Goal: Transaction & Acquisition: Purchase product/service

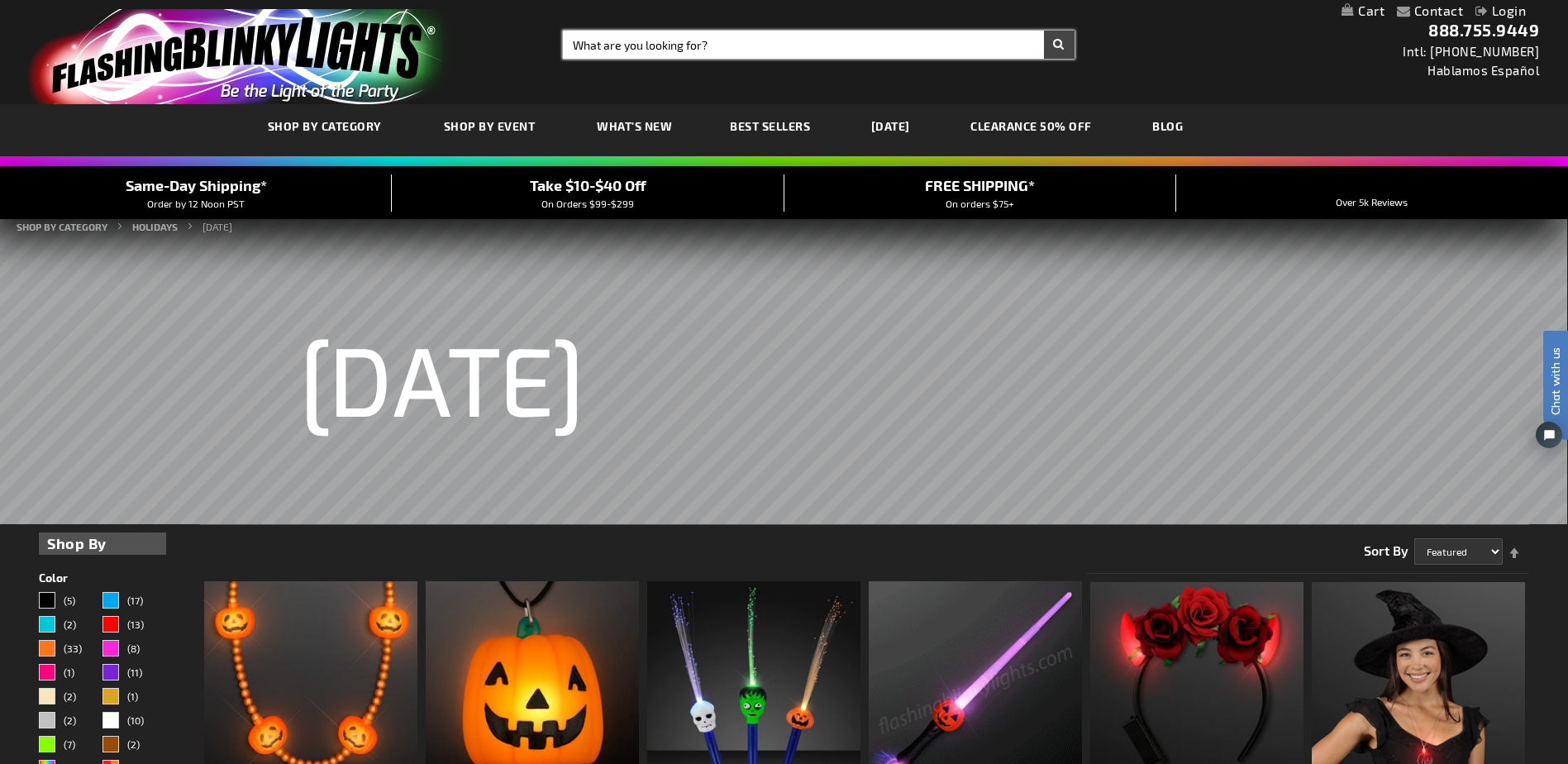
click at [726, 53] on input "Search" at bounding box center [818, 45] width 511 height 28
type input "light up"
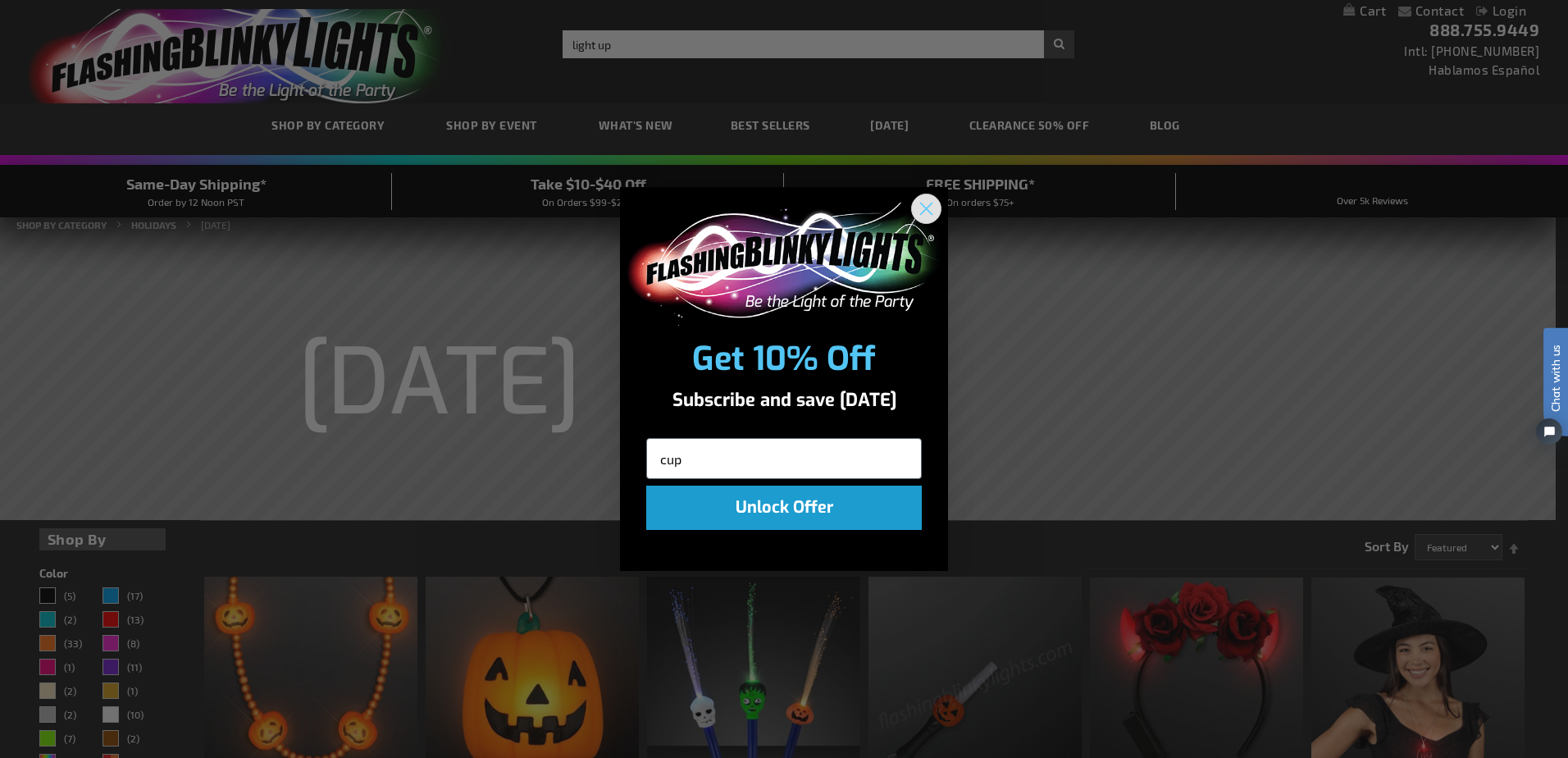
type input "cup"
click at [921, 209] on circle "Close dialog" at bounding box center [926, 208] width 27 height 27
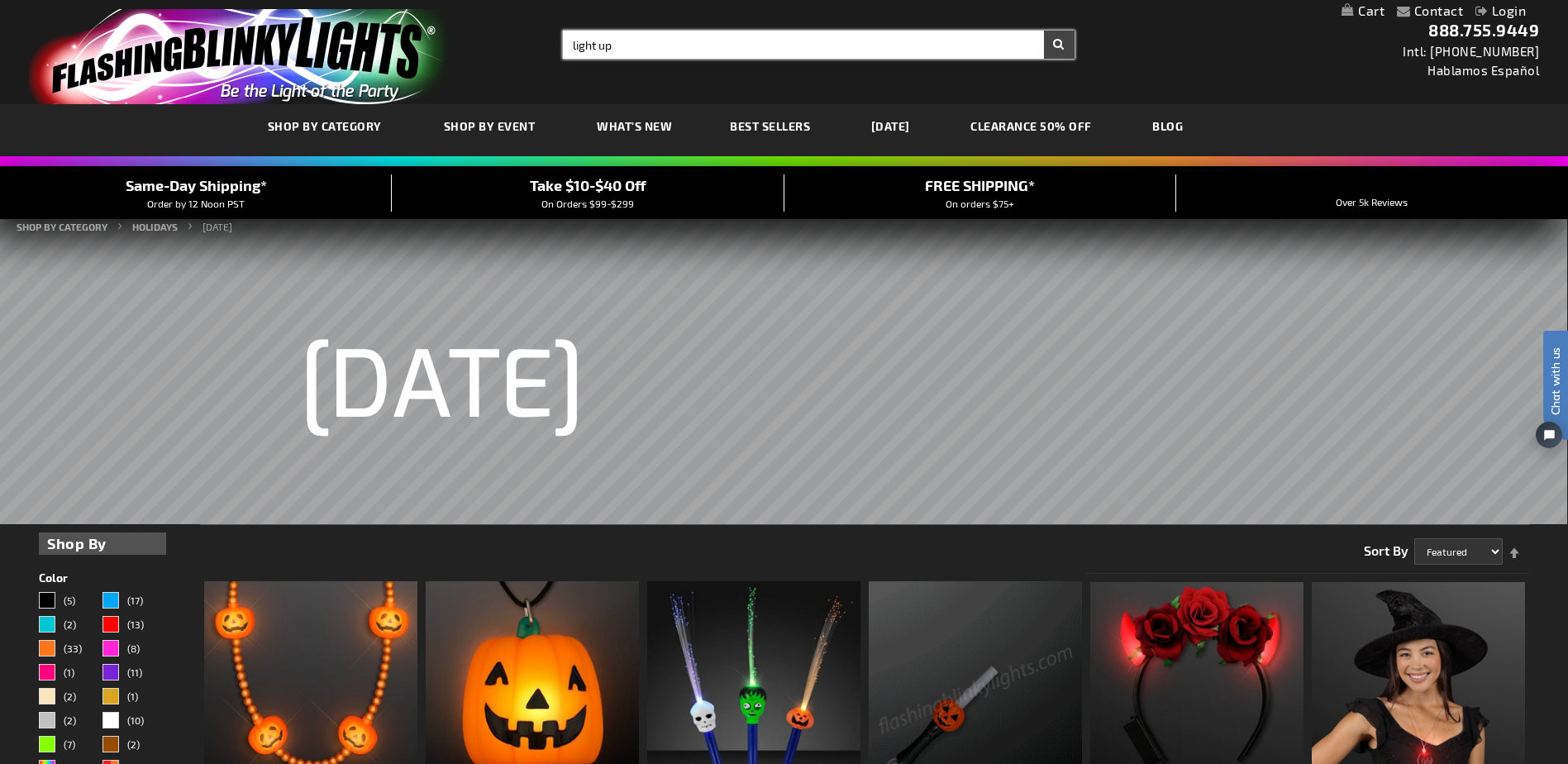
click at [709, 46] on input "light up" at bounding box center [818, 45] width 511 height 28
type input "light up cup"
click at [1044, 31] on button "Search" at bounding box center [1059, 45] width 31 height 28
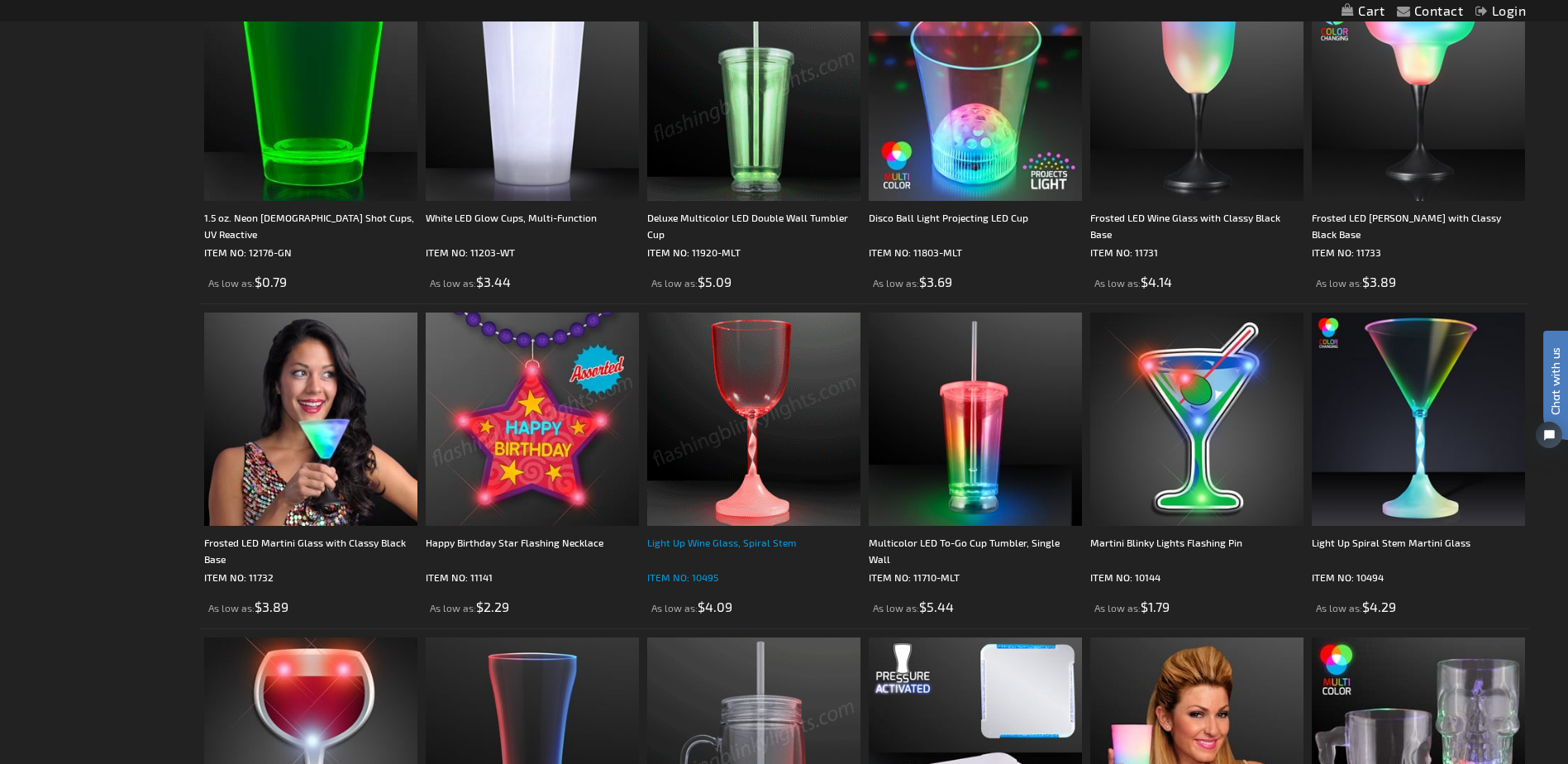
scroll to position [592, 0]
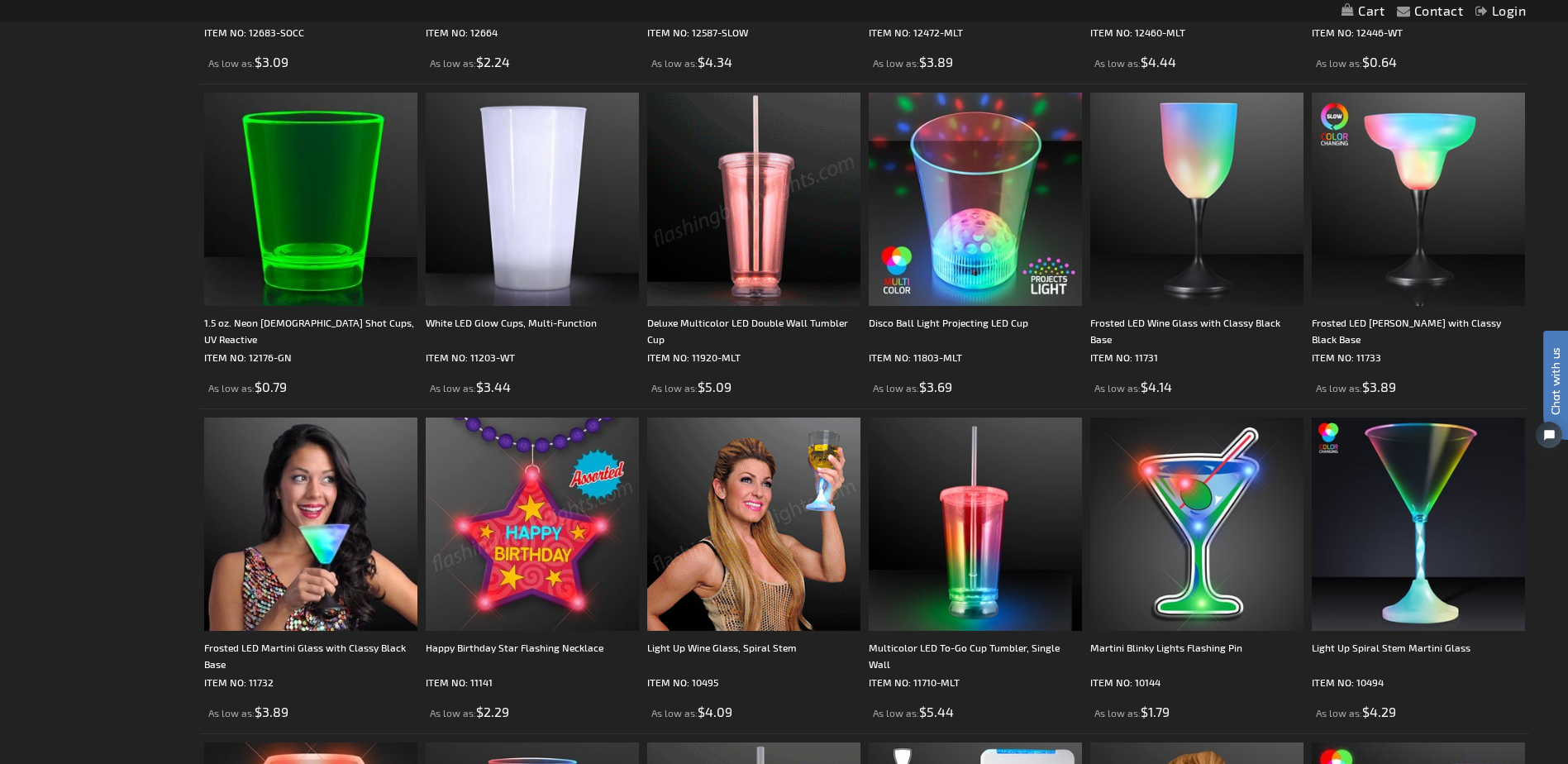
click at [764, 240] on img at bounding box center [754, 199] width 213 height 214
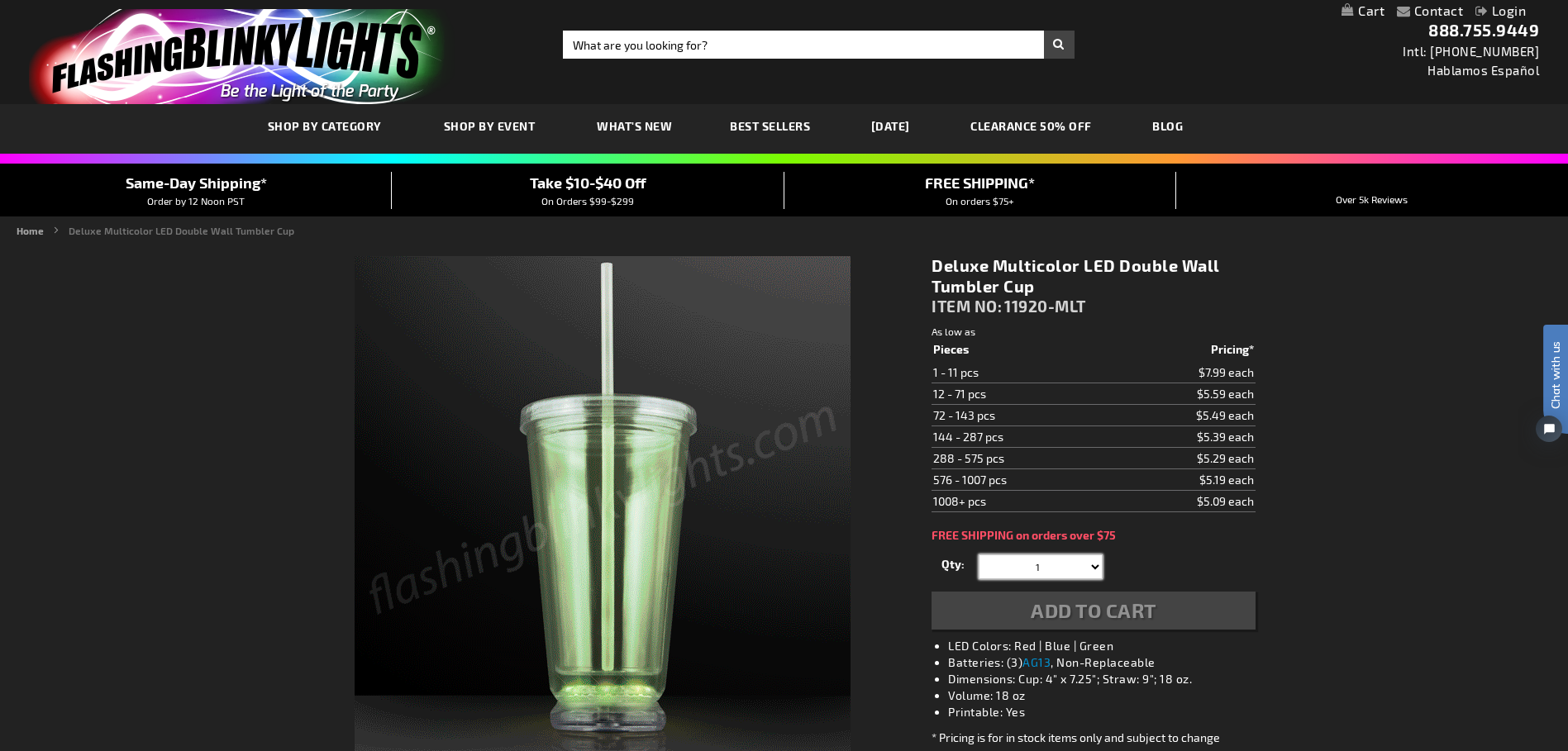
click at [1091, 563] on select "1 2 3 4 5 6 7 8 9 10 11 12 24 36 48 60 72 84 96 108 120" at bounding box center [1040, 567] width 124 height 25
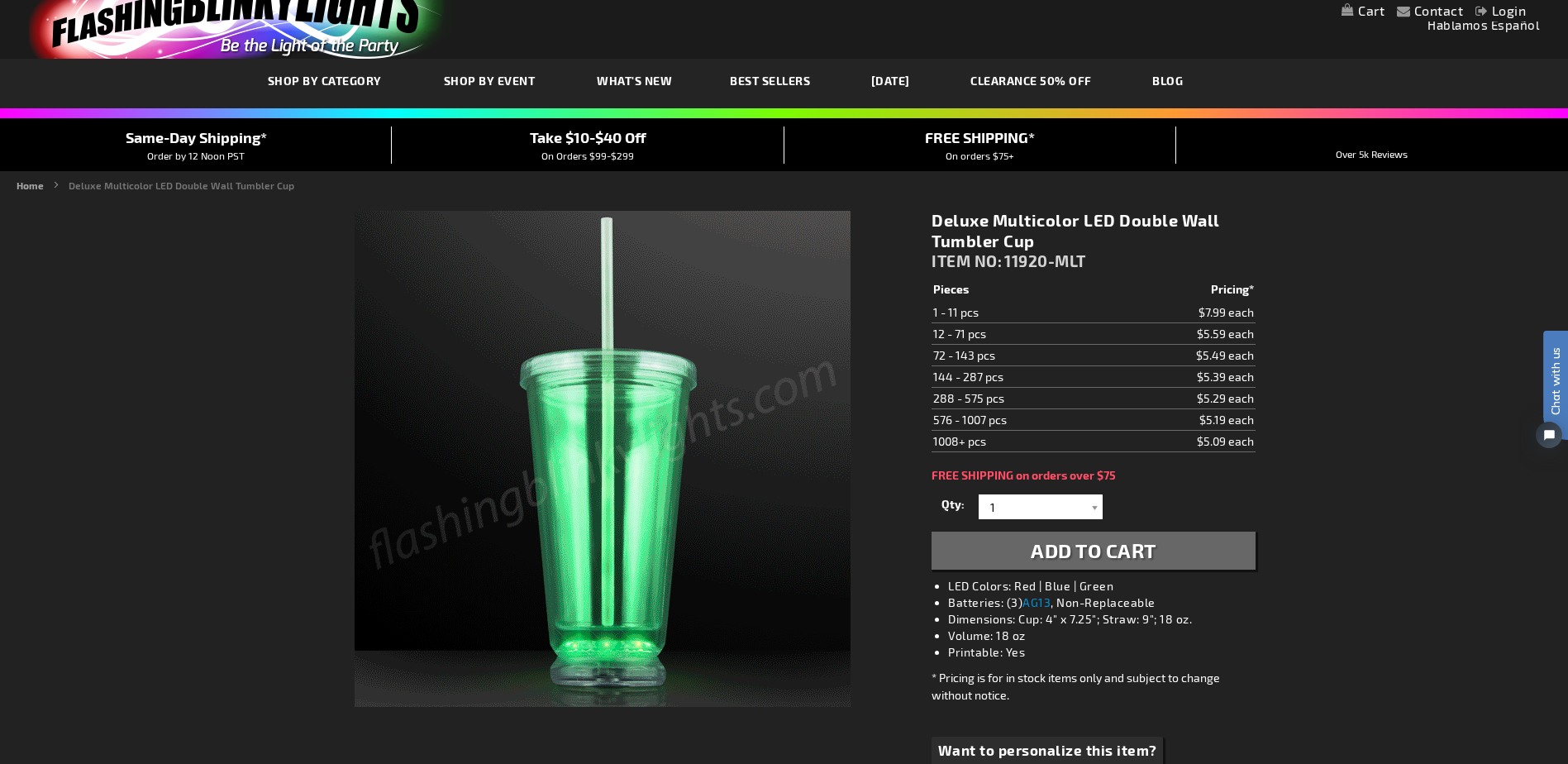
scroll to position [83, 0]
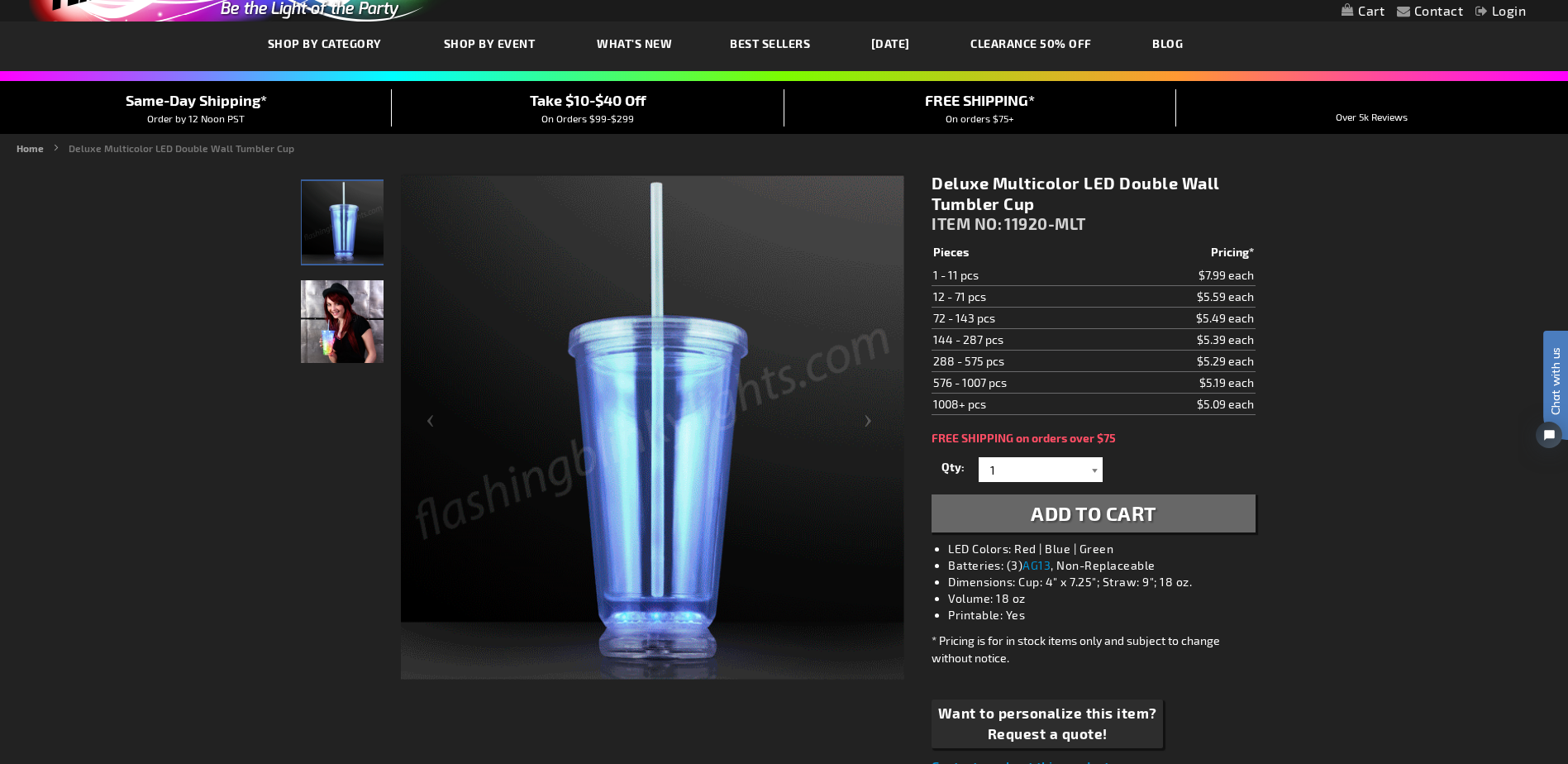
click at [1097, 472] on div at bounding box center [1095, 470] width 17 height 25
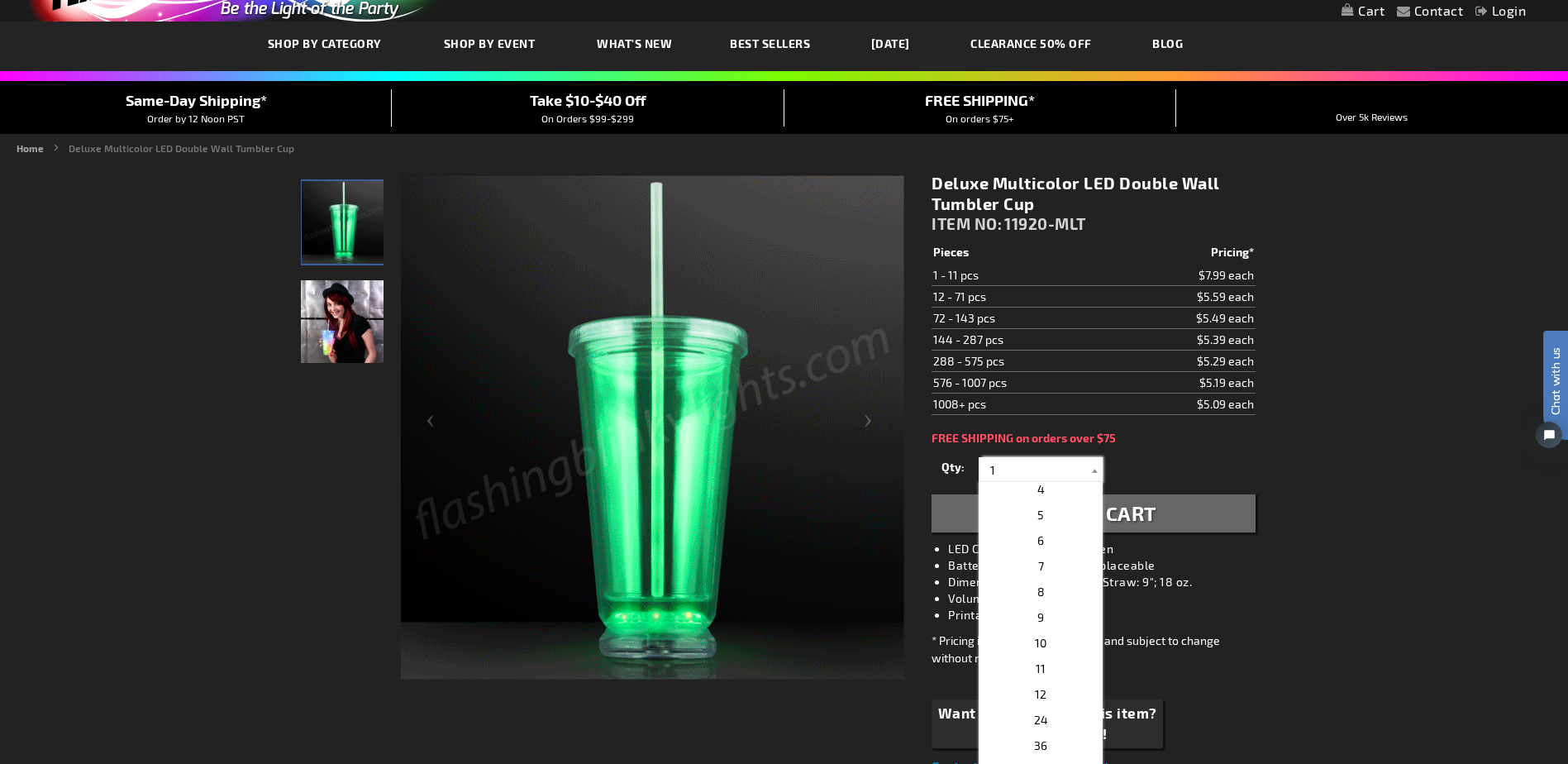
drag, startPoint x: 1027, startPoint y: 460, endPoint x: 954, endPoint y: 462, distance: 73.0
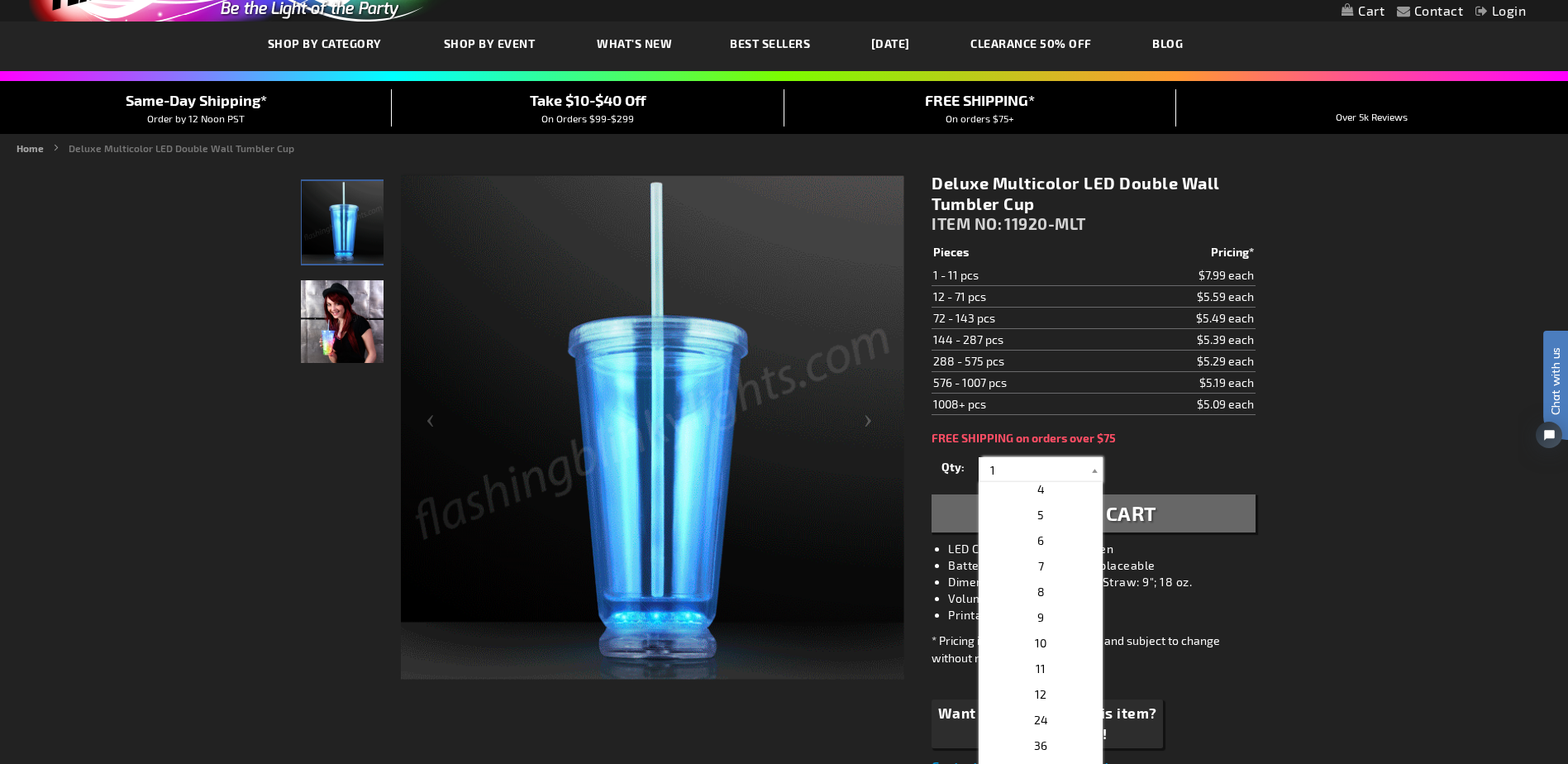
click at [954, 462] on div "Qty 1 2 3 4 5 6 7 8 9 10 11 12 24 36 48 60 72 84 96 108 120 132 144 156 168" at bounding box center [1093, 470] width 323 height 33
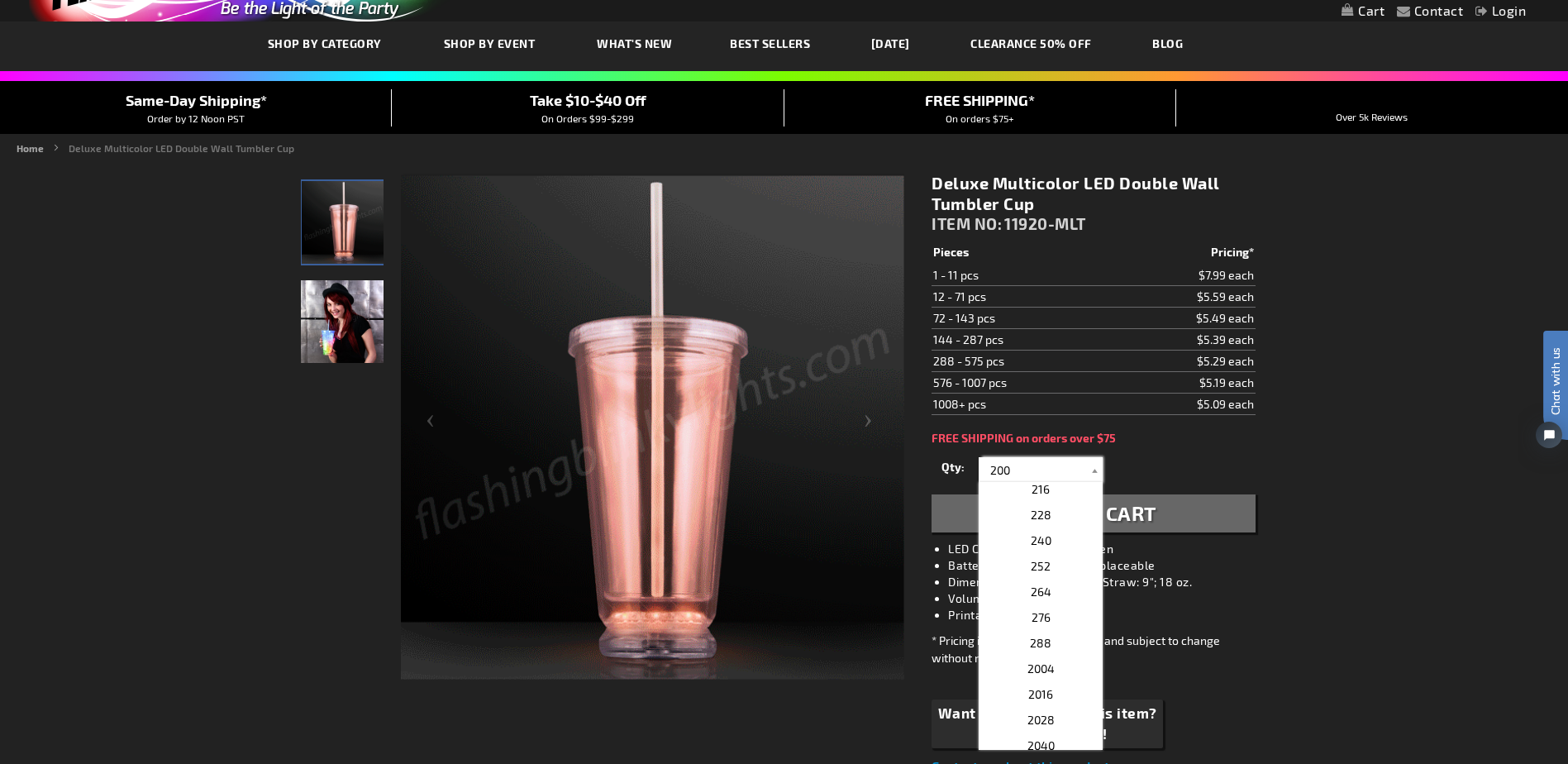
scroll to position [0, 0]
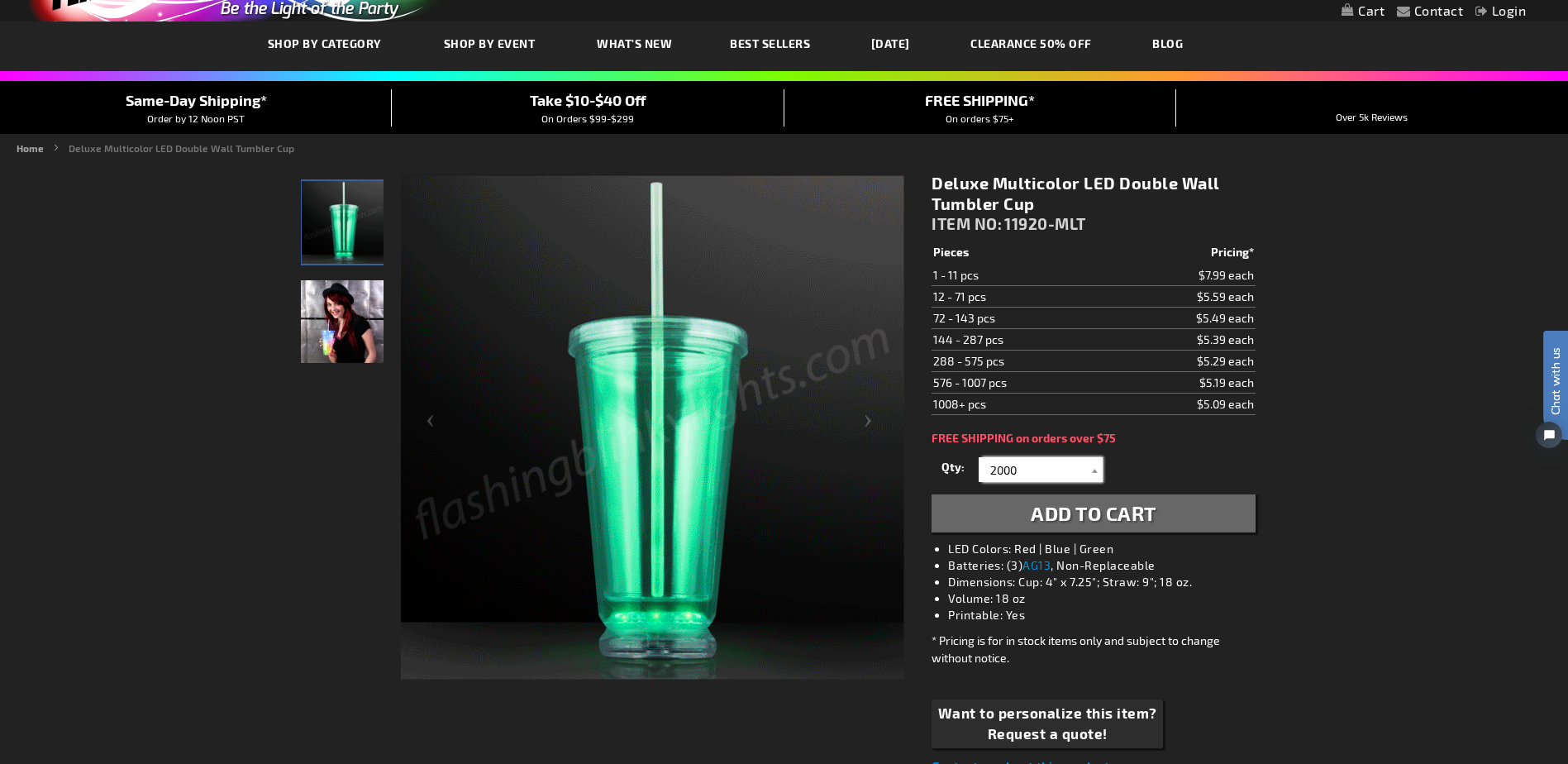
type input "2000"
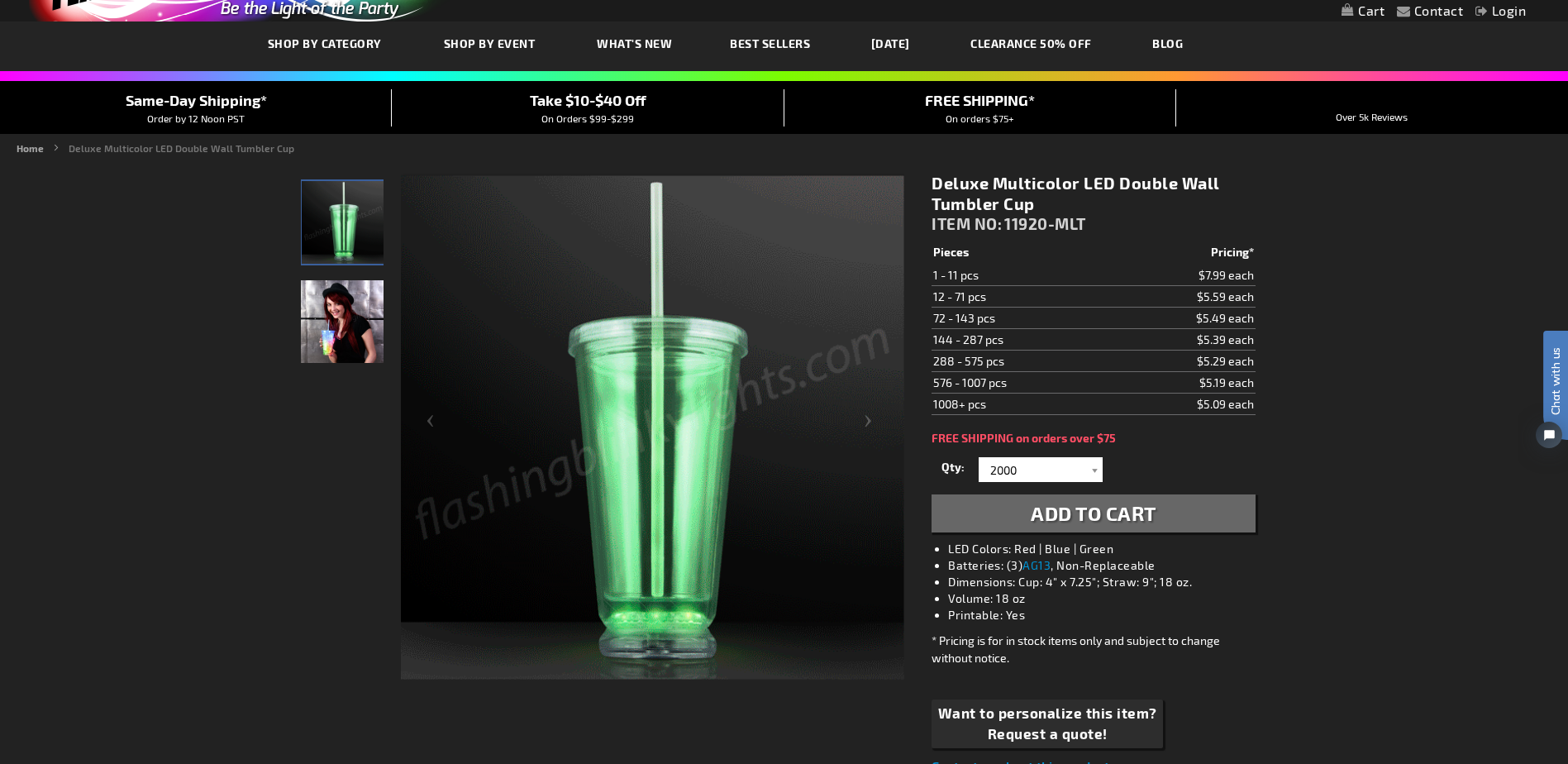
click at [1136, 506] on span "Add to Cart" at bounding box center [1093, 513] width 126 height 24
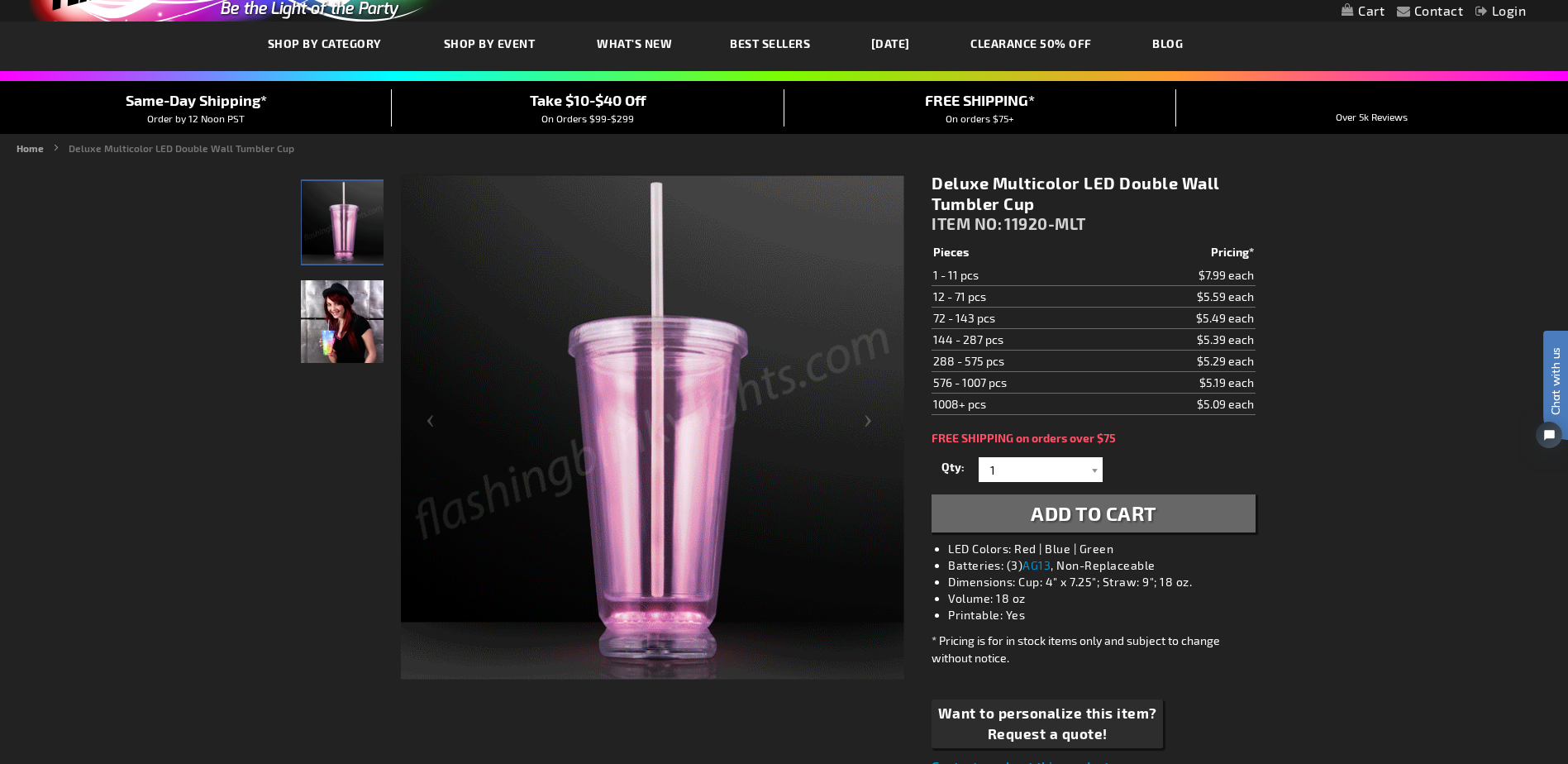
click at [1360, 6] on link "My Cart" at bounding box center [1363, 11] width 43 height 16
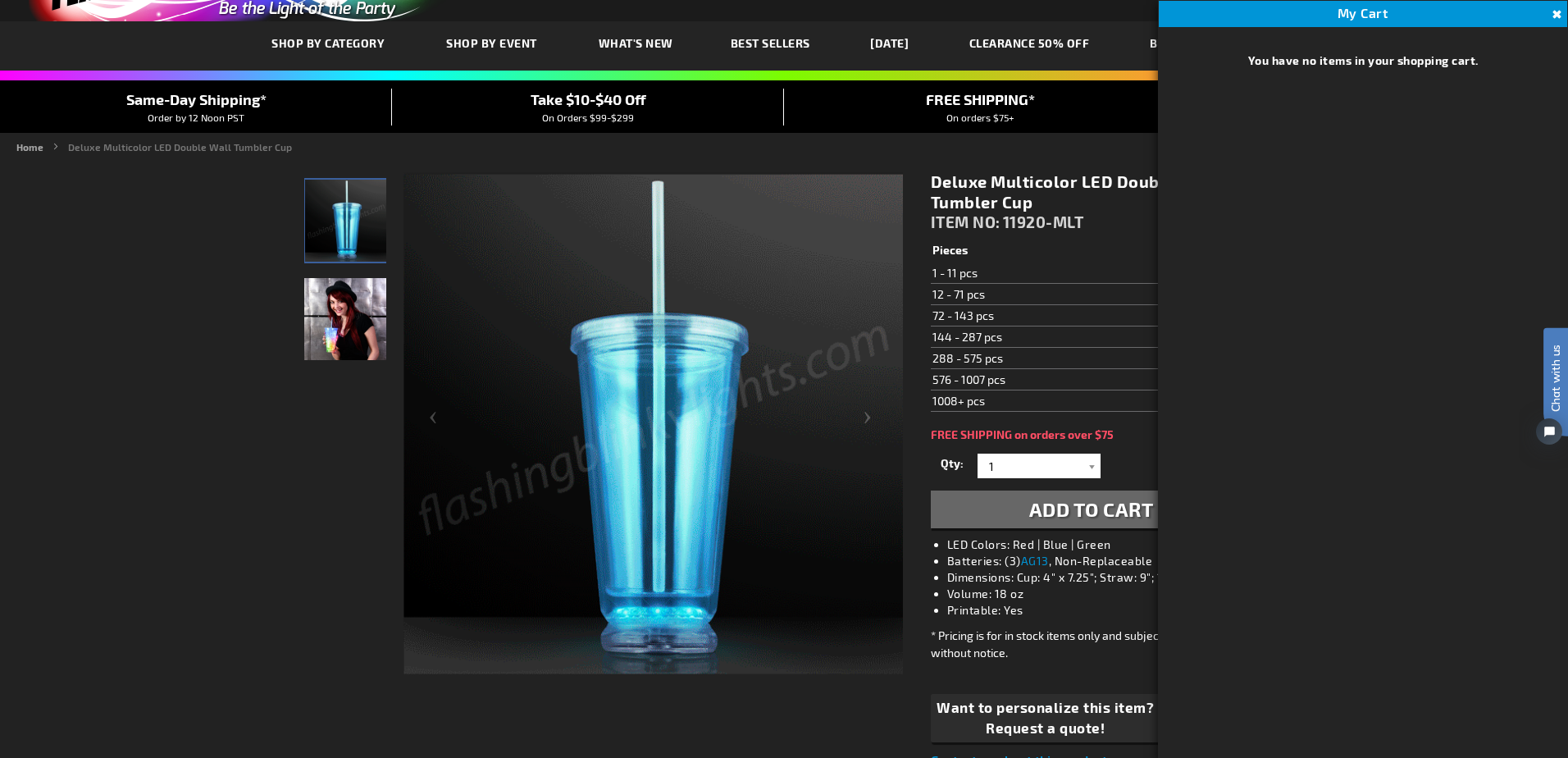
click at [1092, 122] on div "FREE SHIPPING* On orders $75+" at bounding box center [980, 107] width 392 height 36
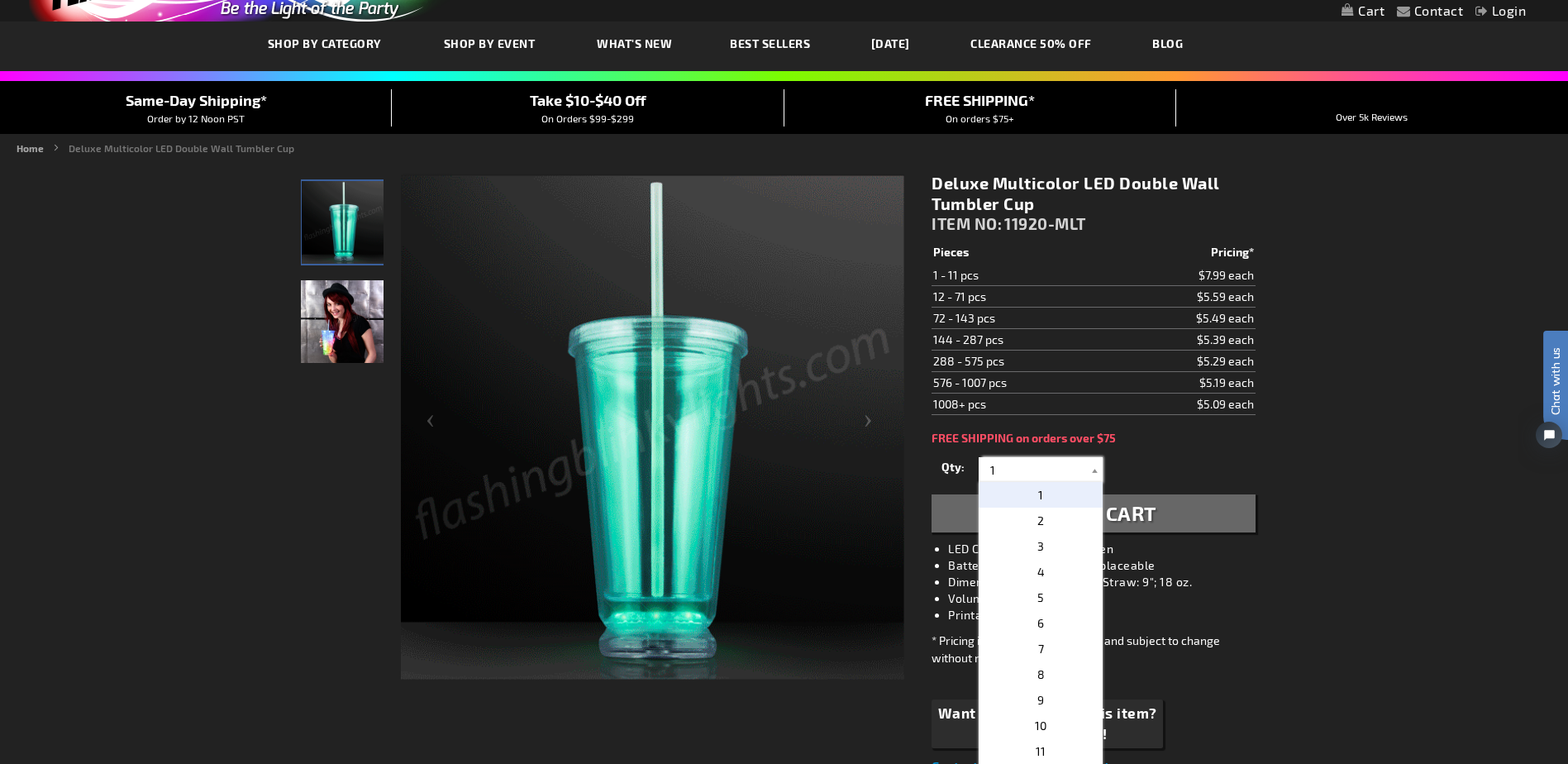
drag, startPoint x: 1047, startPoint y: 469, endPoint x: 955, endPoint y: 469, distance: 92.0
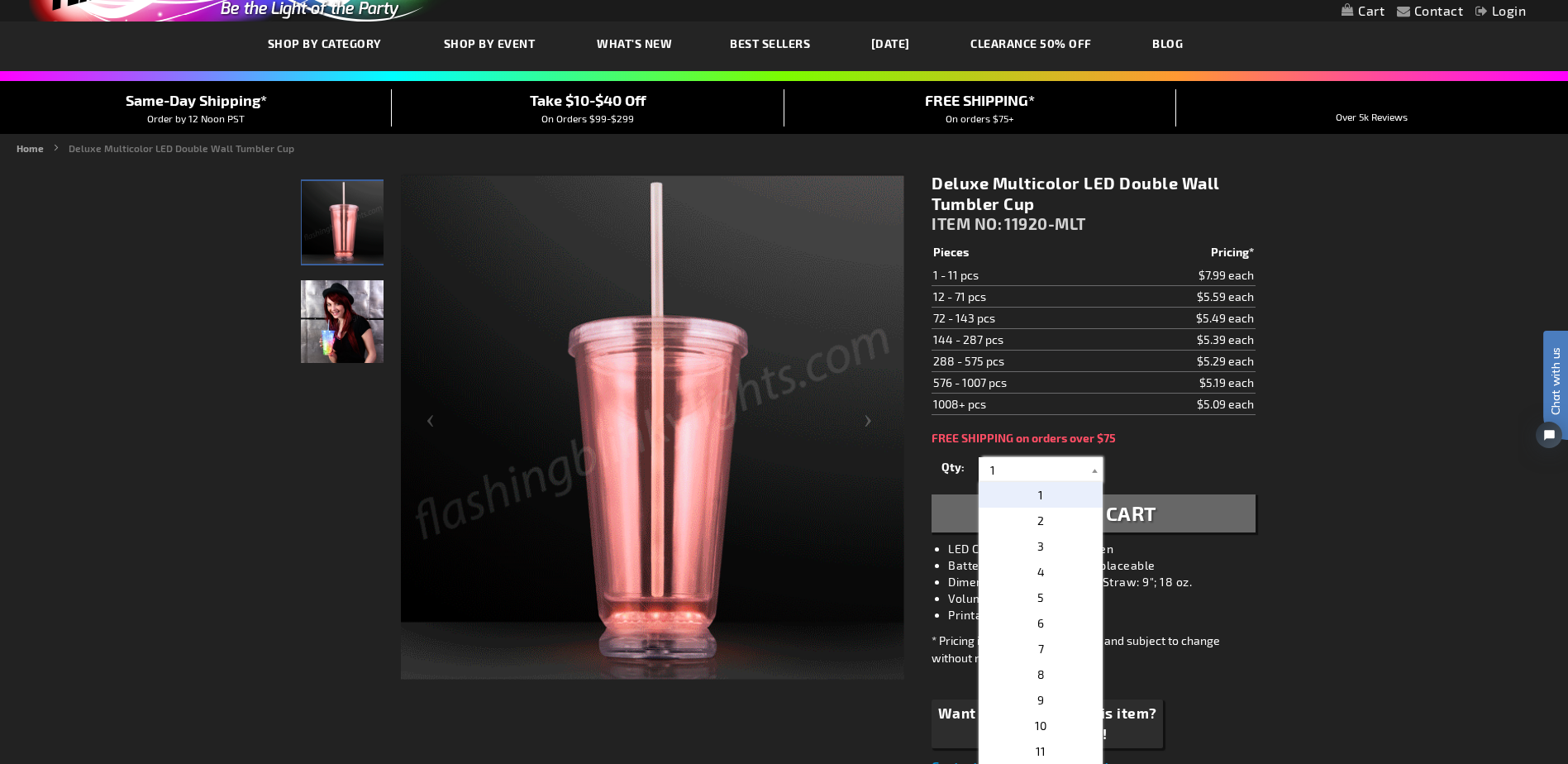
click at [955, 469] on div "Qty 1 2 3 4 5 6 7 8 9 10 11 12 24 36 48 60 72 84 96 108 120 132 144 156 168" at bounding box center [1093, 470] width 323 height 33
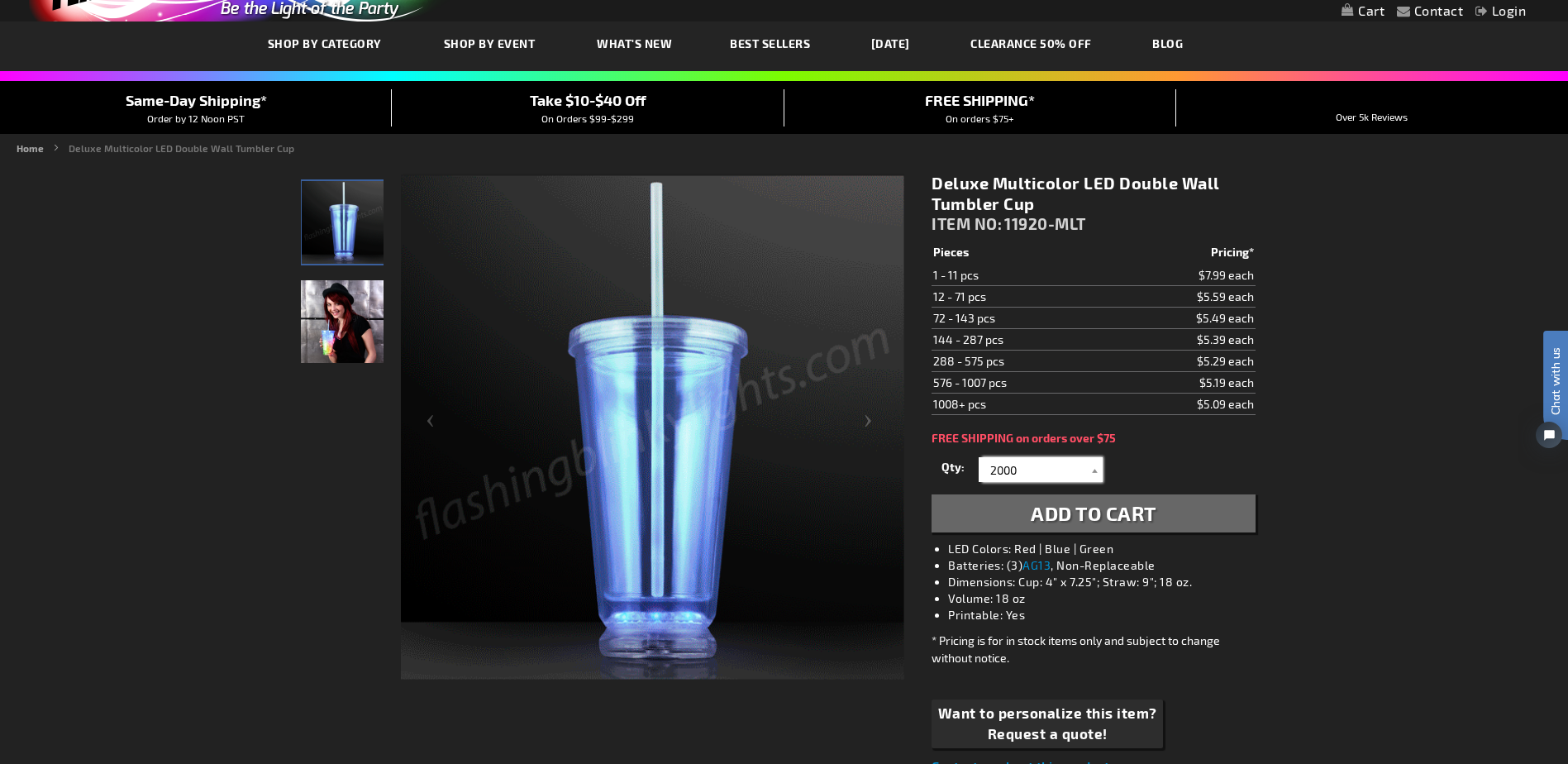
type input "2000"
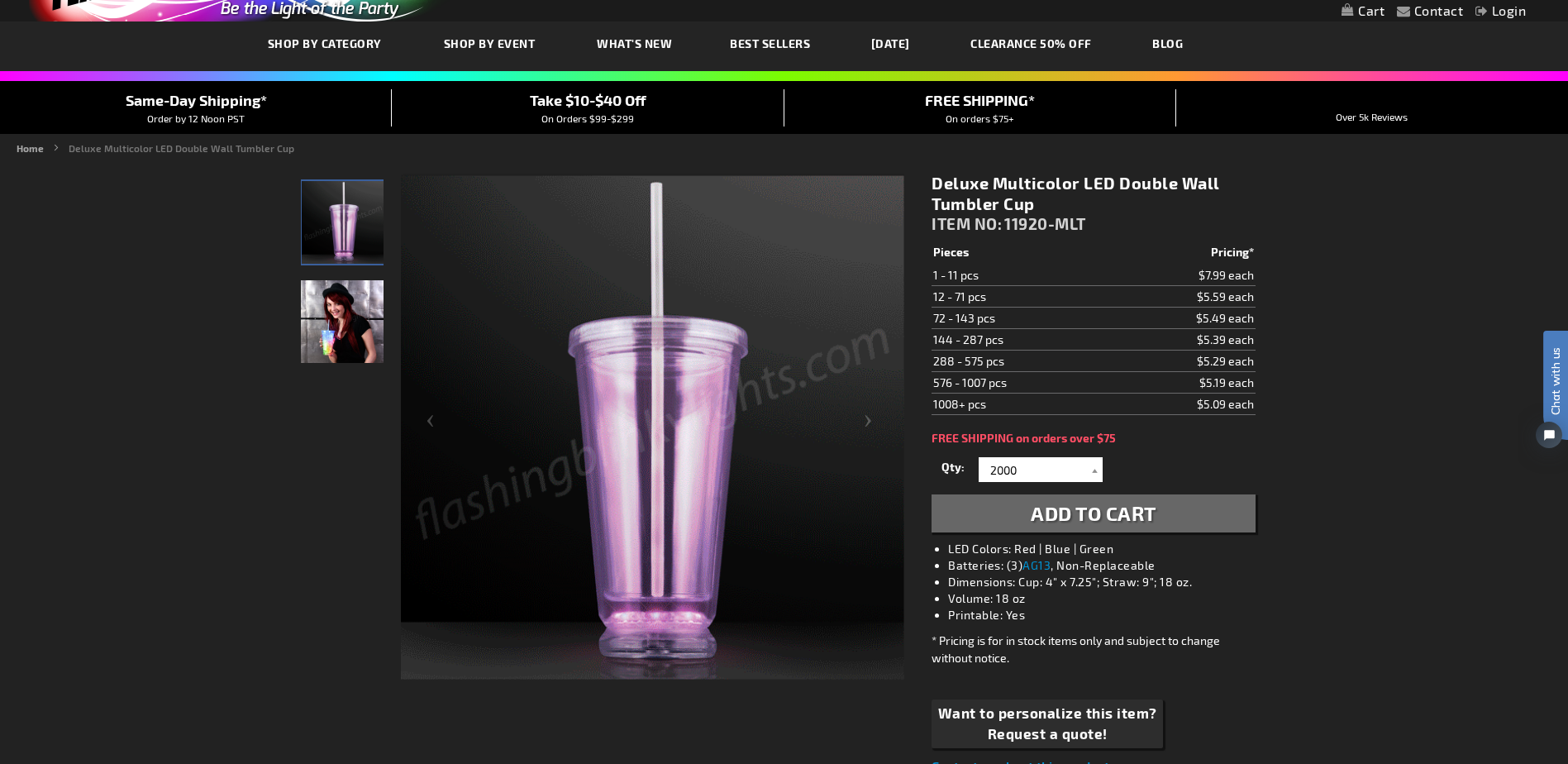
click at [1049, 508] on span "Add to Cart" at bounding box center [1093, 513] width 126 height 24
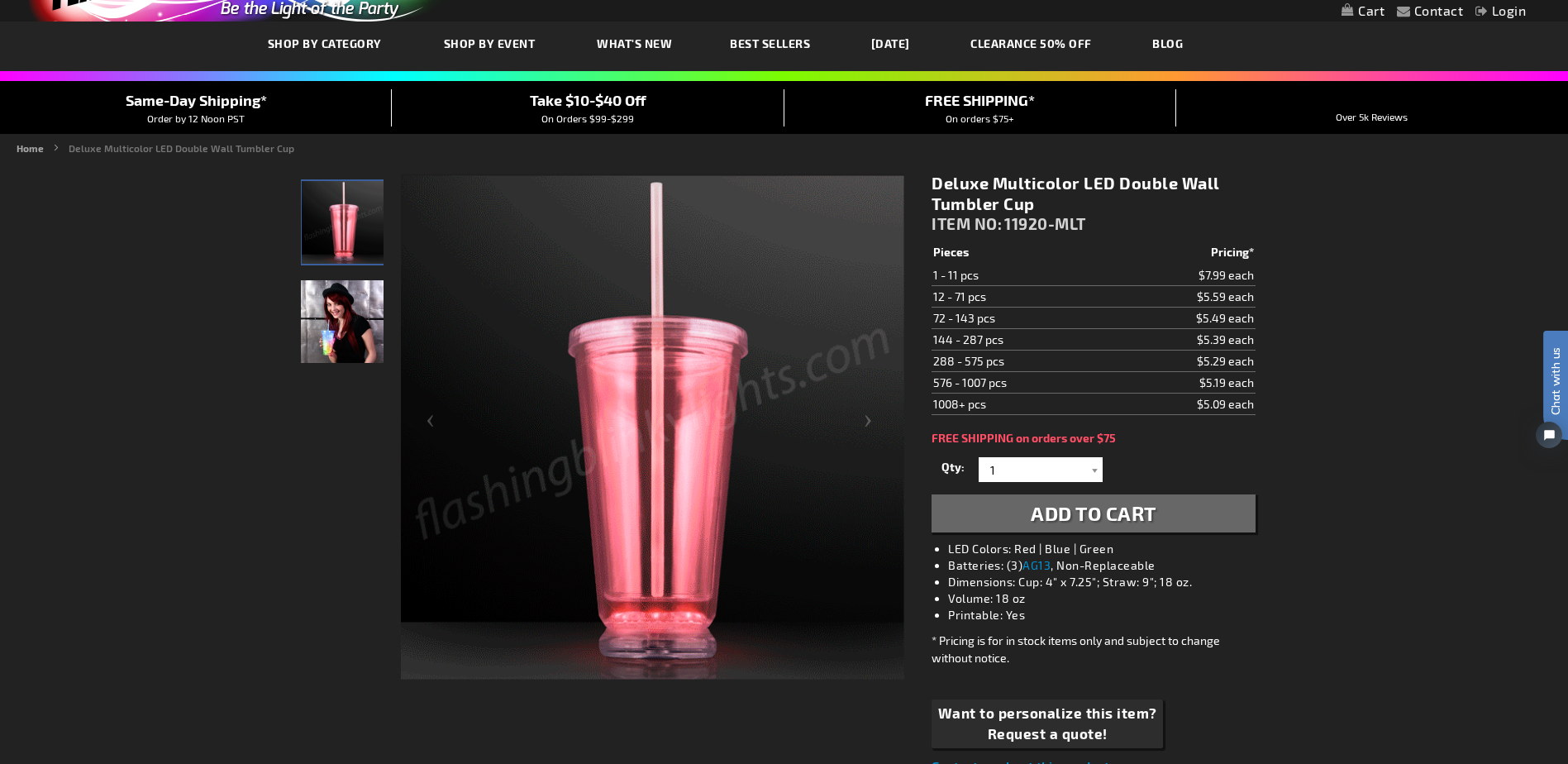
click at [1350, 11] on link "My Cart" at bounding box center [1363, 11] width 43 height 16
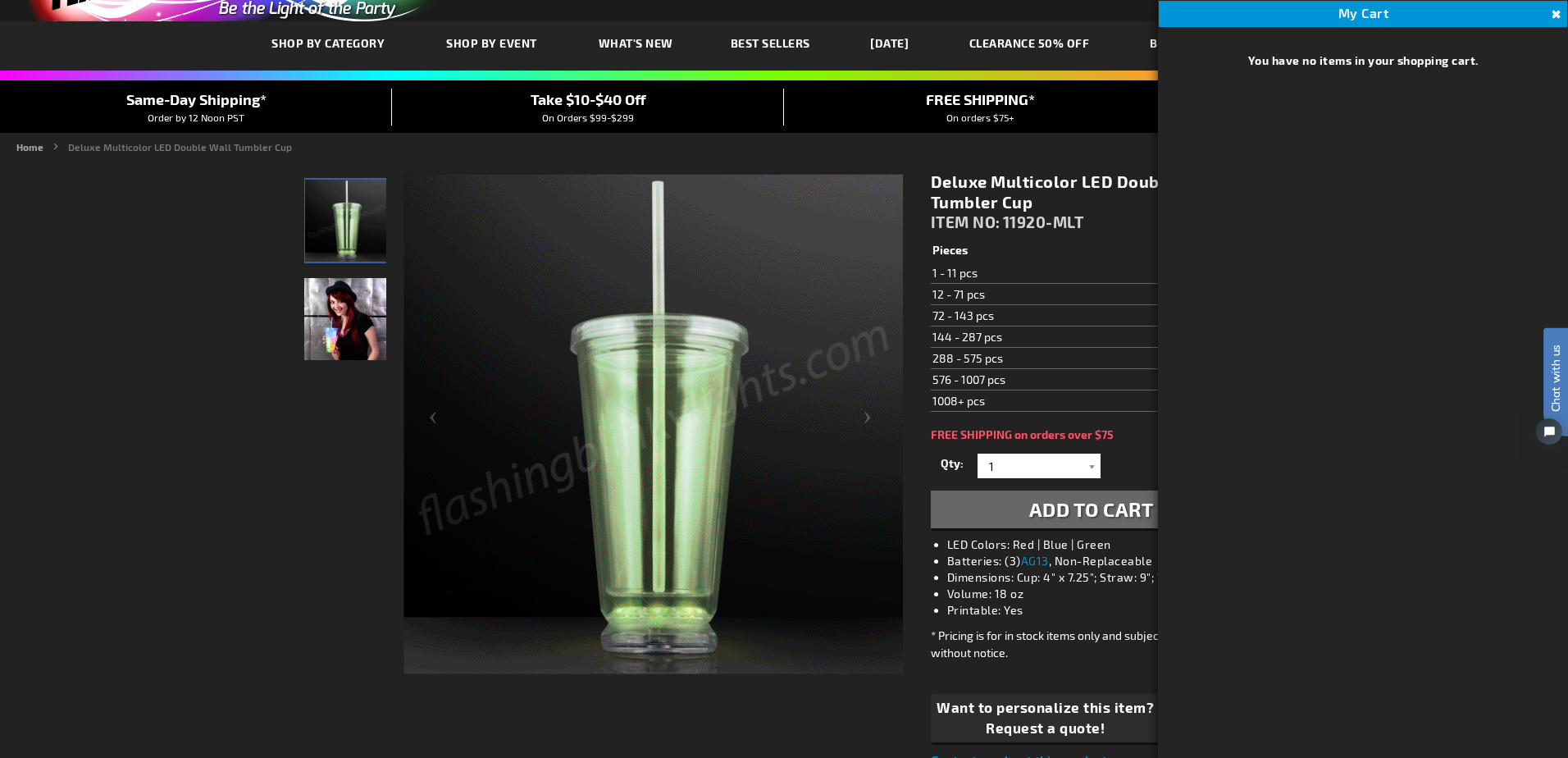
click at [1555, 7] on button "Close" at bounding box center [1555, 15] width 18 height 18
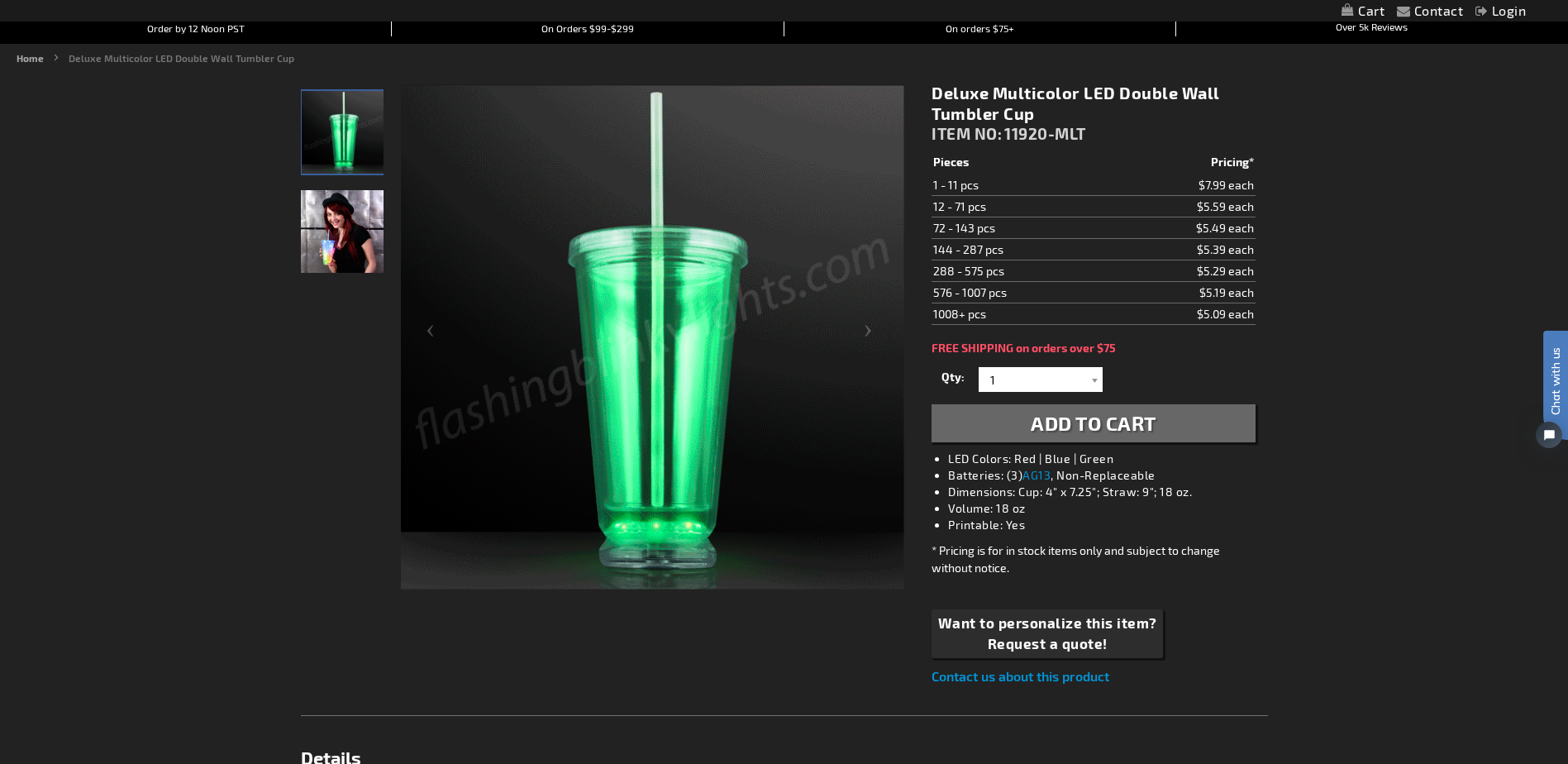
scroll to position [165, 0]
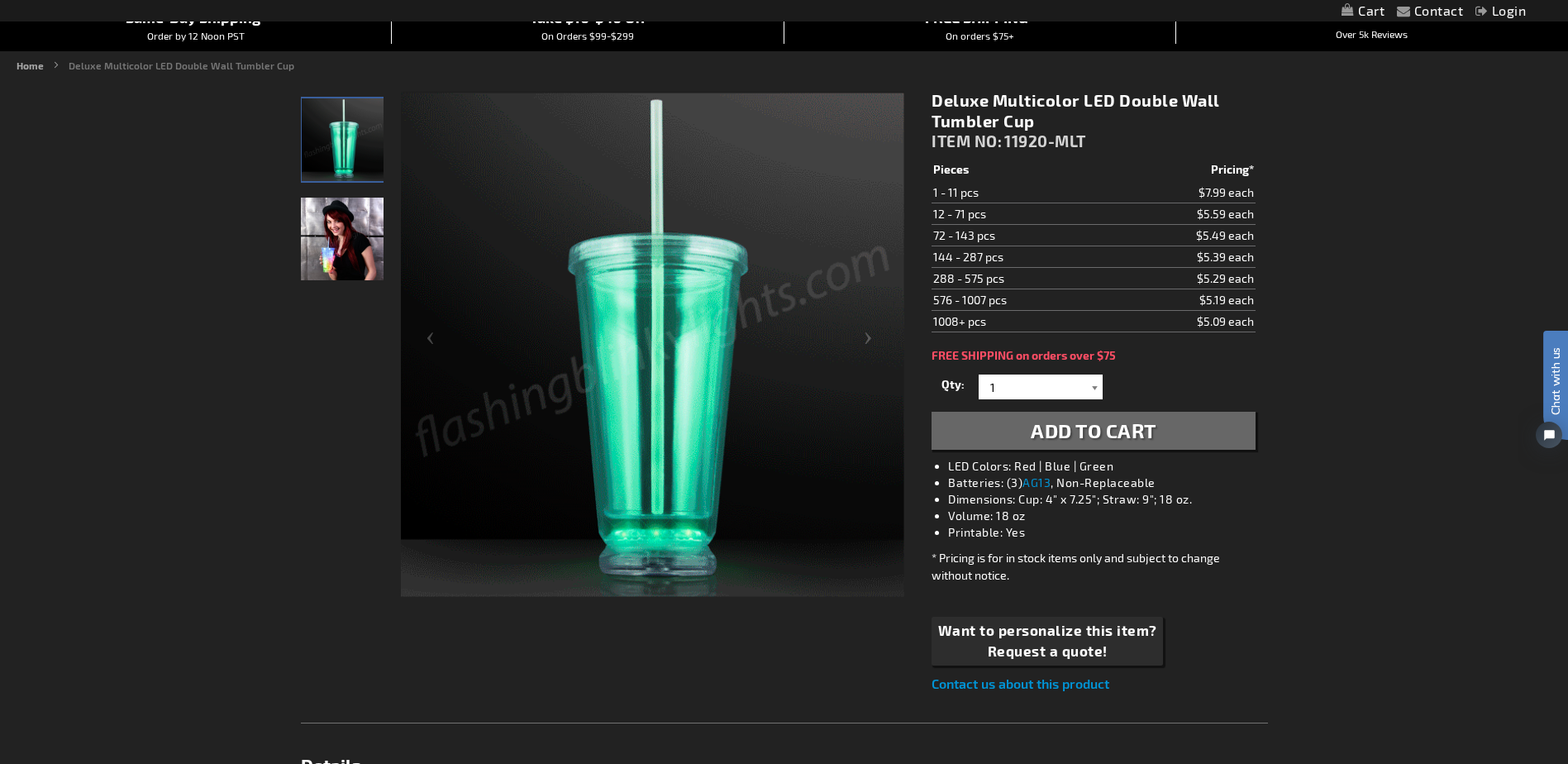
click at [1095, 389] on div at bounding box center [1095, 387] width 17 height 25
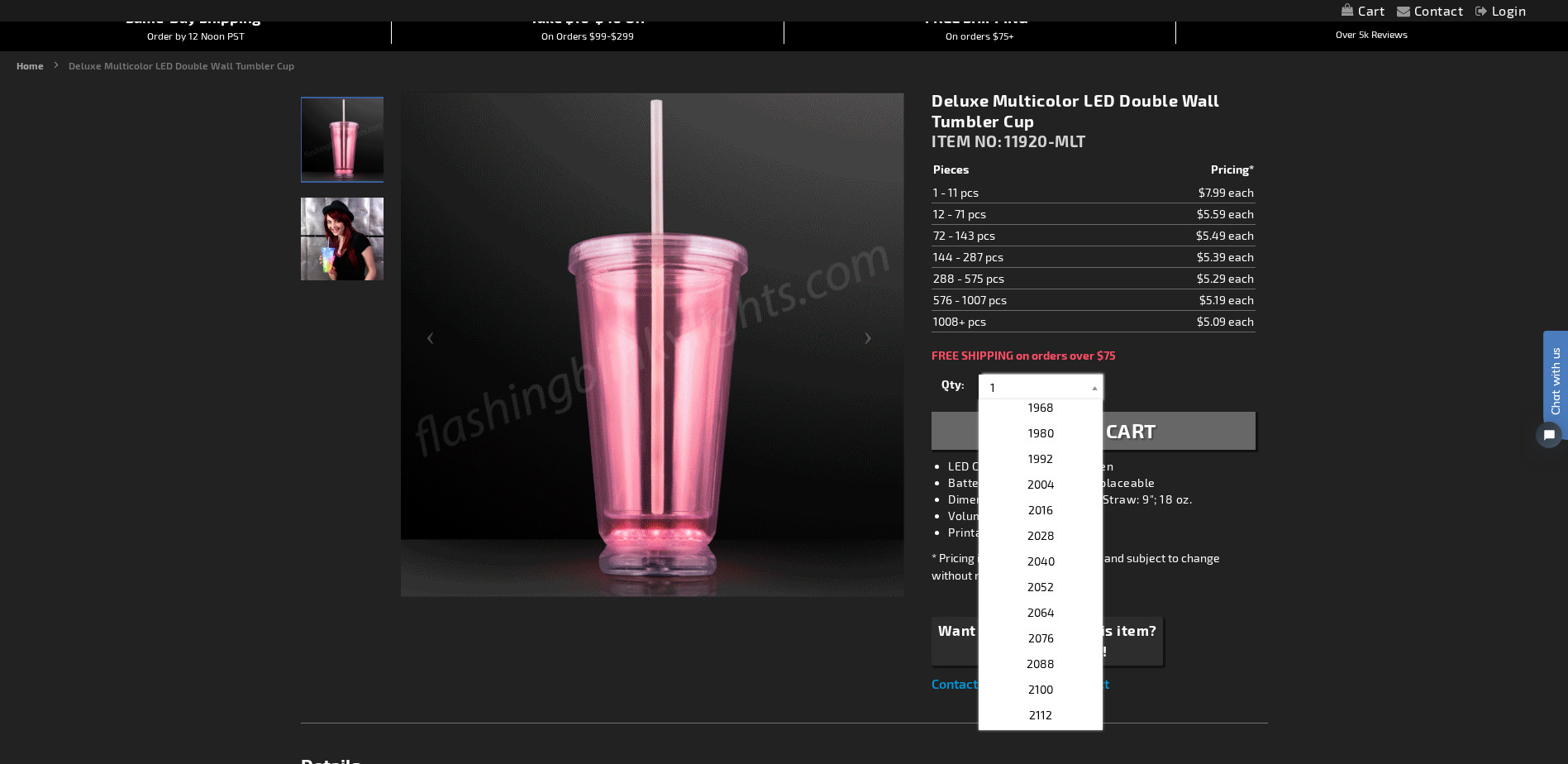
scroll to position [4383, 0]
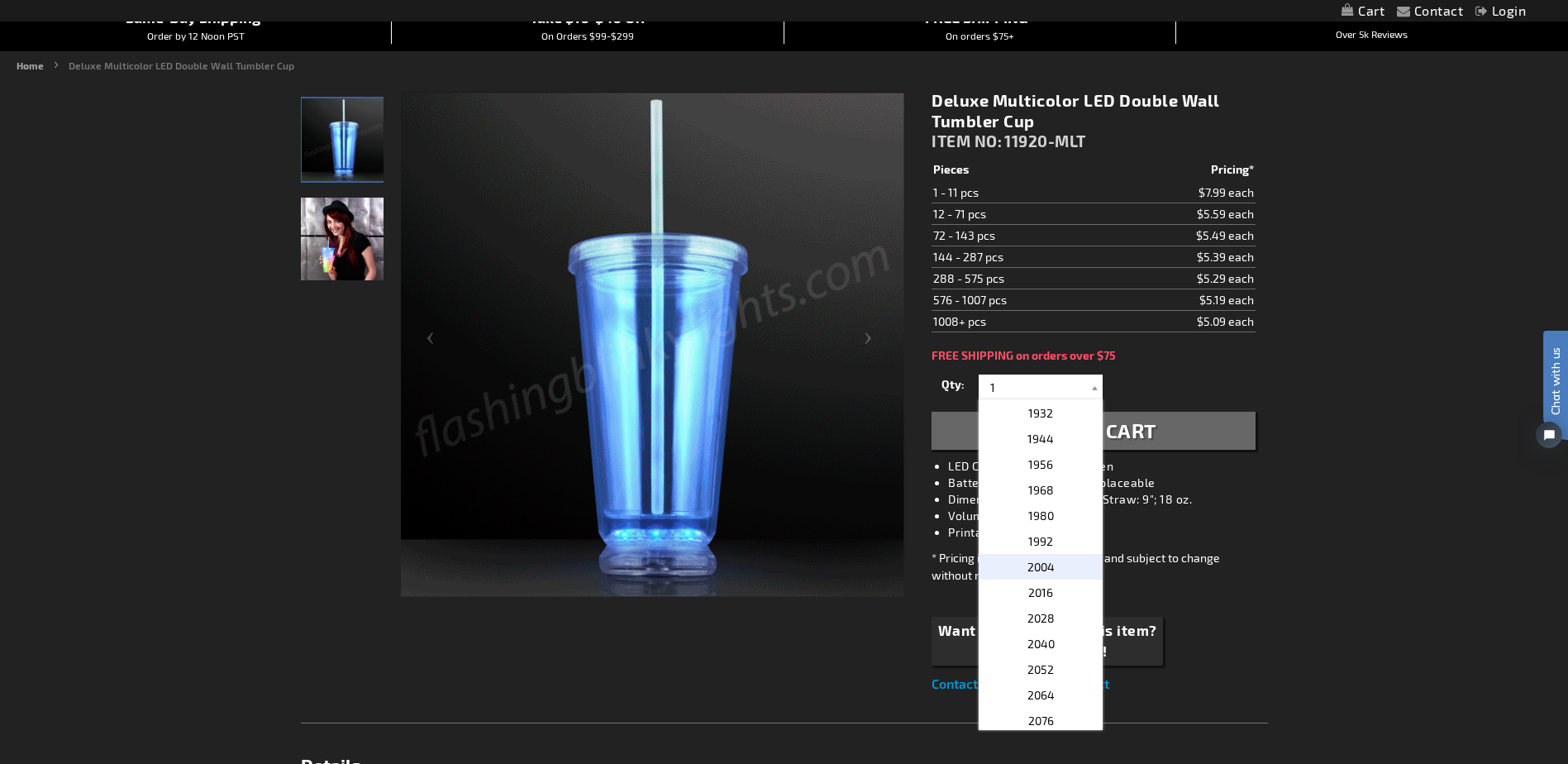
click at [1051, 563] on p "2004" at bounding box center [1040, 566] width 124 height 26
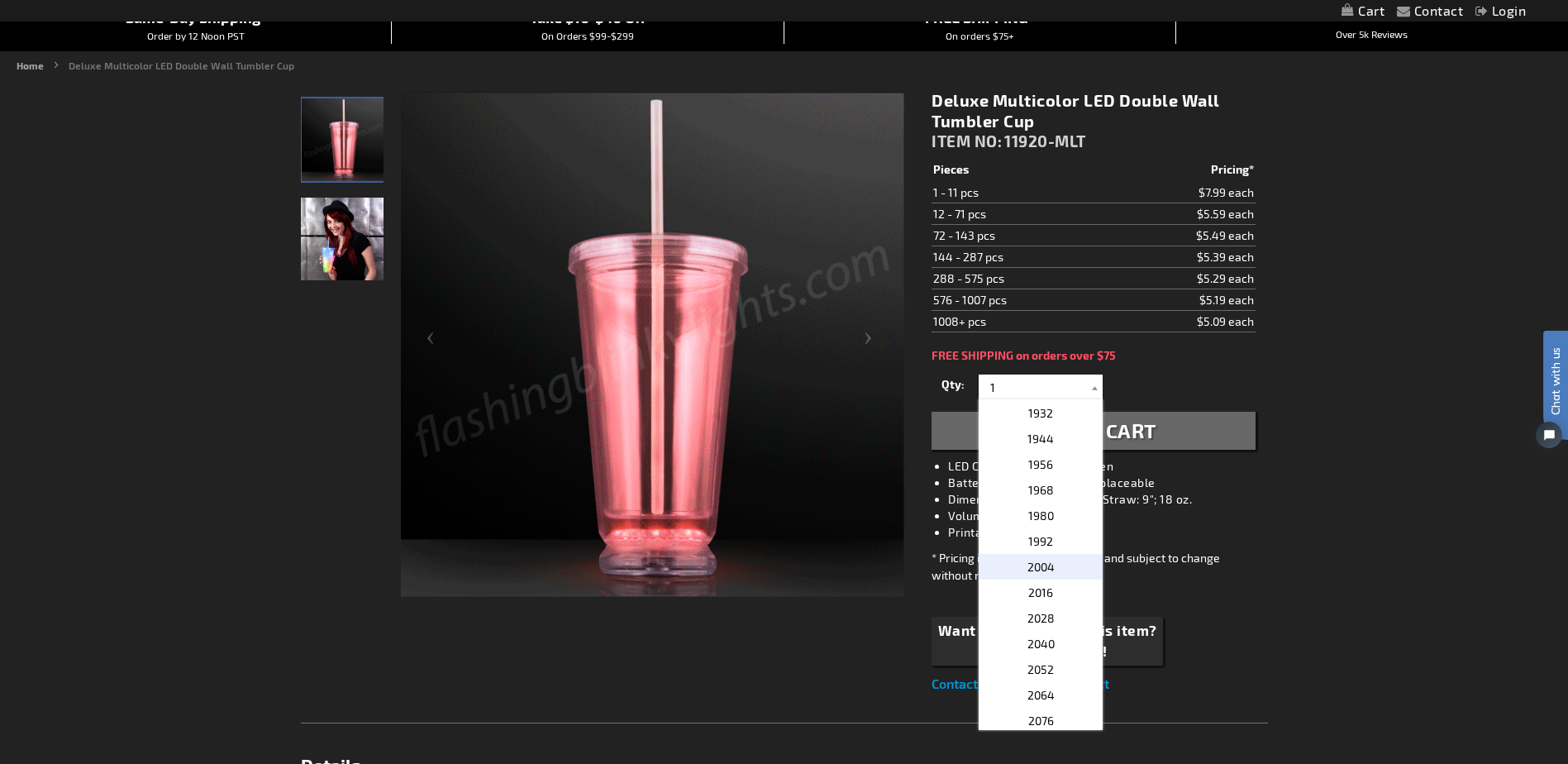
type input "2004"
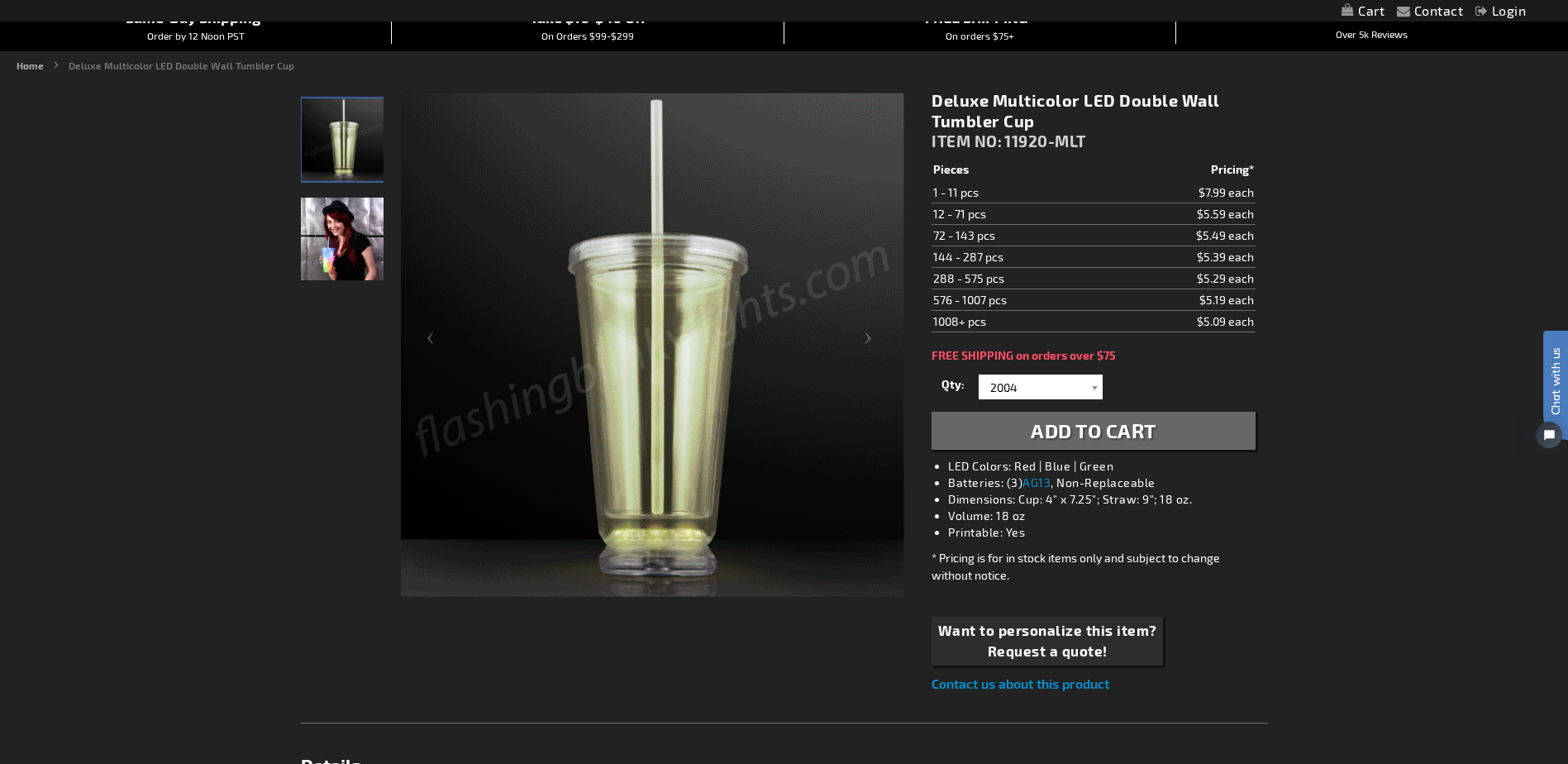
click at [1125, 429] on span "Add to Cart" at bounding box center [1093, 430] width 126 height 24
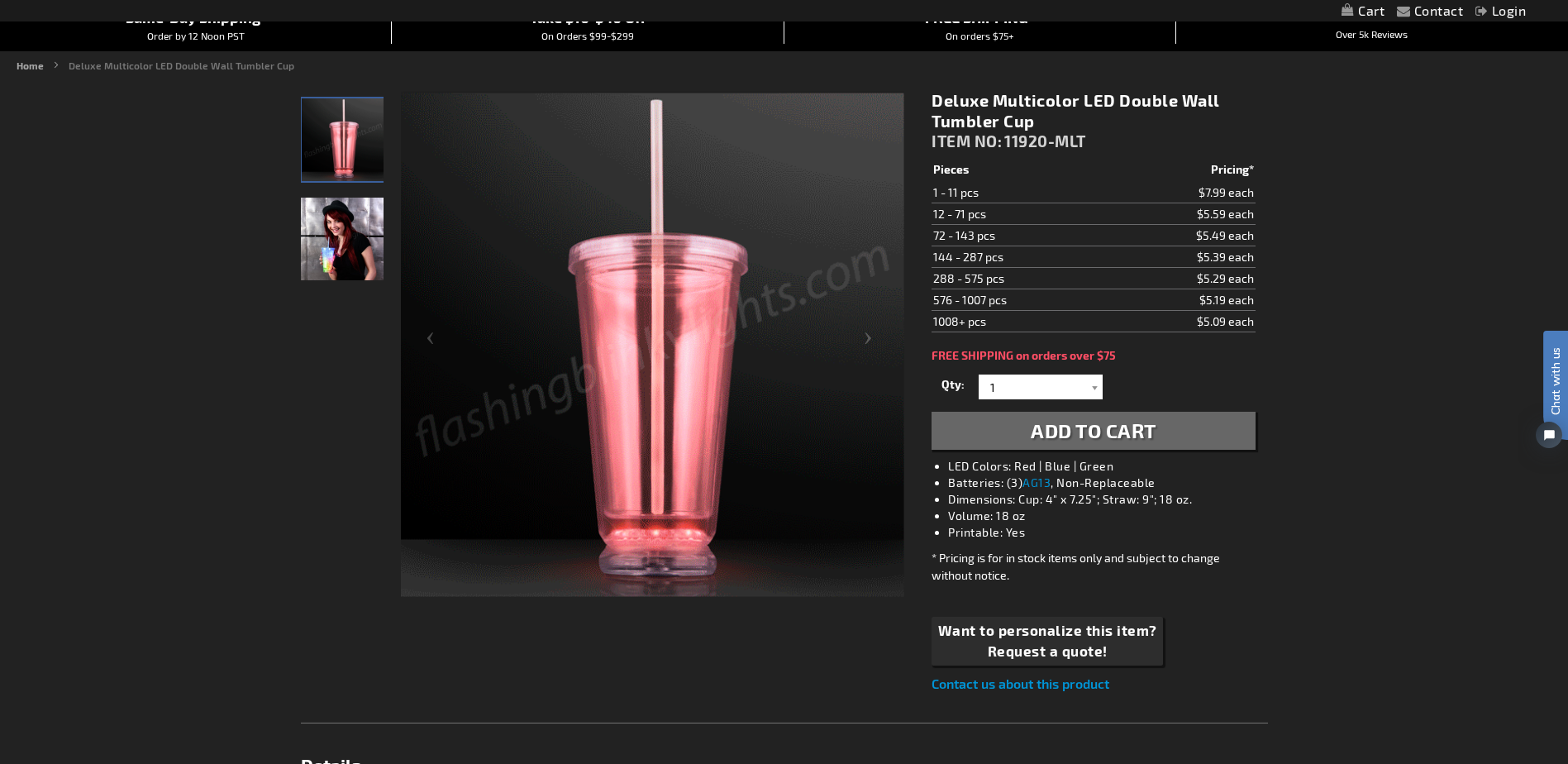
click at [1360, 7] on link "My Cart" at bounding box center [1363, 11] width 43 height 16
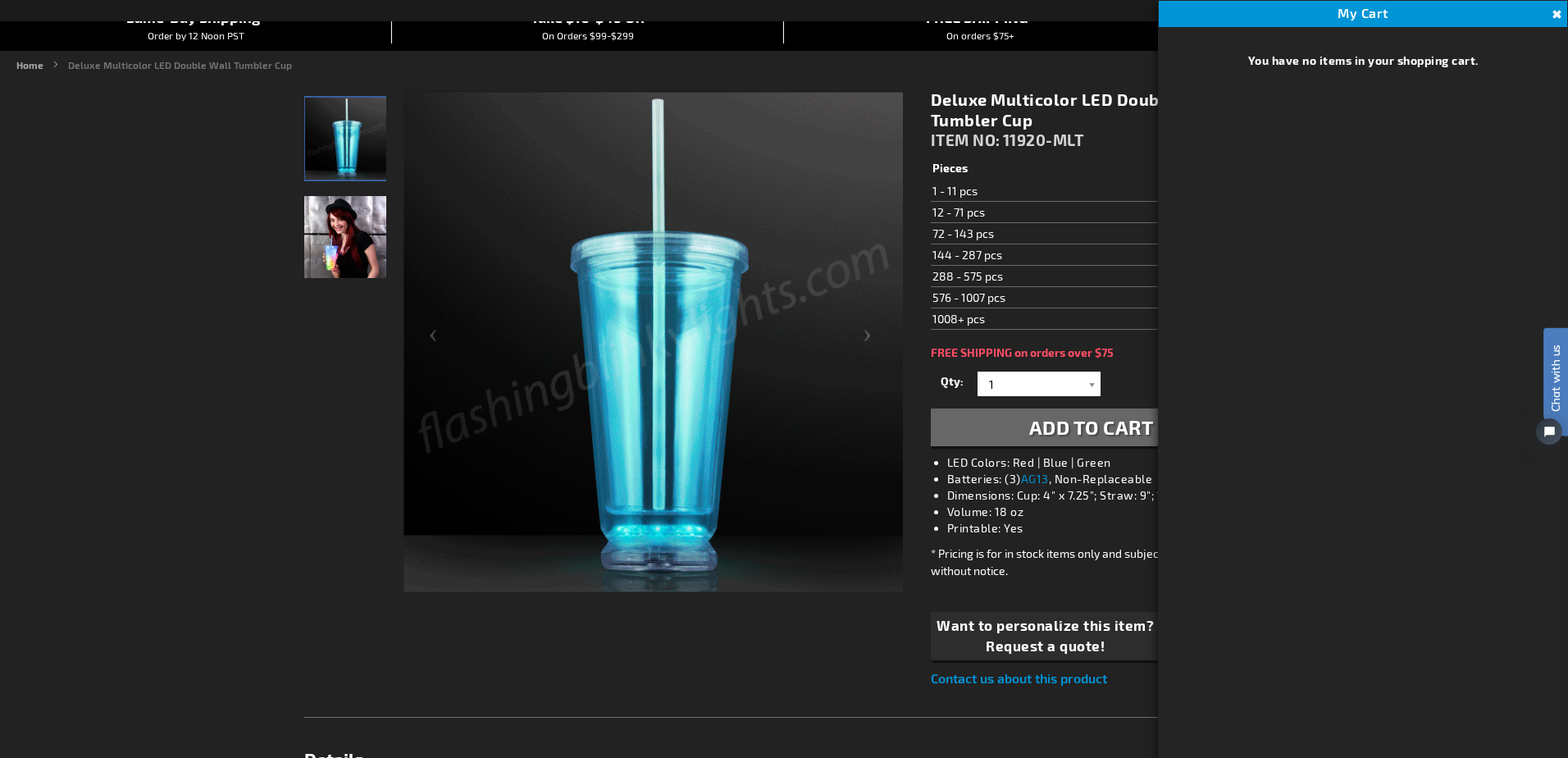
click at [1555, 17] on button "Close" at bounding box center [1555, 15] width 18 height 18
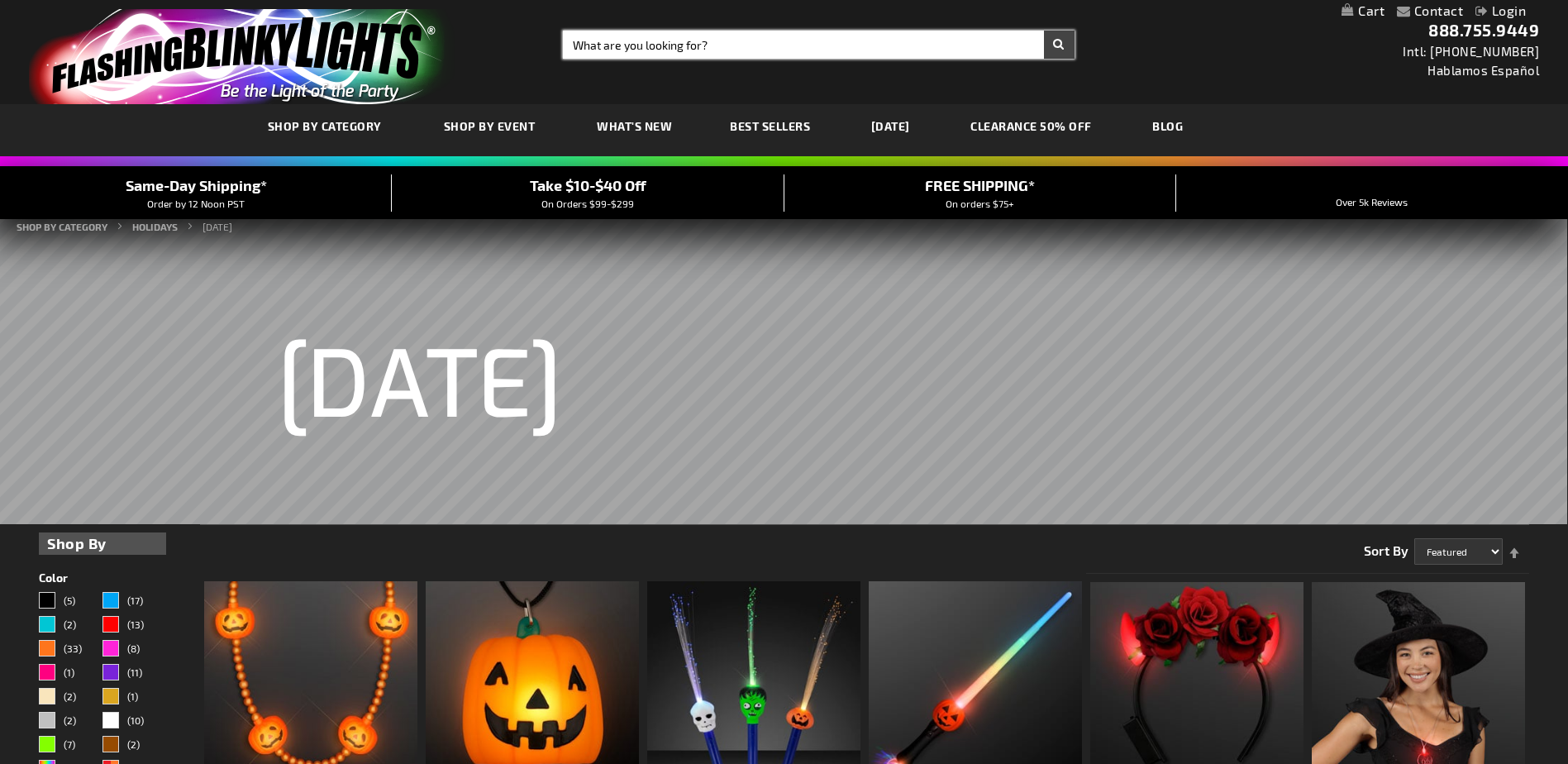
click at [861, 44] on input "Search" at bounding box center [818, 45] width 511 height 28
type input "light up cup"
click at [1044, 31] on button "Search" at bounding box center [1059, 45] width 31 height 28
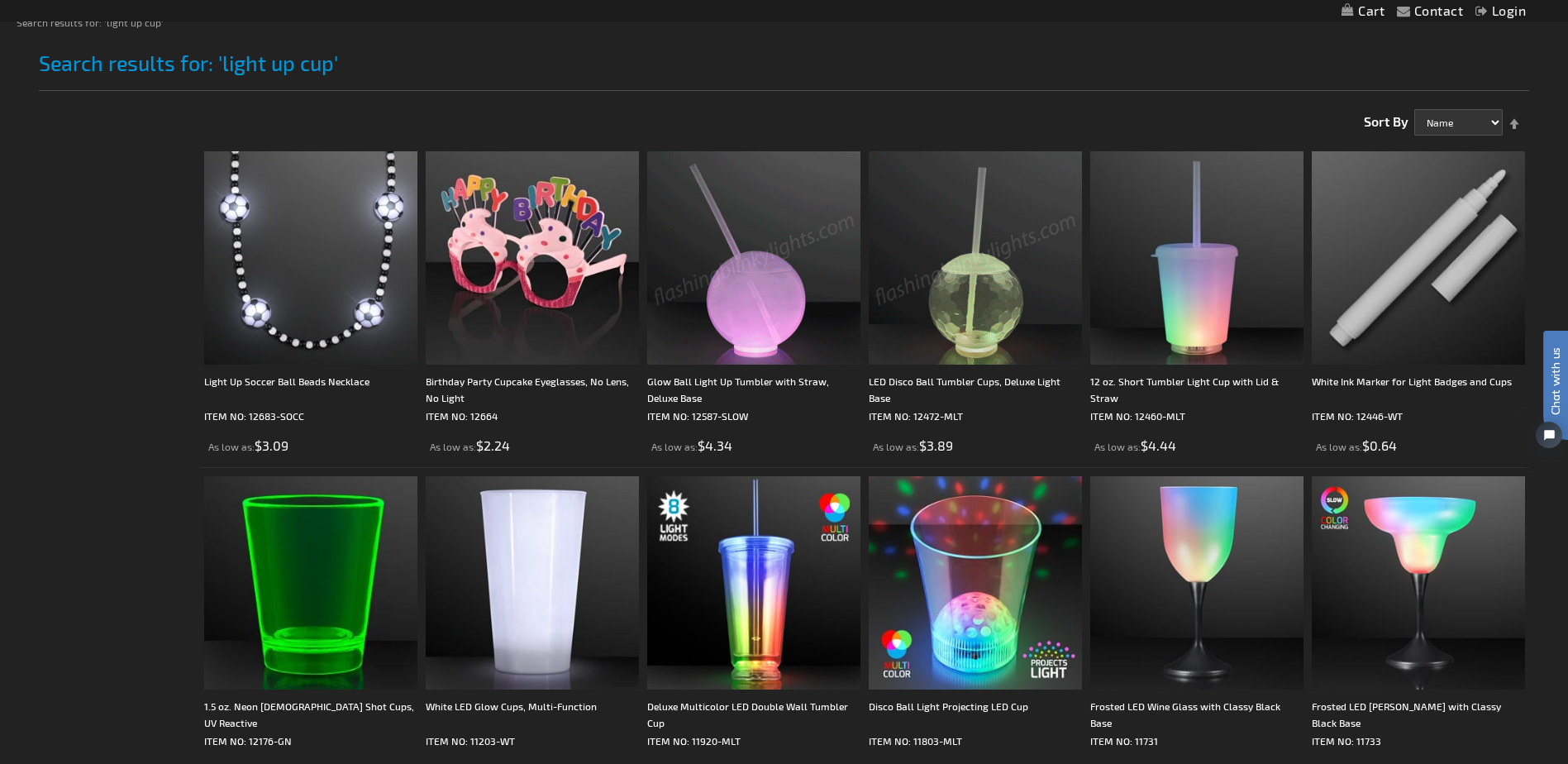
scroll to position [248, 0]
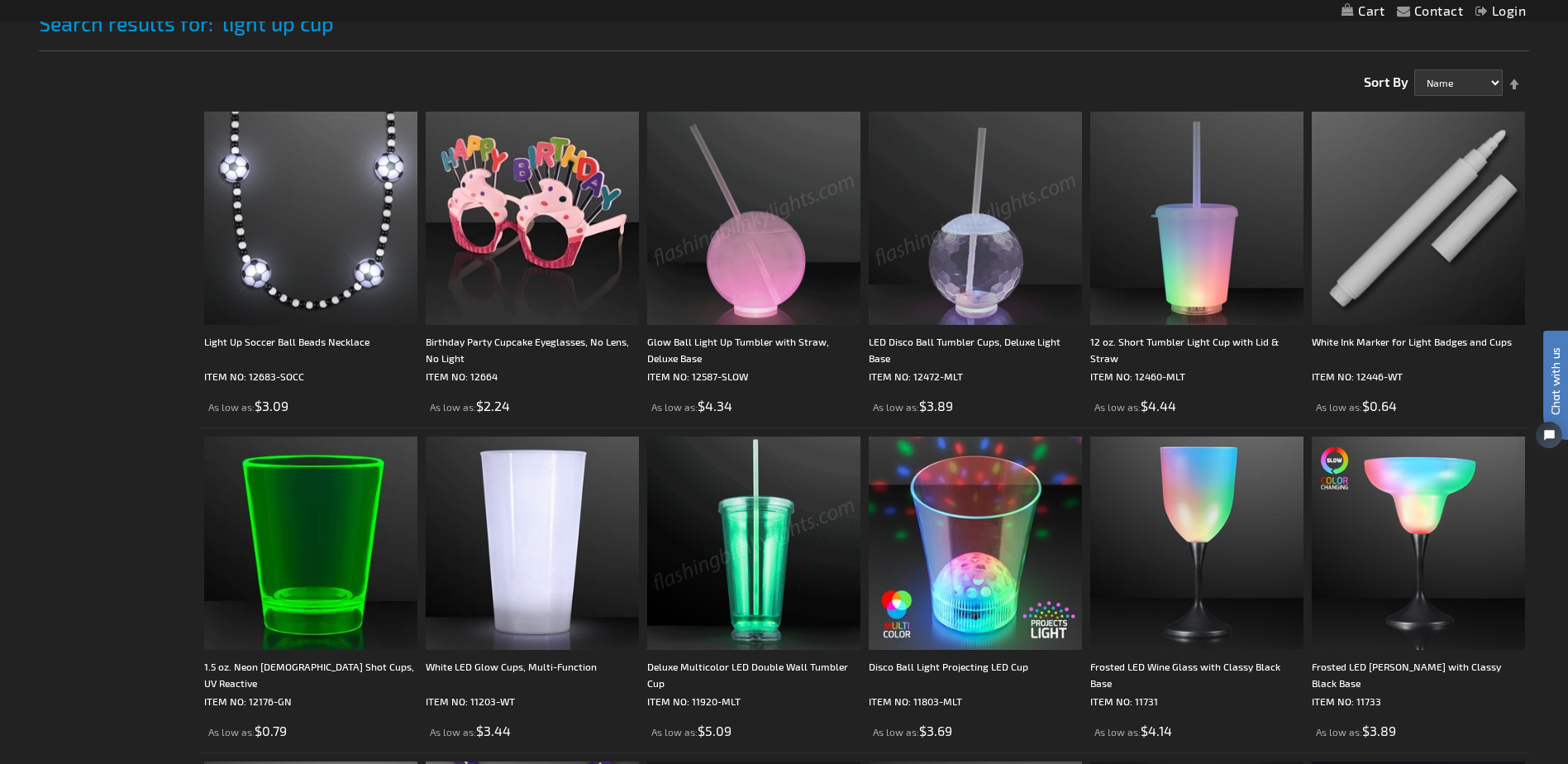
click at [755, 547] on img at bounding box center [754, 543] width 213 height 214
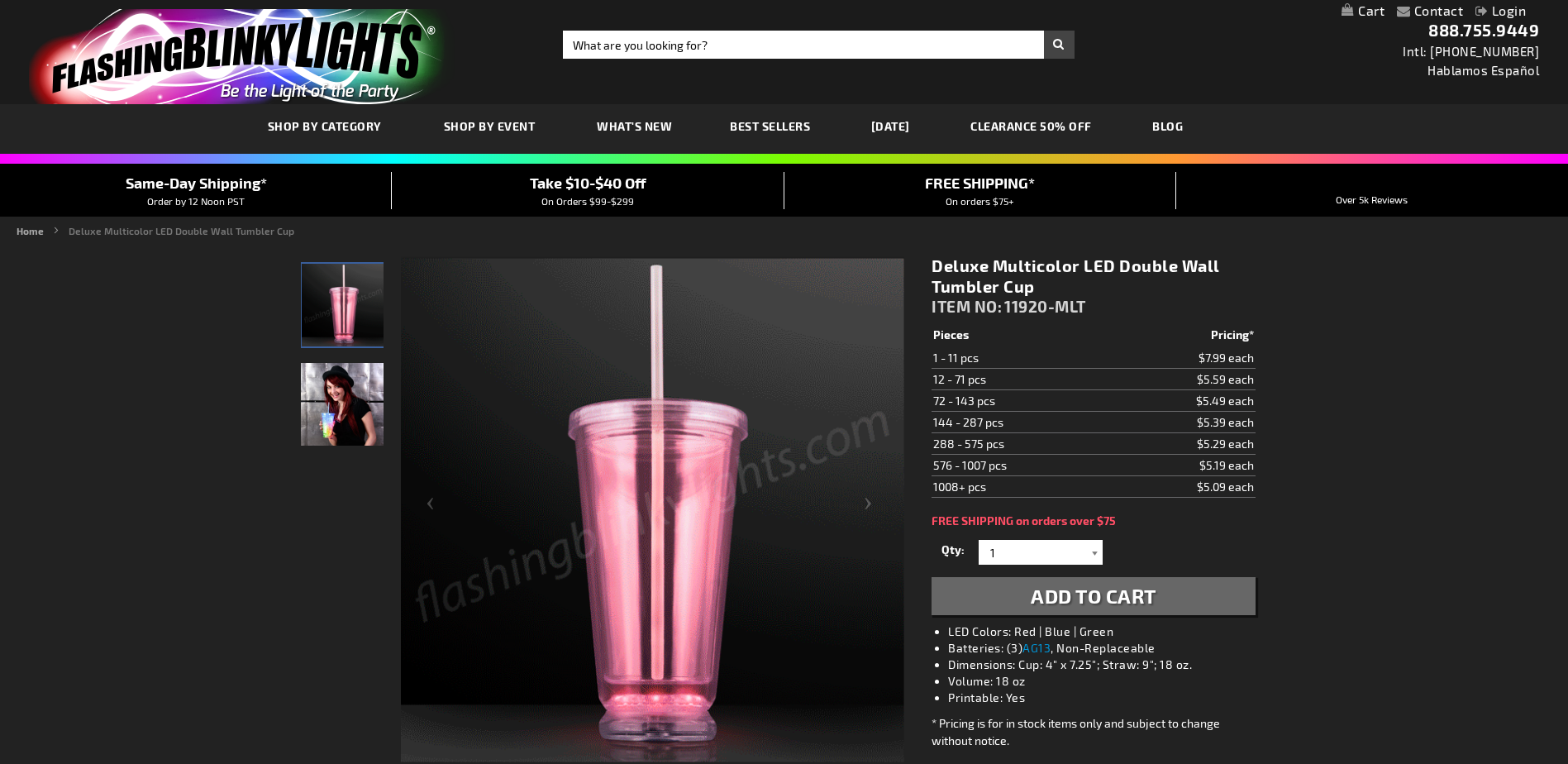
click at [1093, 552] on div at bounding box center [1095, 552] width 17 height 25
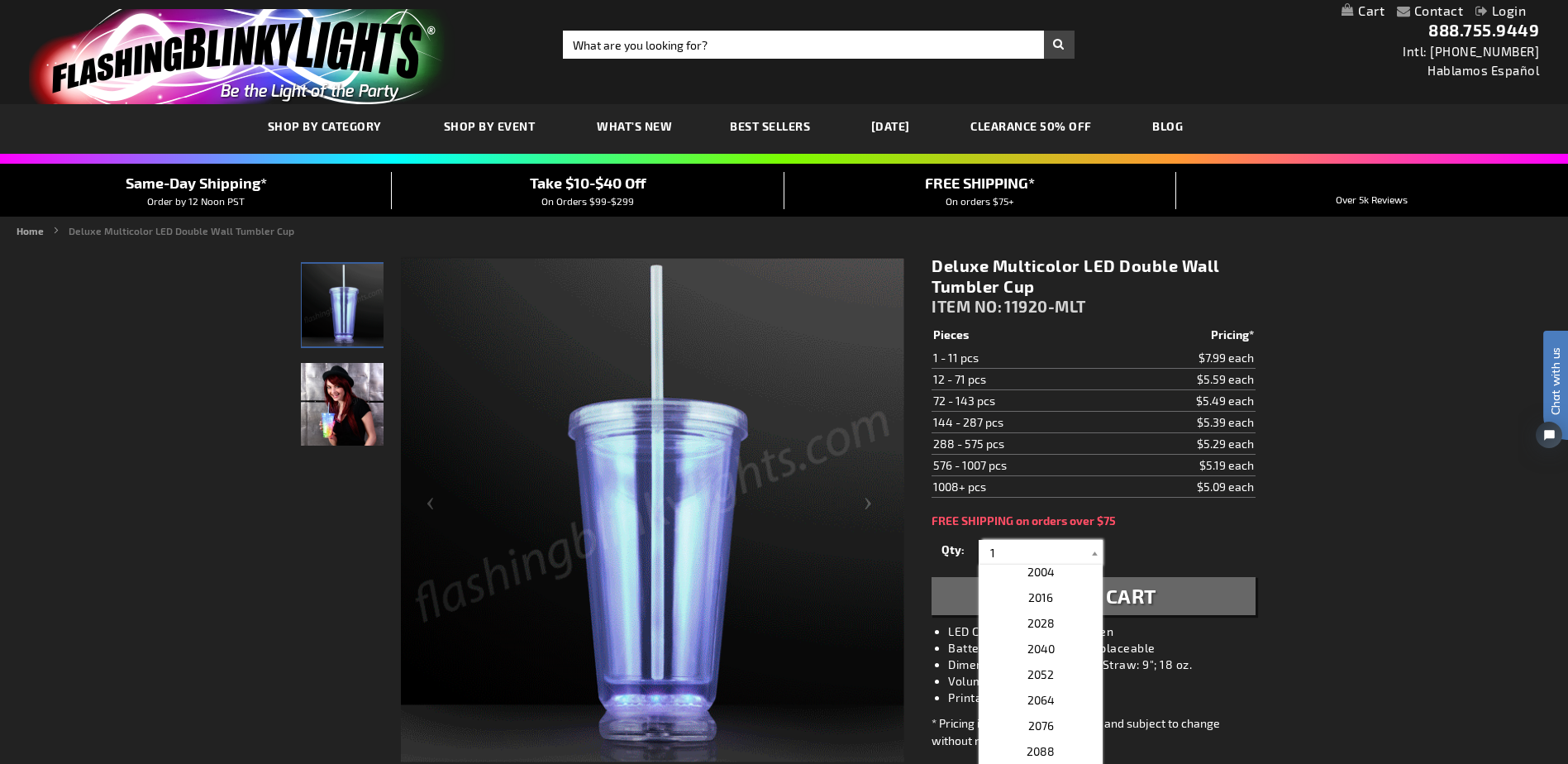
scroll to position [4548, 0]
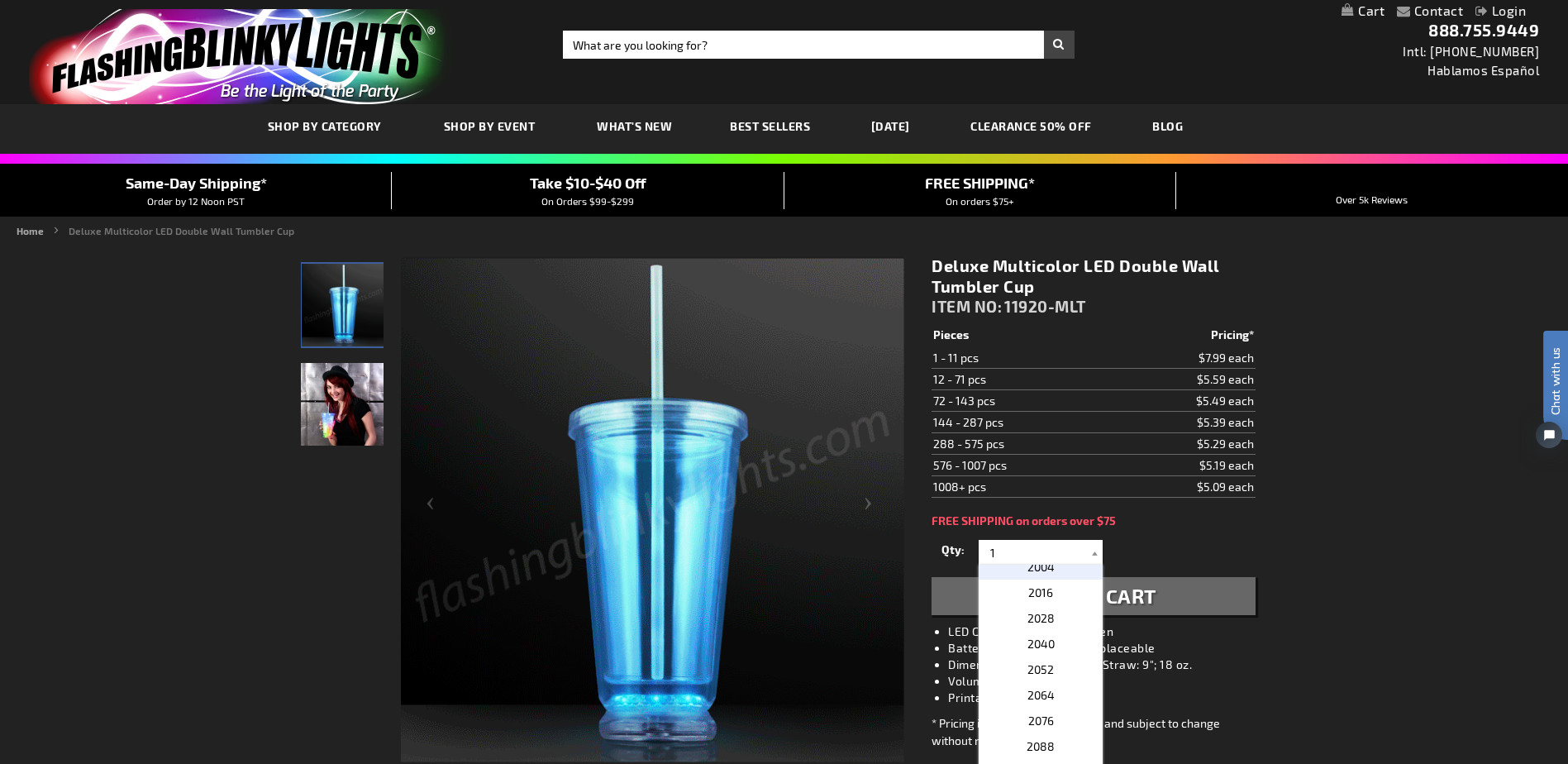
click at [1040, 570] on span "2004" at bounding box center [1040, 566] width 28 height 14
type input "2004"
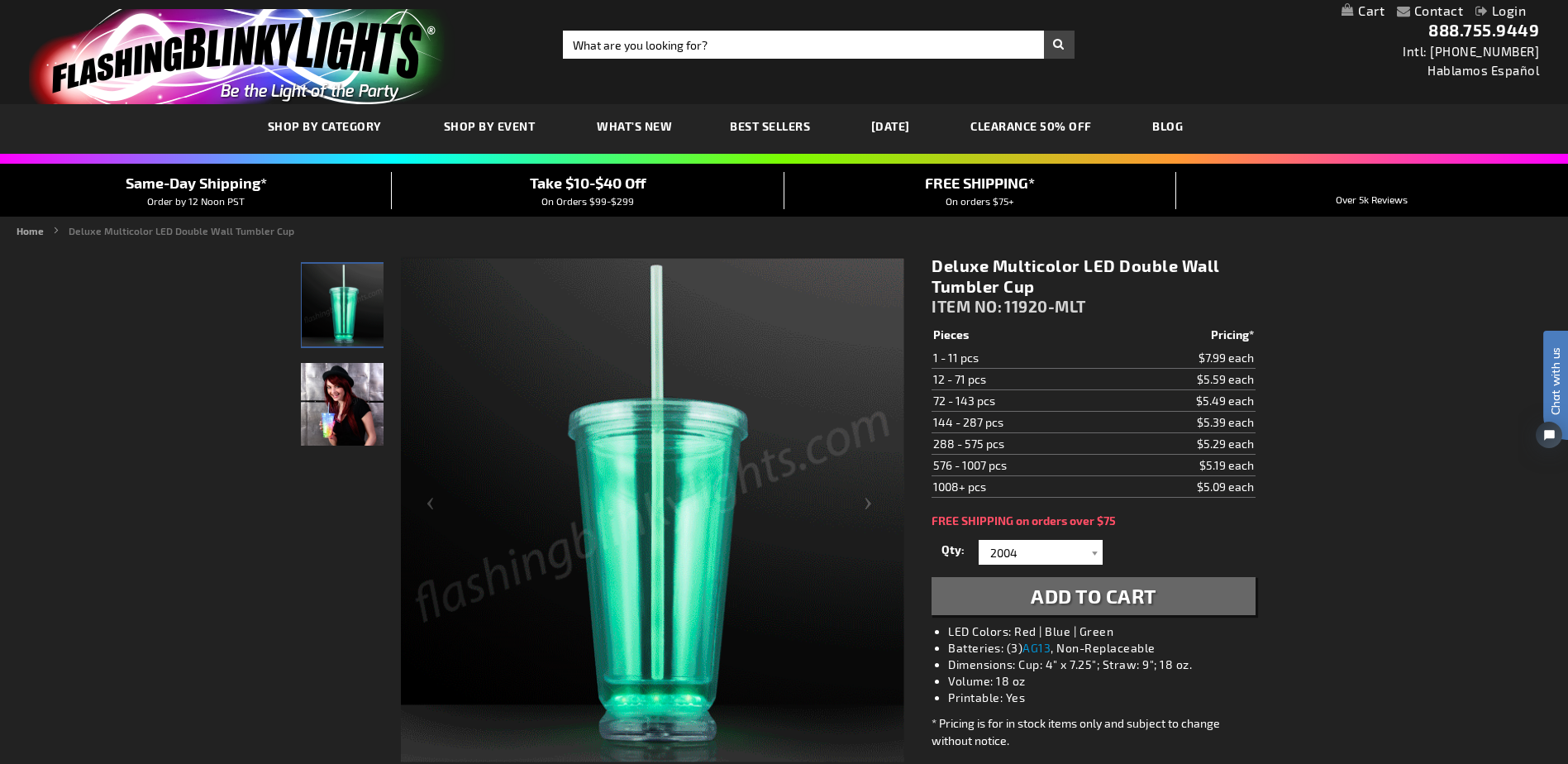
click at [1144, 599] on span "Add to Cart" at bounding box center [1093, 596] width 126 height 24
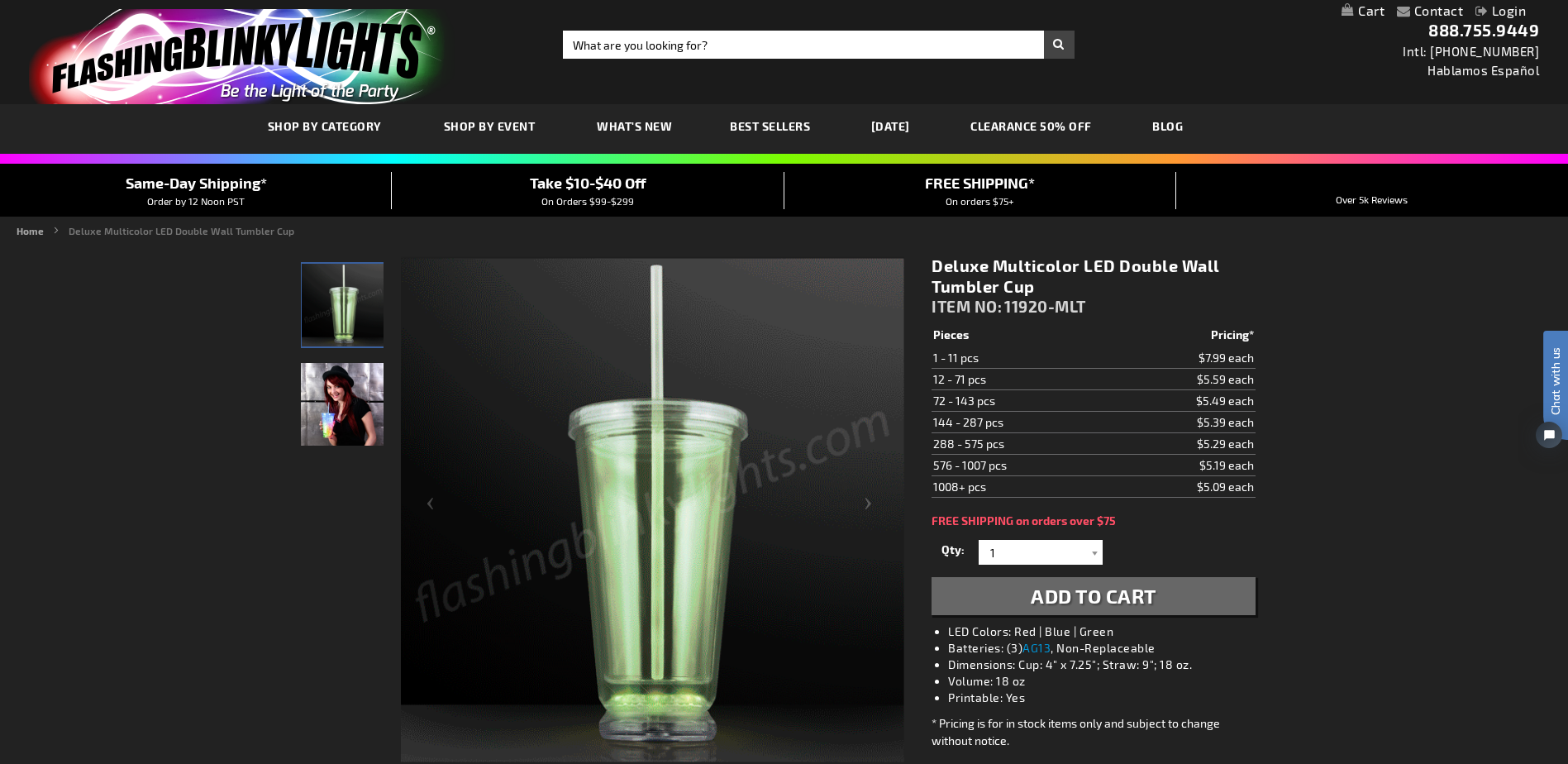
click at [1363, 15] on link "My Cart" at bounding box center [1363, 11] width 43 height 16
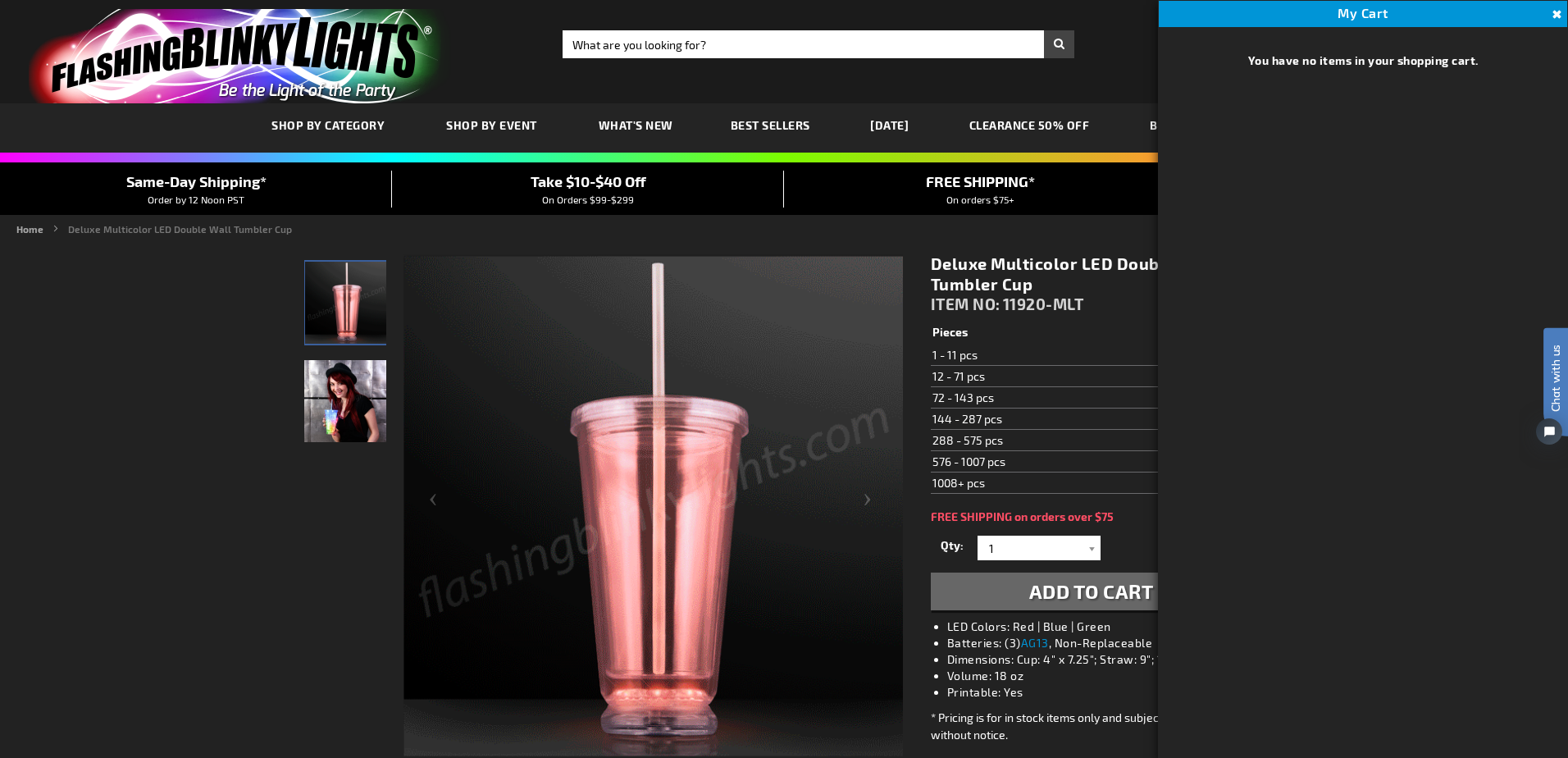
click at [1555, 12] on button "Close" at bounding box center [1555, 15] width 18 height 18
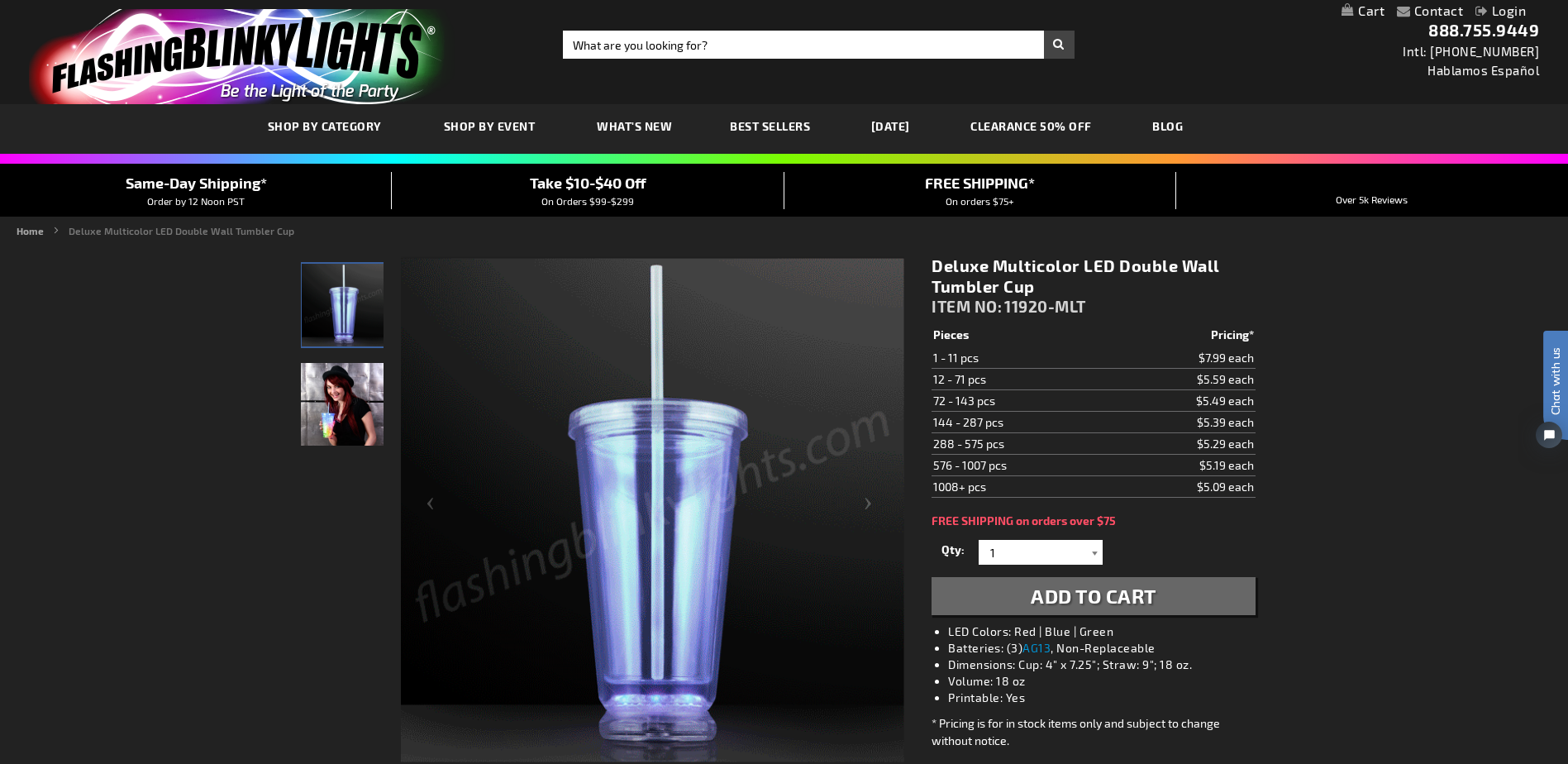
click at [1094, 550] on div at bounding box center [1095, 552] width 17 height 25
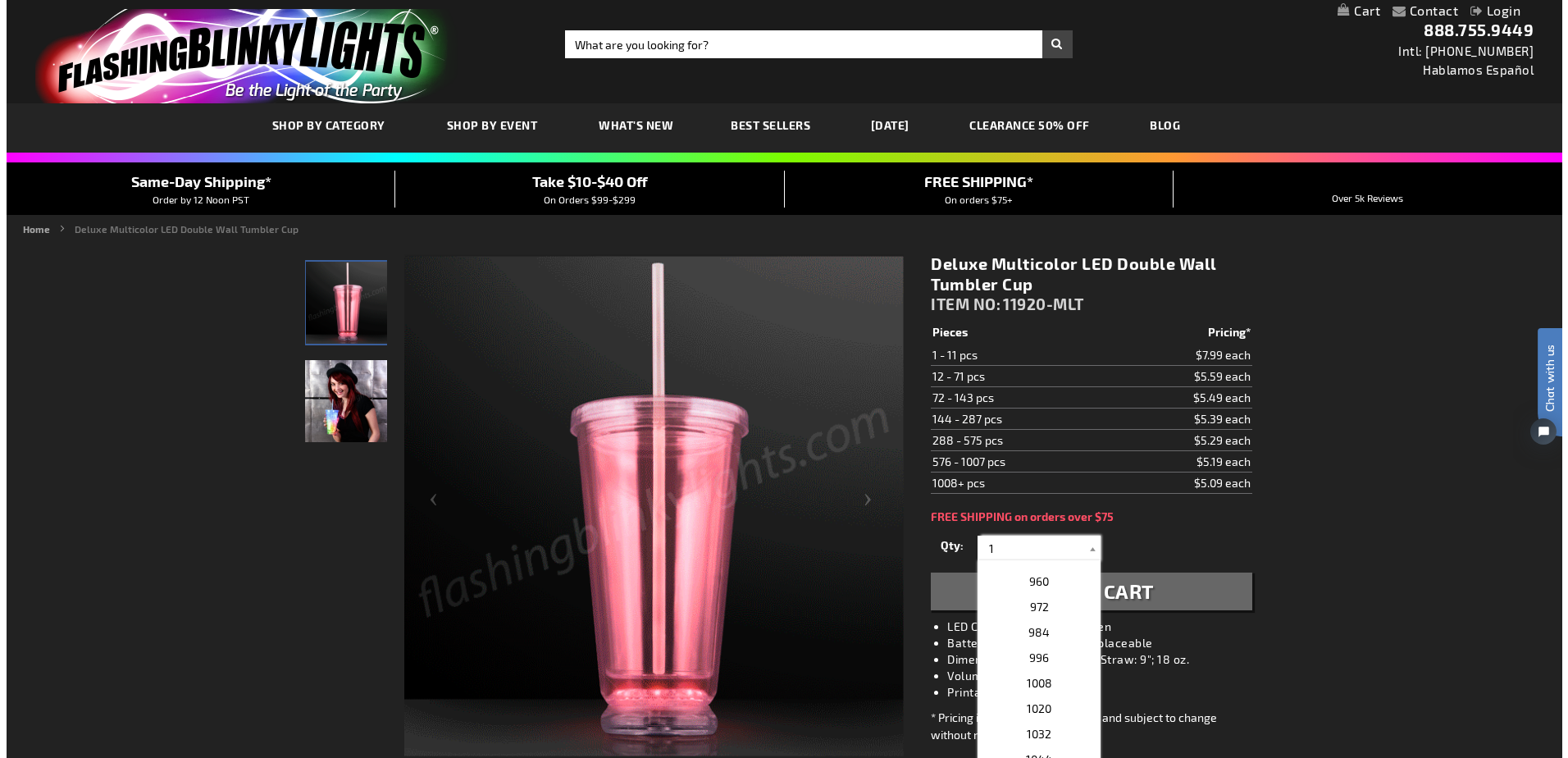
scroll to position [2297, 0]
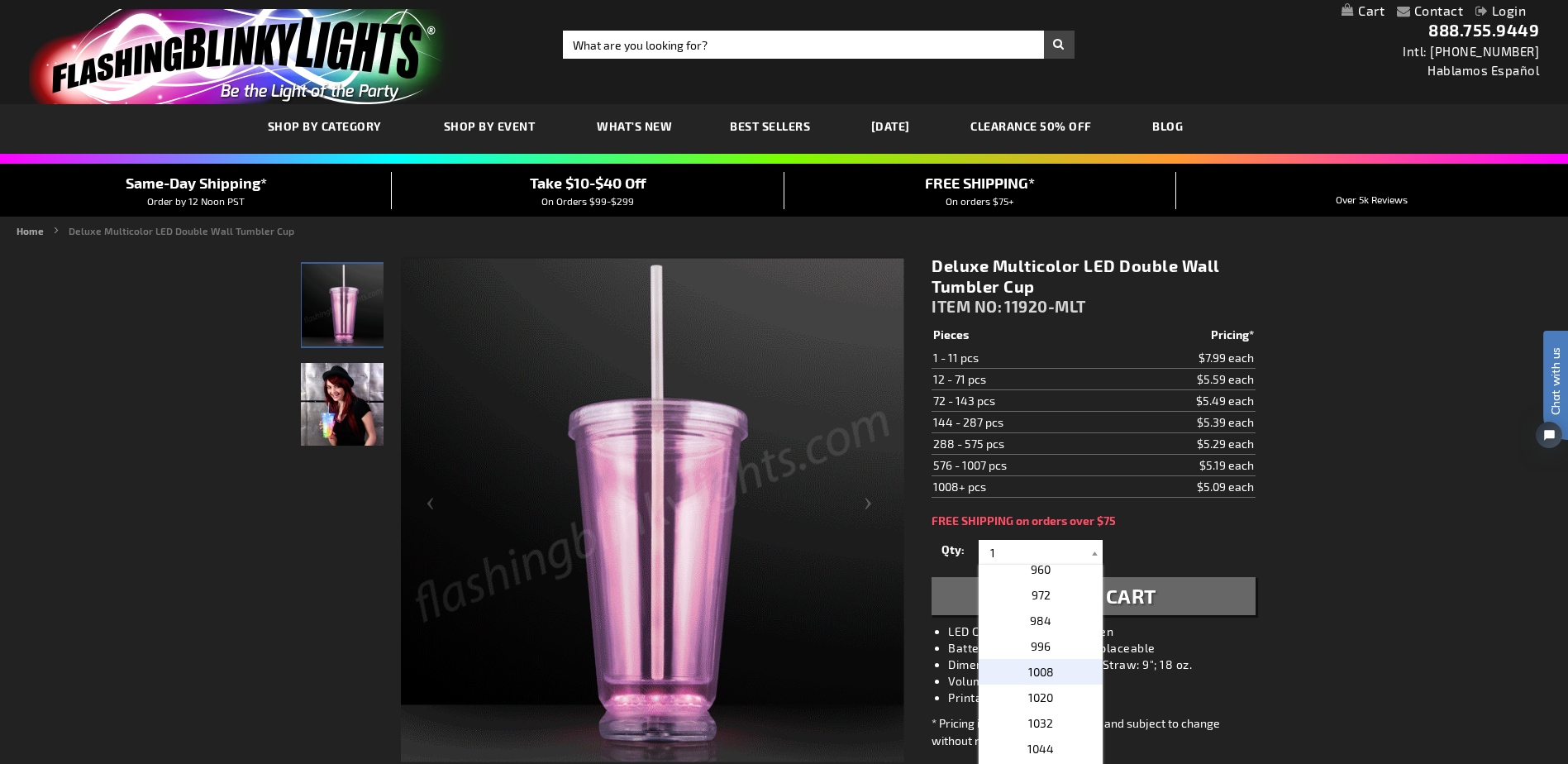
click at [1029, 675] on span "1008" at bounding box center [1040, 671] width 26 height 14
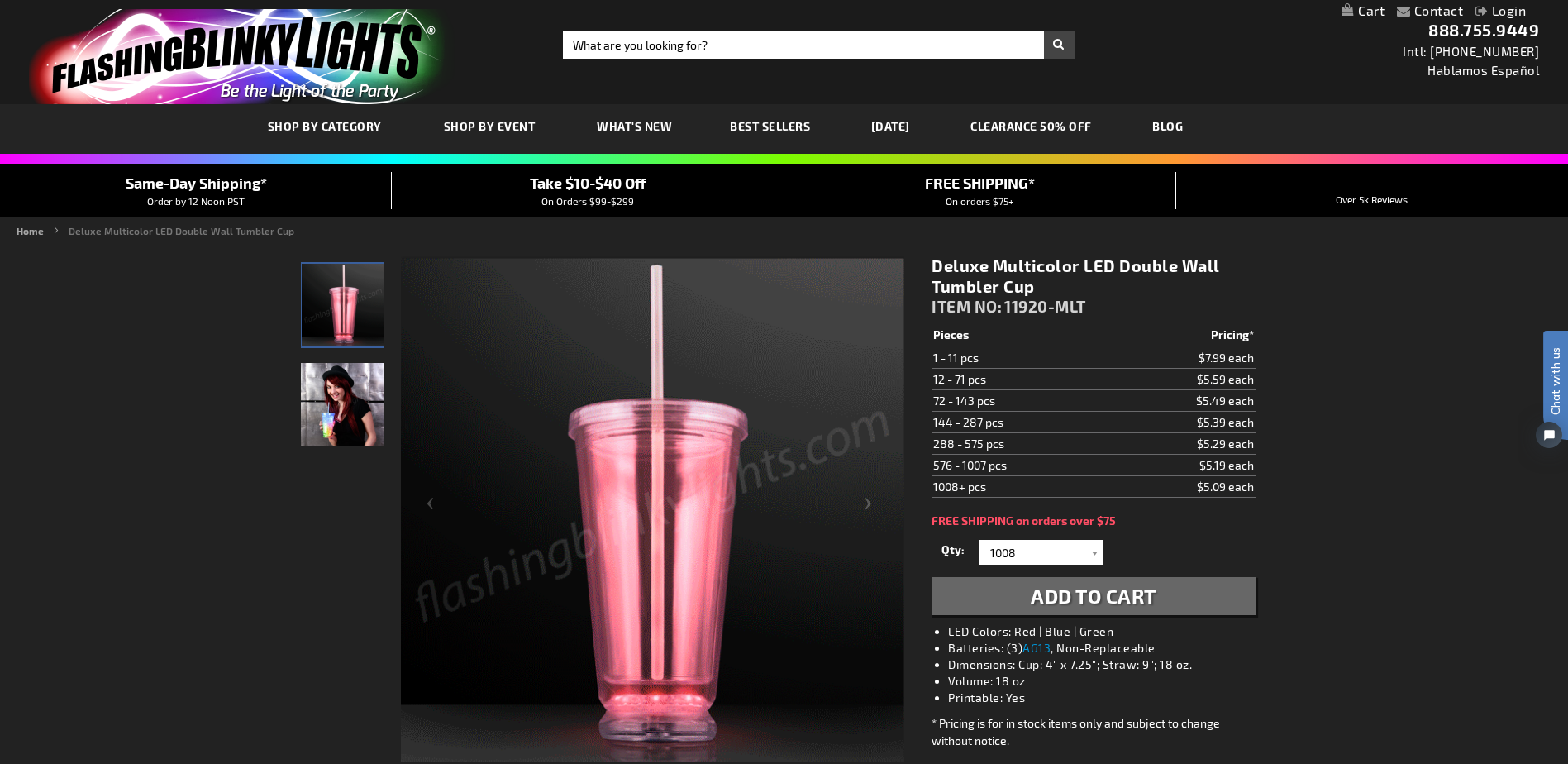
click at [1144, 593] on span "Add to Cart" at bounding box center [1093, 596] width 126 height 24
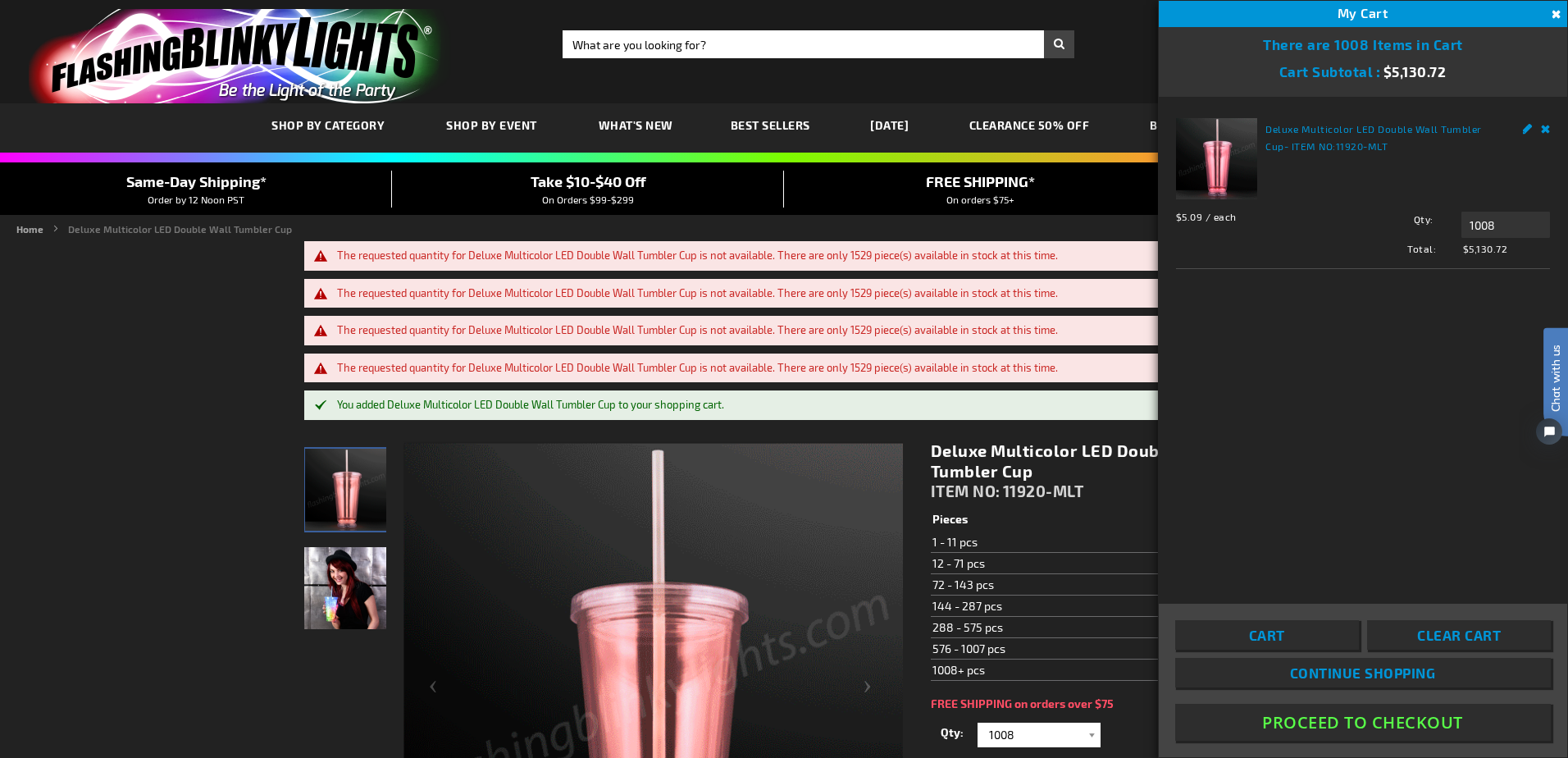
click at [1543, 127] on link "Remove" at bounding box center [1546, 127] width 10 height 17
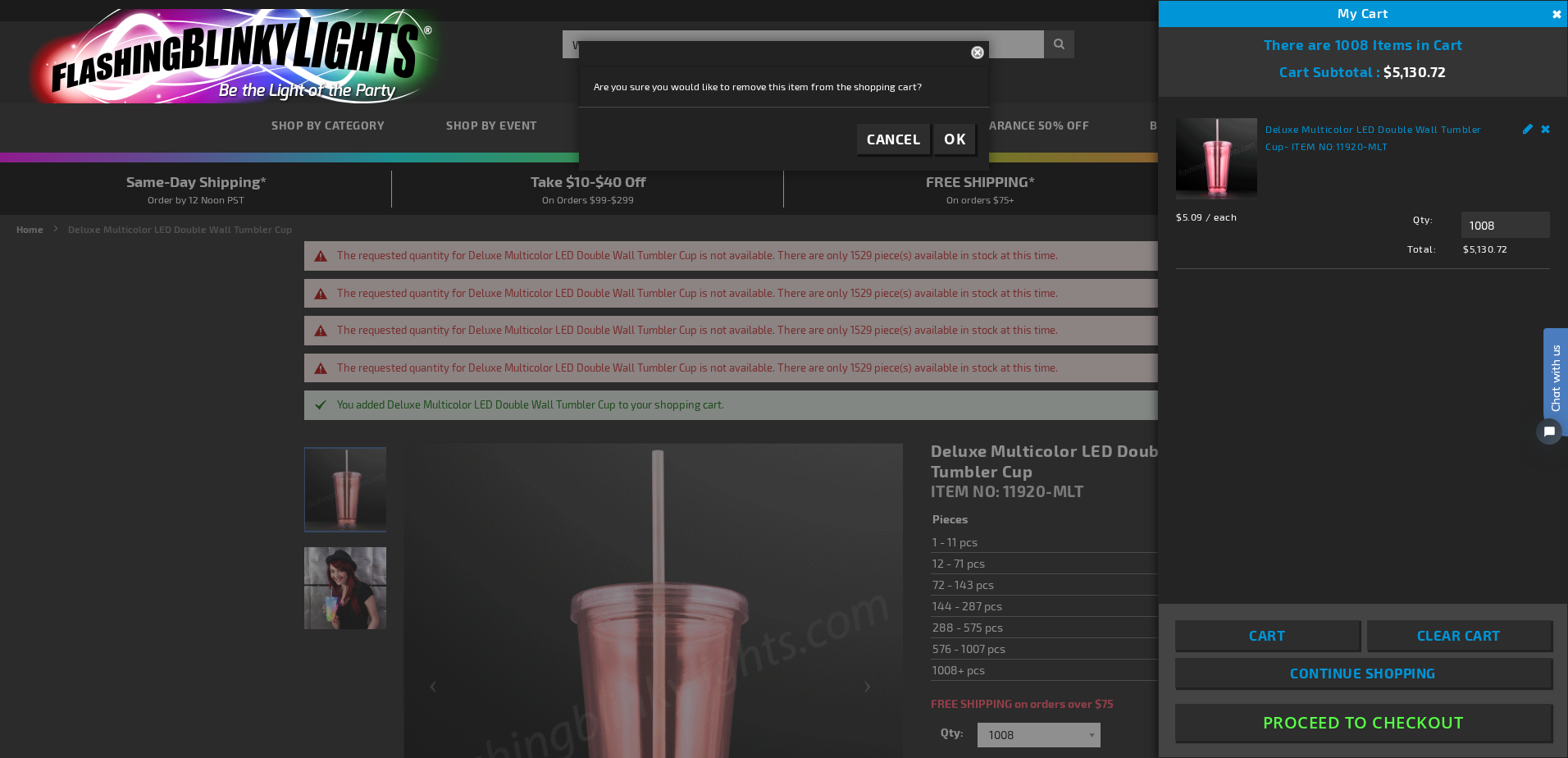
click at [950, 140] on span "OK" at bounding box center [954, 139] width 22 height 19
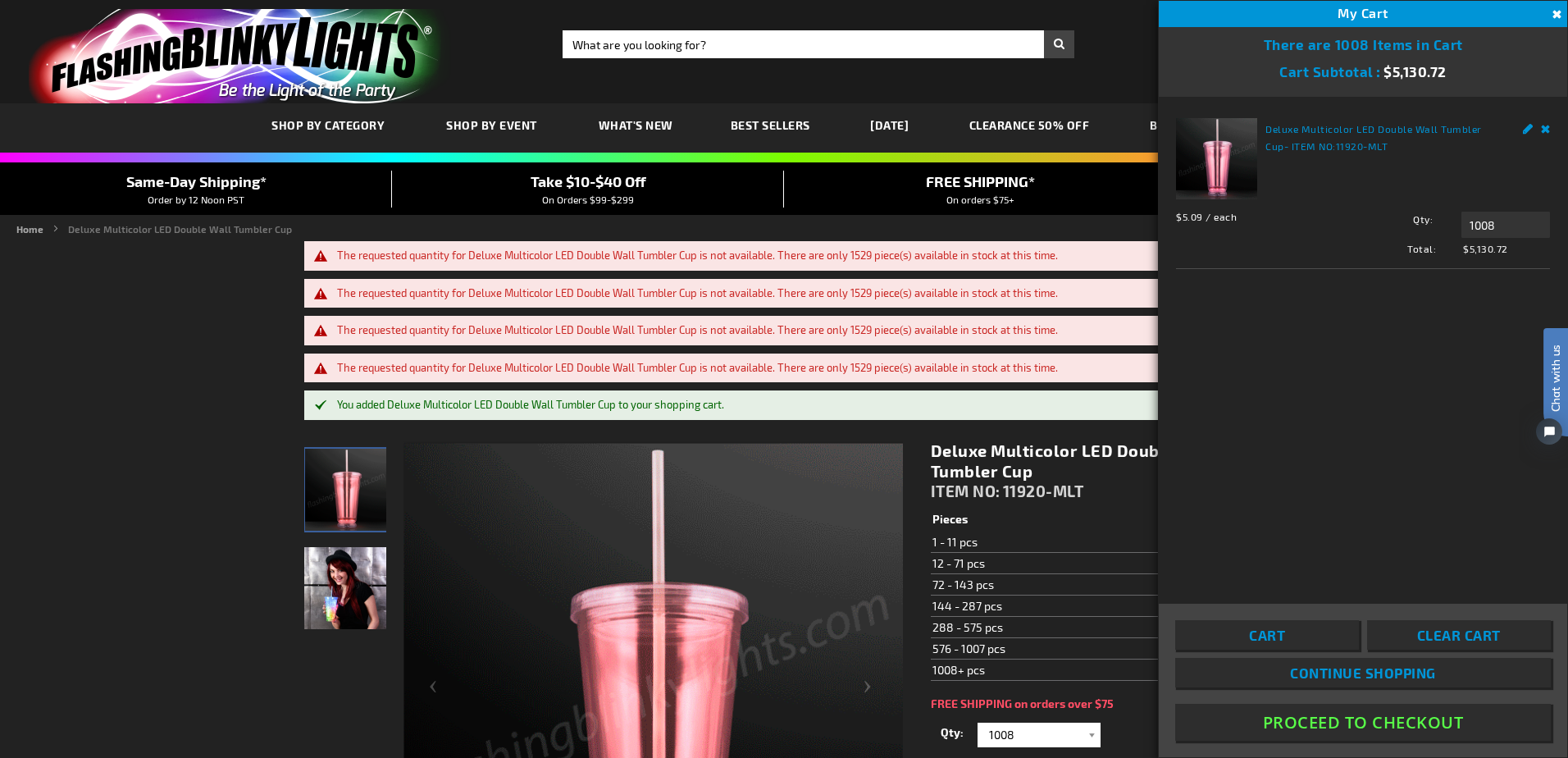
click at [1542, 128] on link "Remove" at bounding box center [1546, 127] width 10 height 17
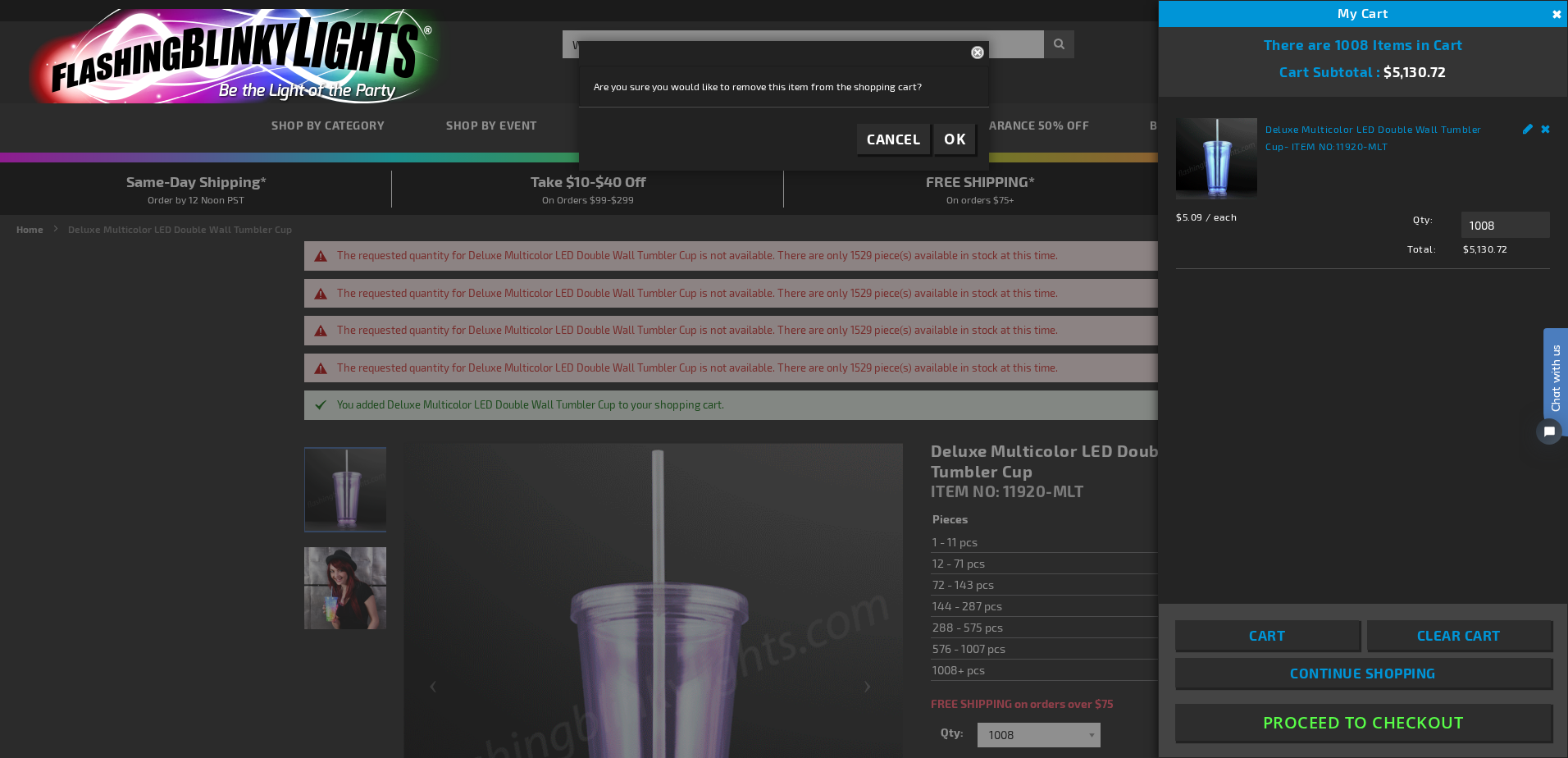
click at [948, 133] on span "OK" at bounding box center [954, 139] width 22 height 19
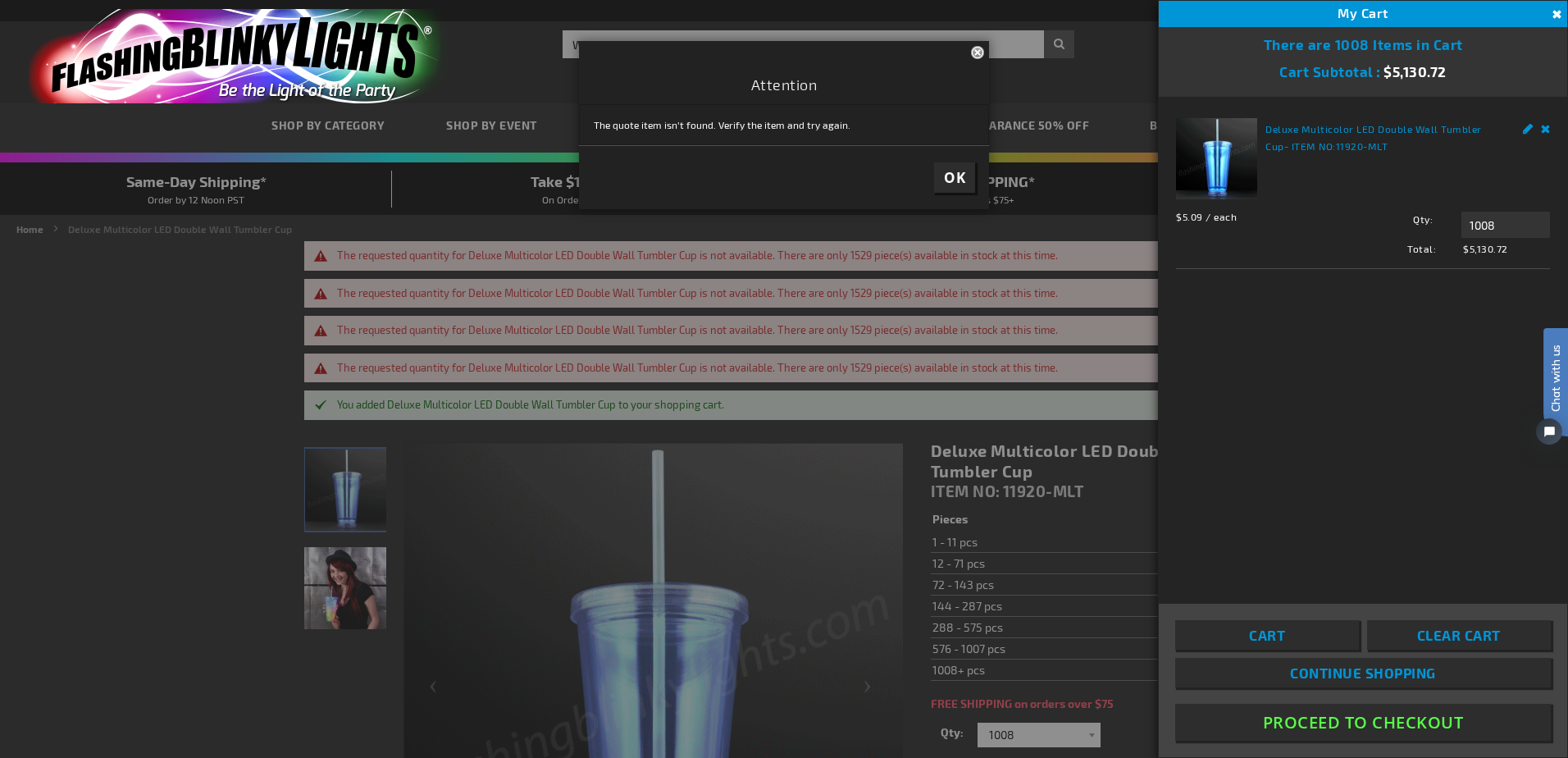
click at [951, 174] on span "OK" at bounding box center [954, 177] width 22 height 19
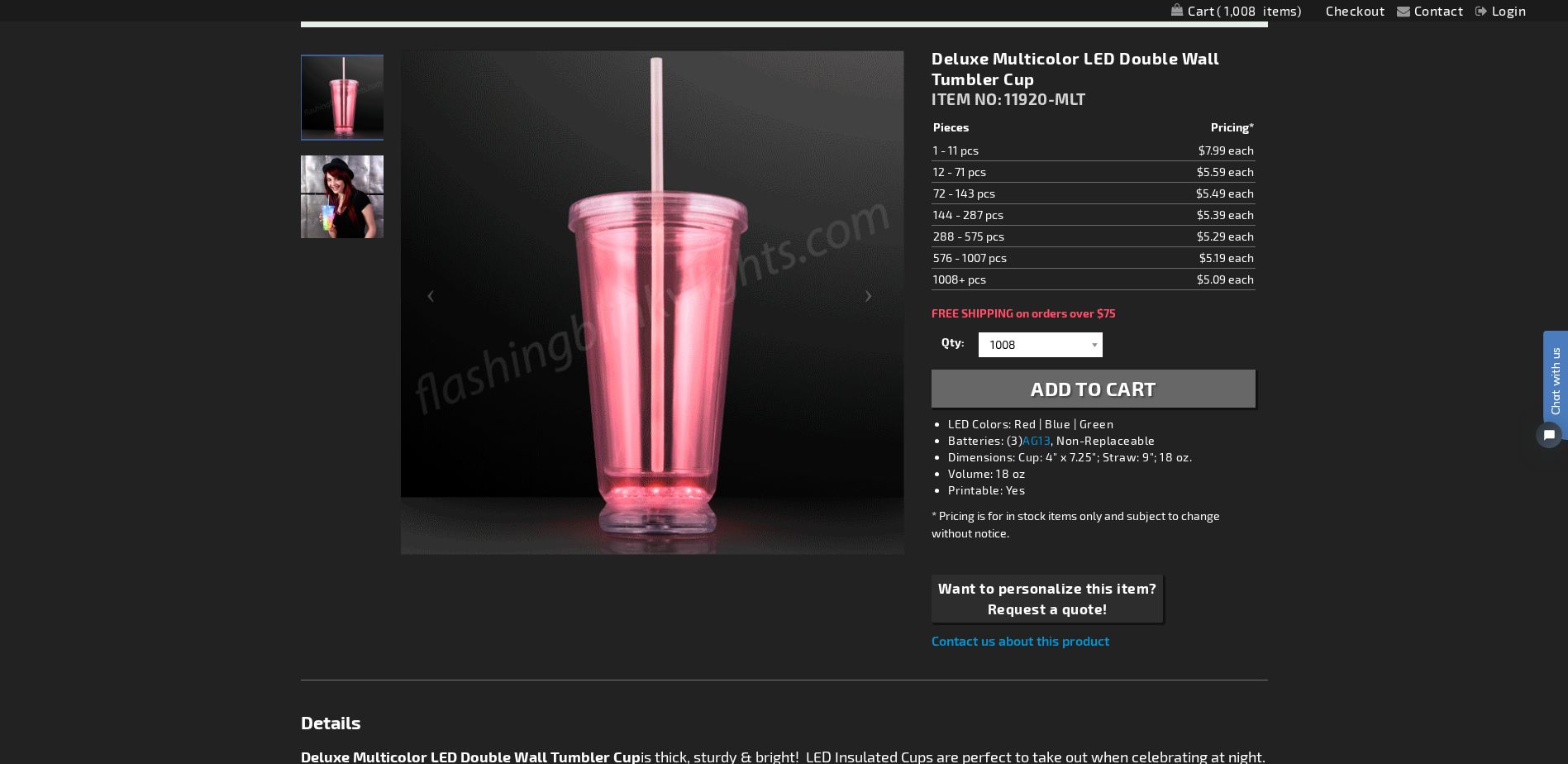
scroll to position [403, 0]
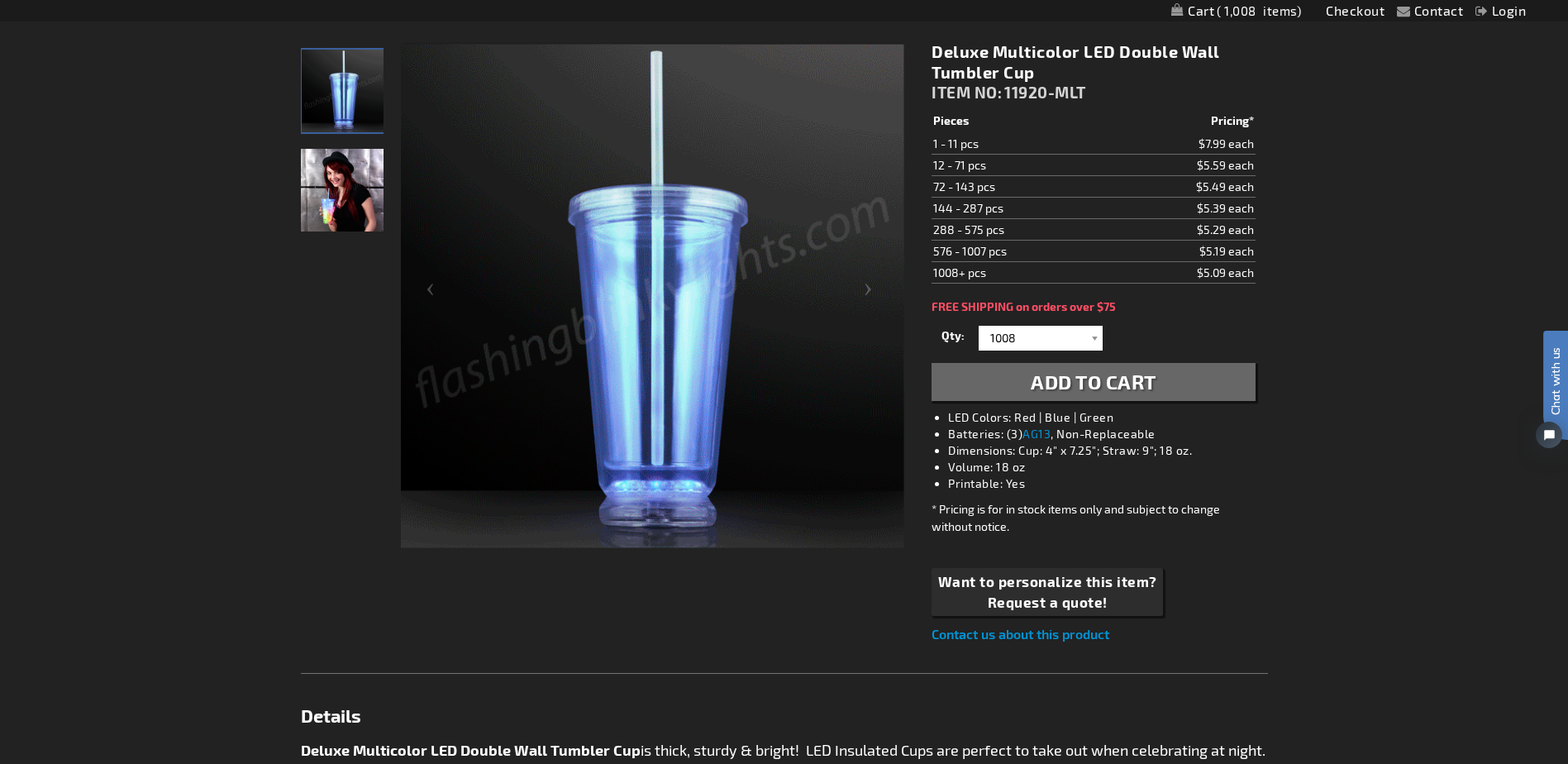
click at [1383, 377] on div "Contact Compare Products Checkout Login Skip to Content My Cart 1,008 1,008 ite…" at bounding box center [784, 763] width 1568 height 2333
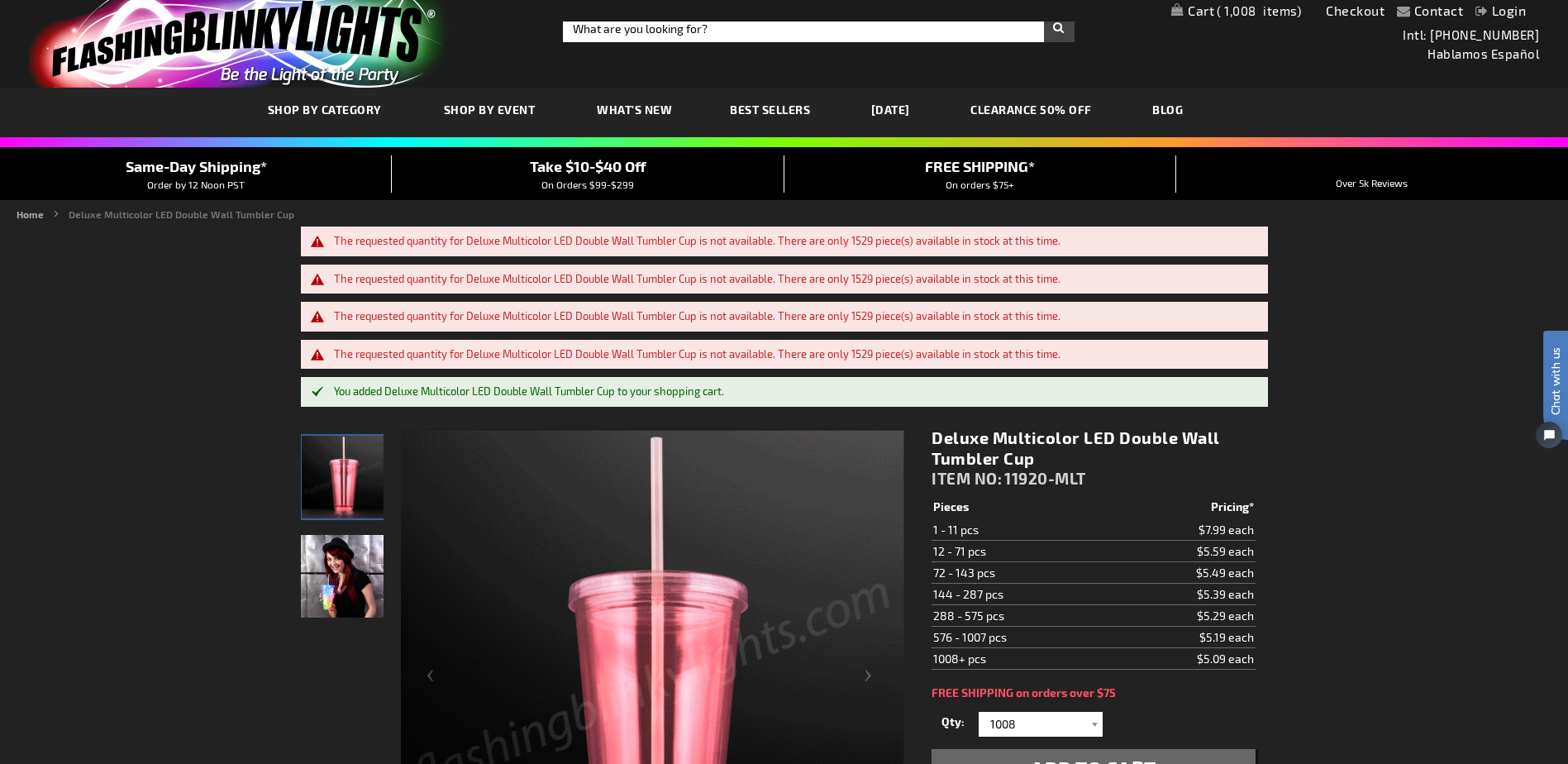
scroll to position [0, 0]
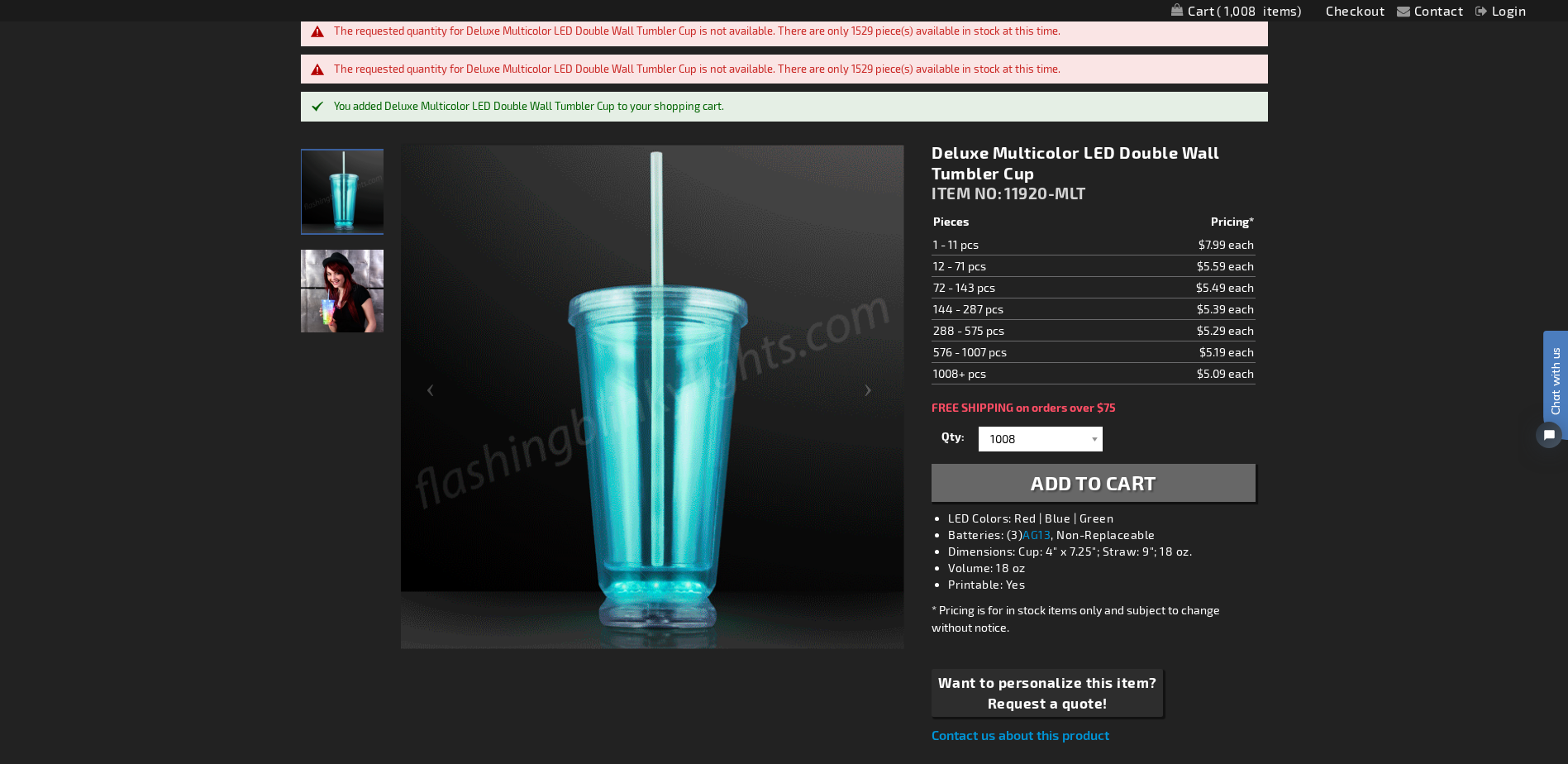
scroll to position [331, 0]
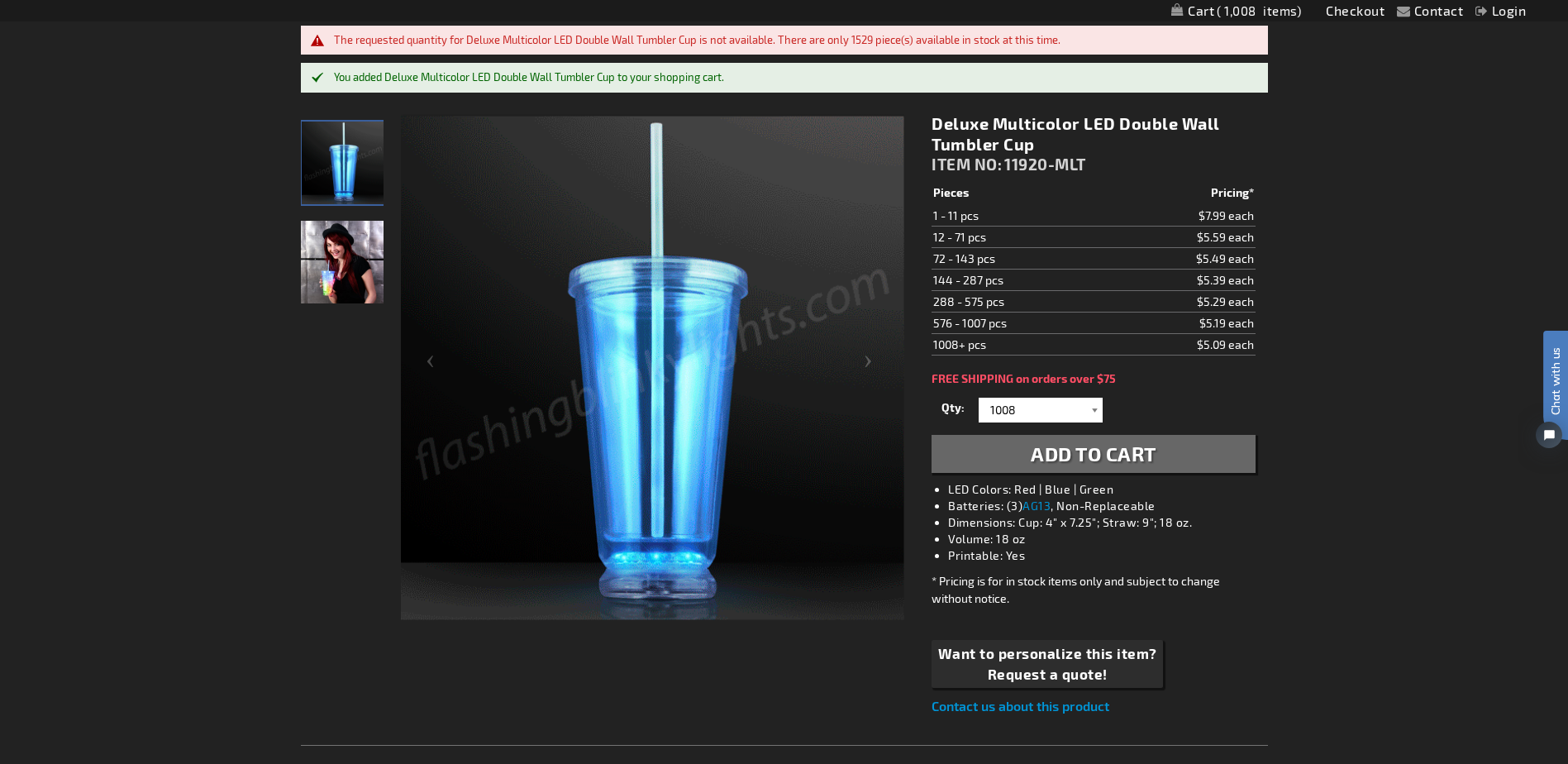
click at [1090, 409] on div at bounding box center [1095, 410] width 17 height 25
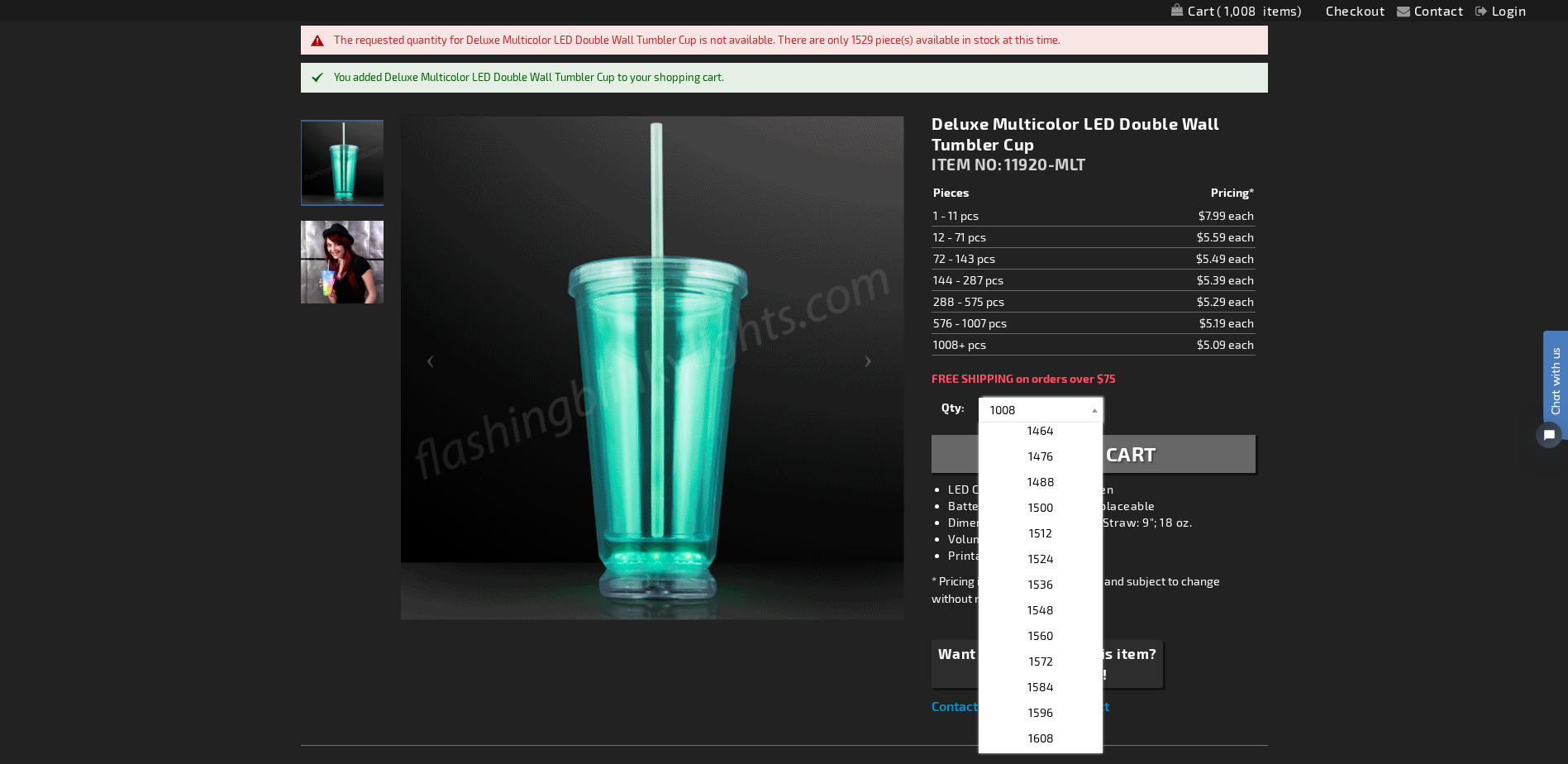
scroll to position [3390, 0]
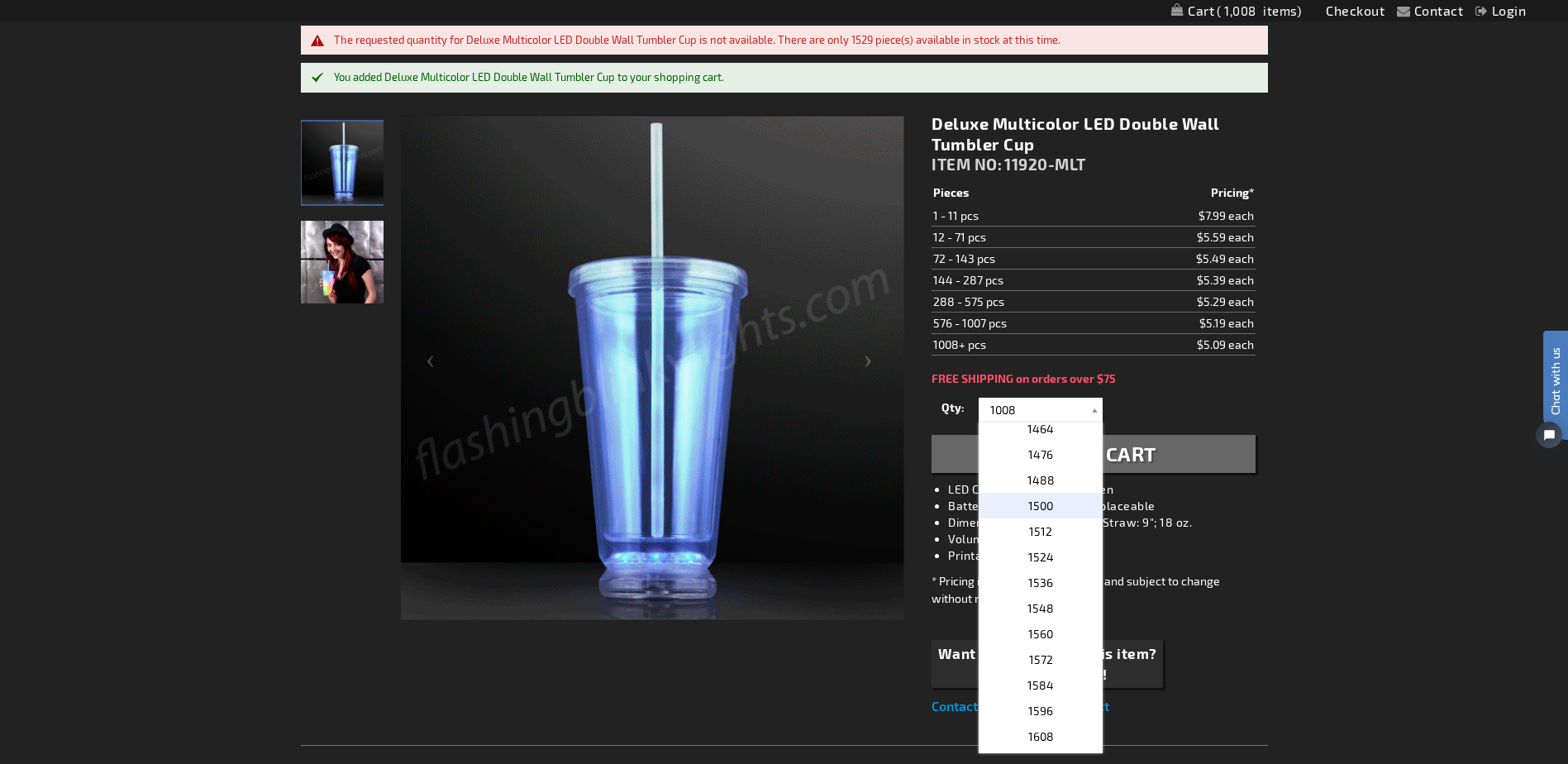
click at [1043, 503] on span "1500" at bounding box center [1040, 505] width 25 height 14
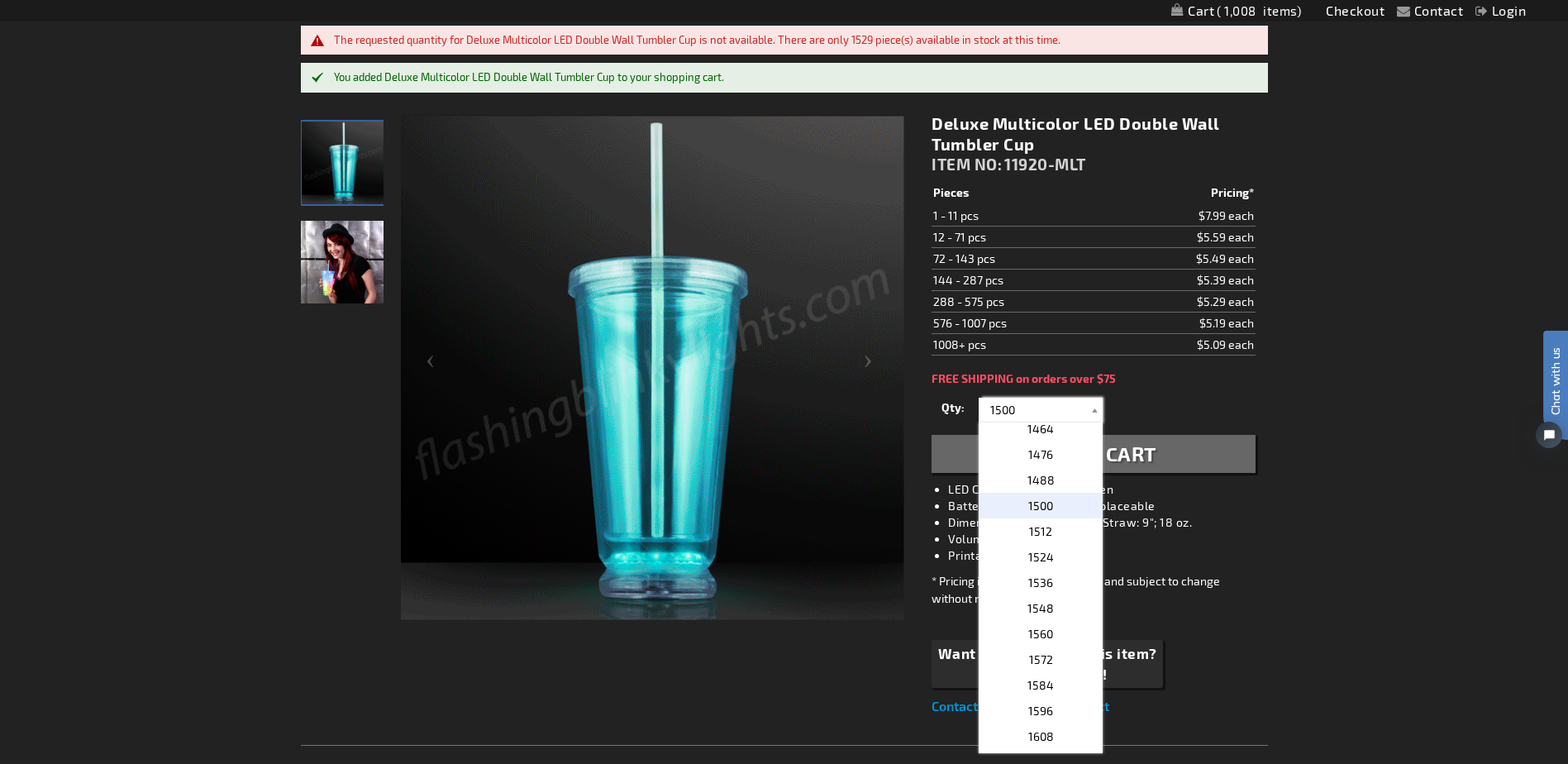
drag, startPoint x: 1059, startPoint y: 415, endPoint x: 984, endPoint y: 408, distance: 75.3
click at [984, 408] on input "1500" at bounding box center [1043, 410] width 120 height 25
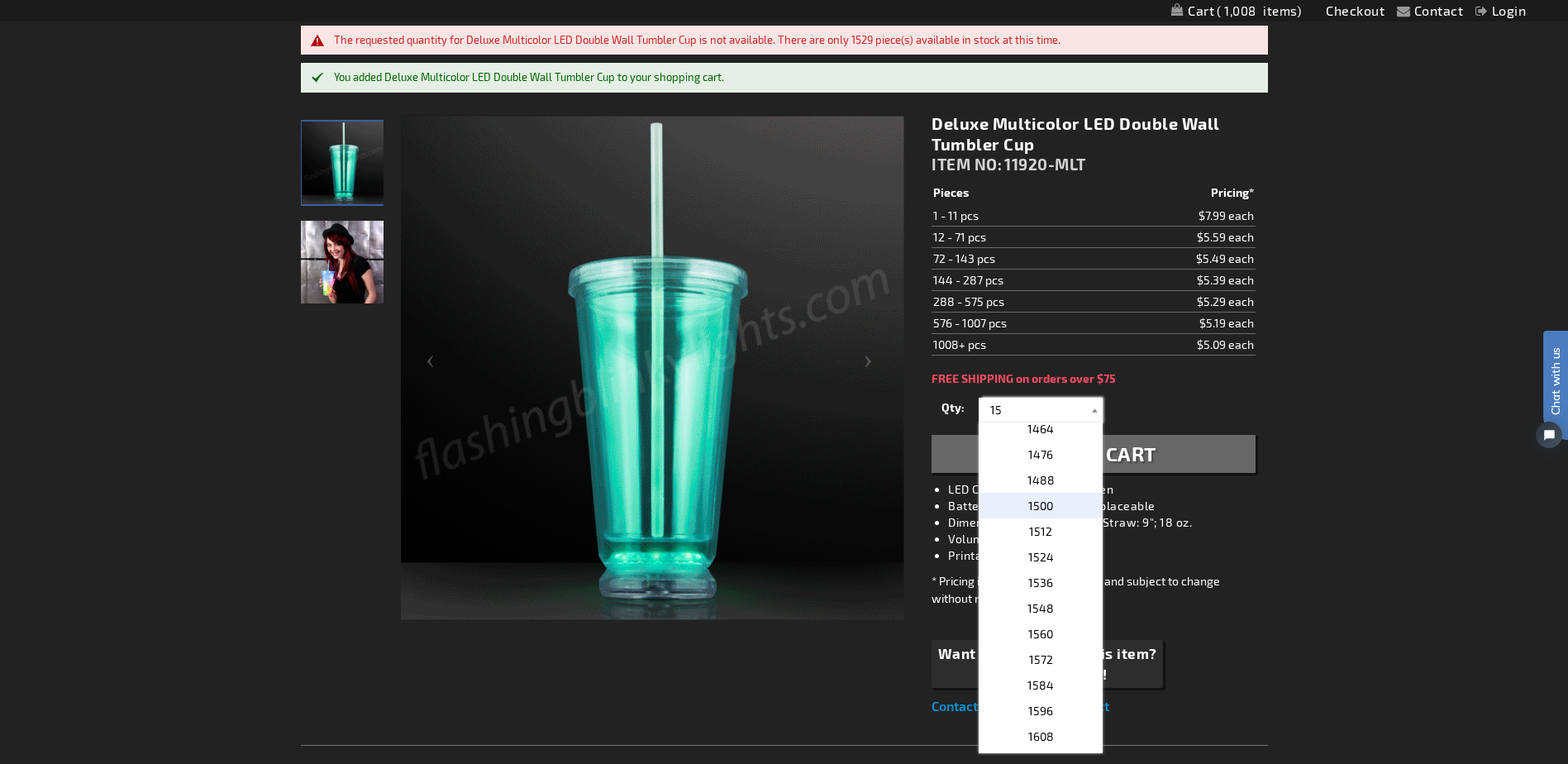
scroll to position [0, 0]
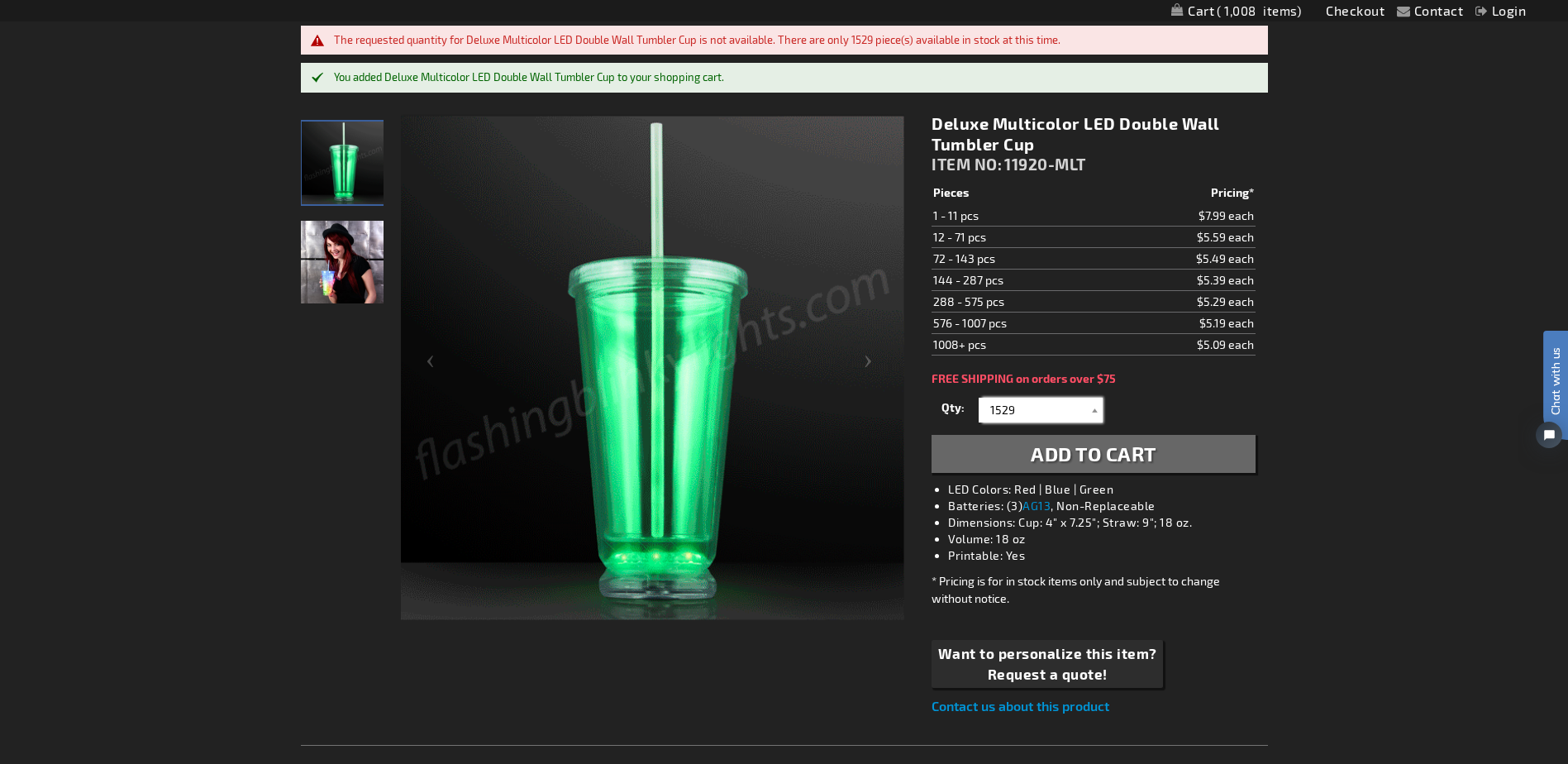
type input "1529"
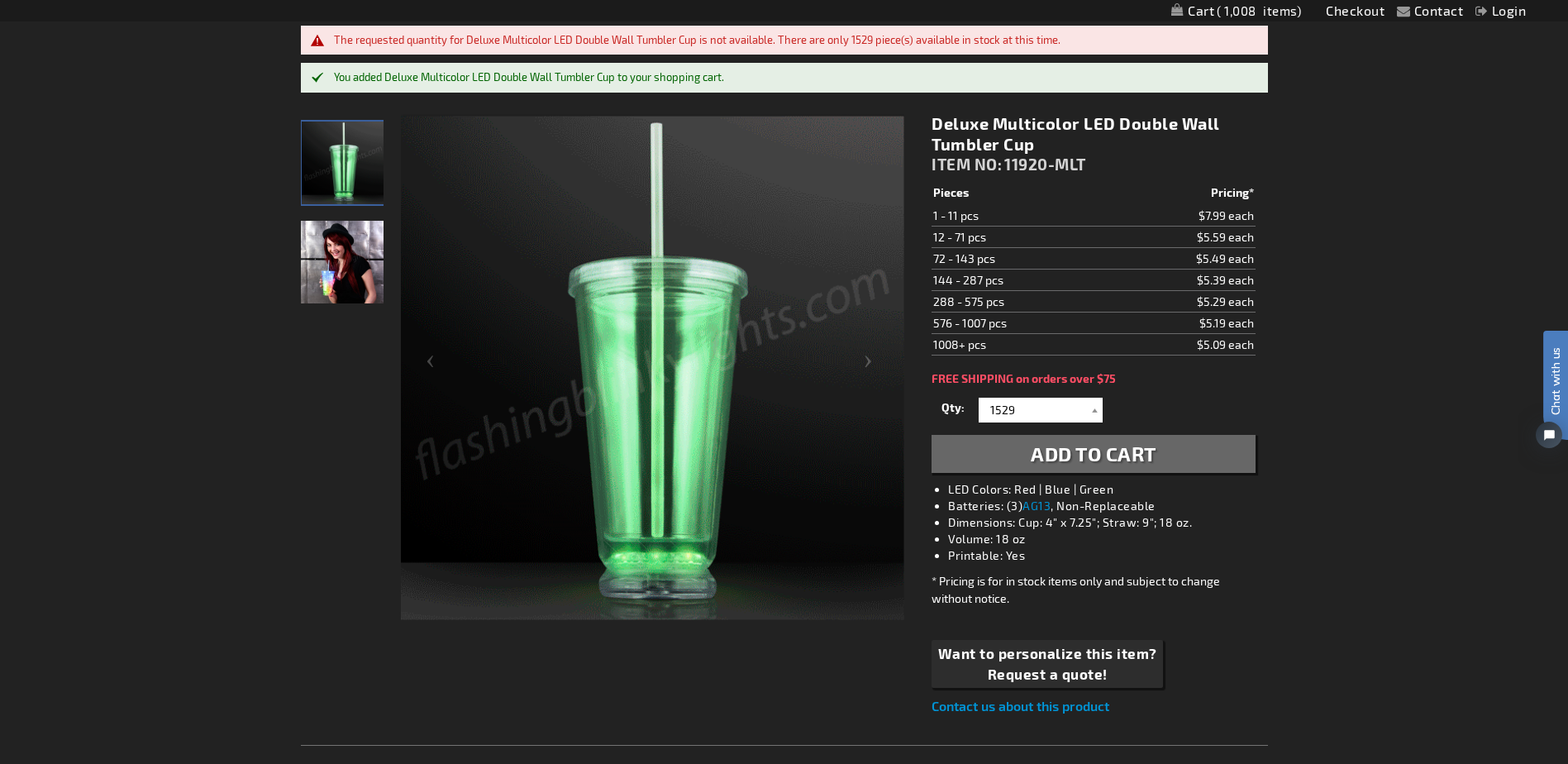
click at [1028, 449] on button "Add to Cart" at bounding box center [1093, 455] width 323 height 38
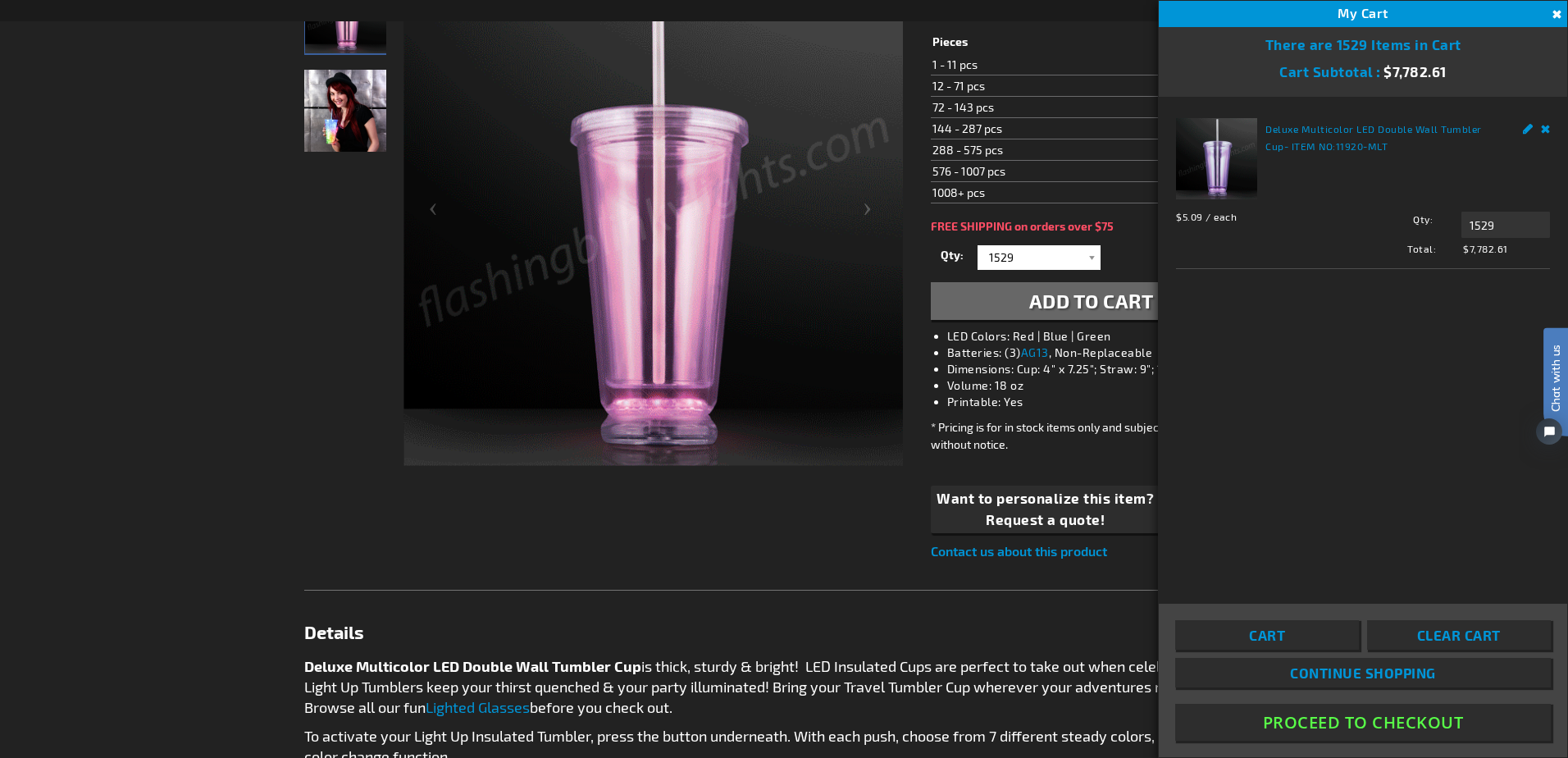
click at [1305, 713] on button "Proceed To Checkout" at bounding box center [1363, 722] width 375 height 37
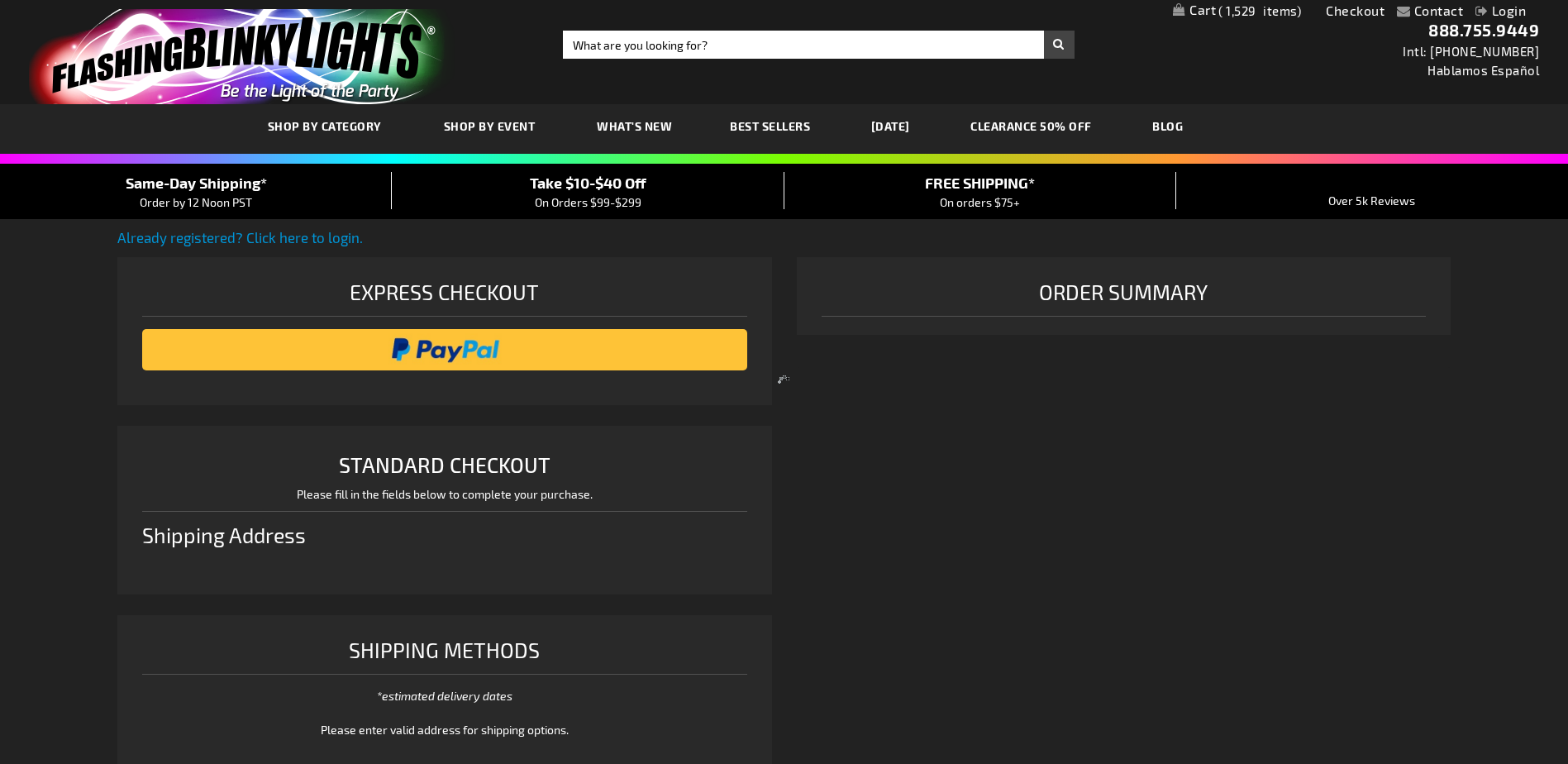
select select "US"
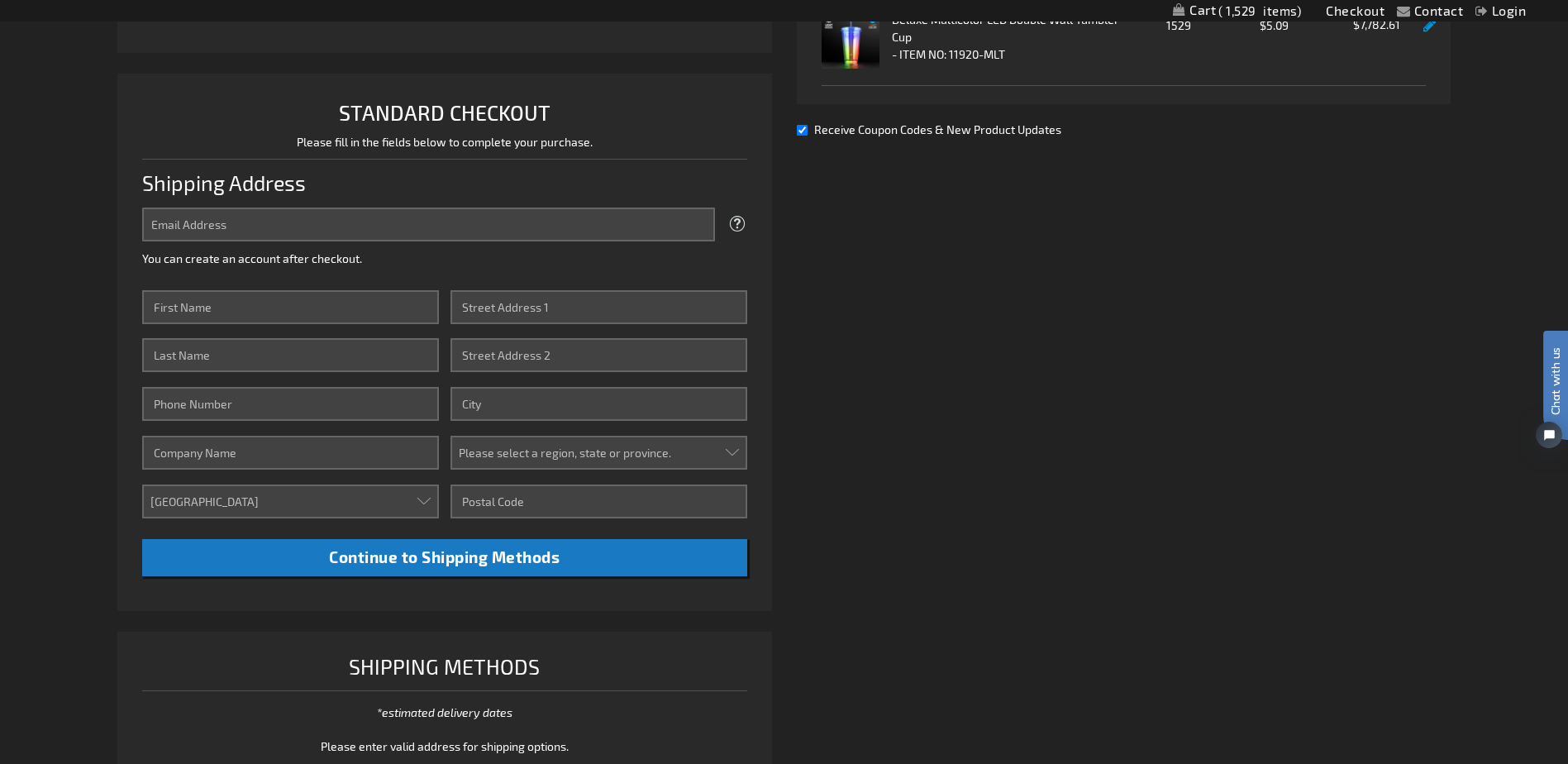
scroll to position [414, 0]
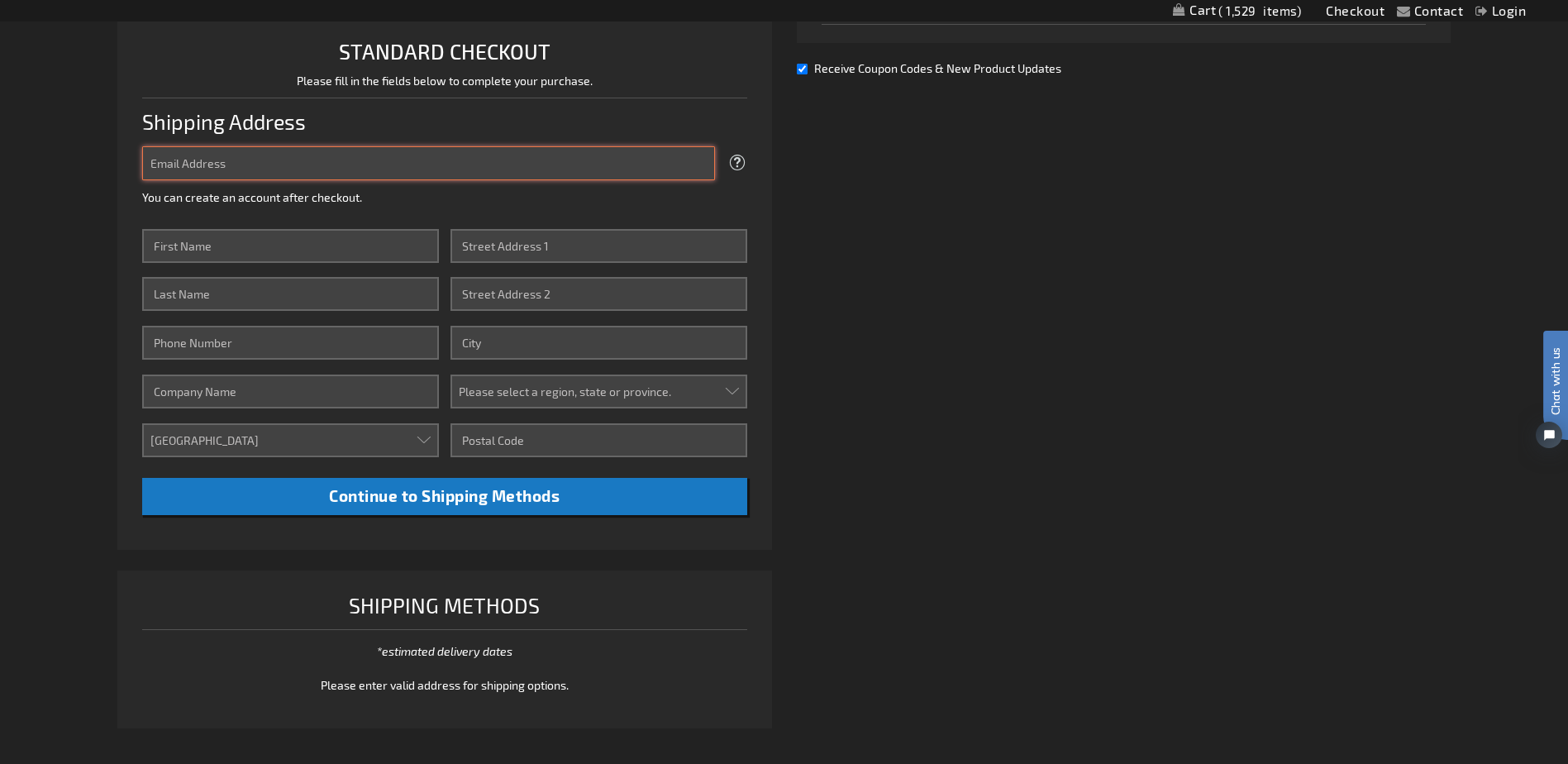
click at [364, 158] on input "Email Address" at bounding box center [428, 163] width 572 height 34
type input "[EMAIL_ADDRESS][DOMAIN_NAME]"
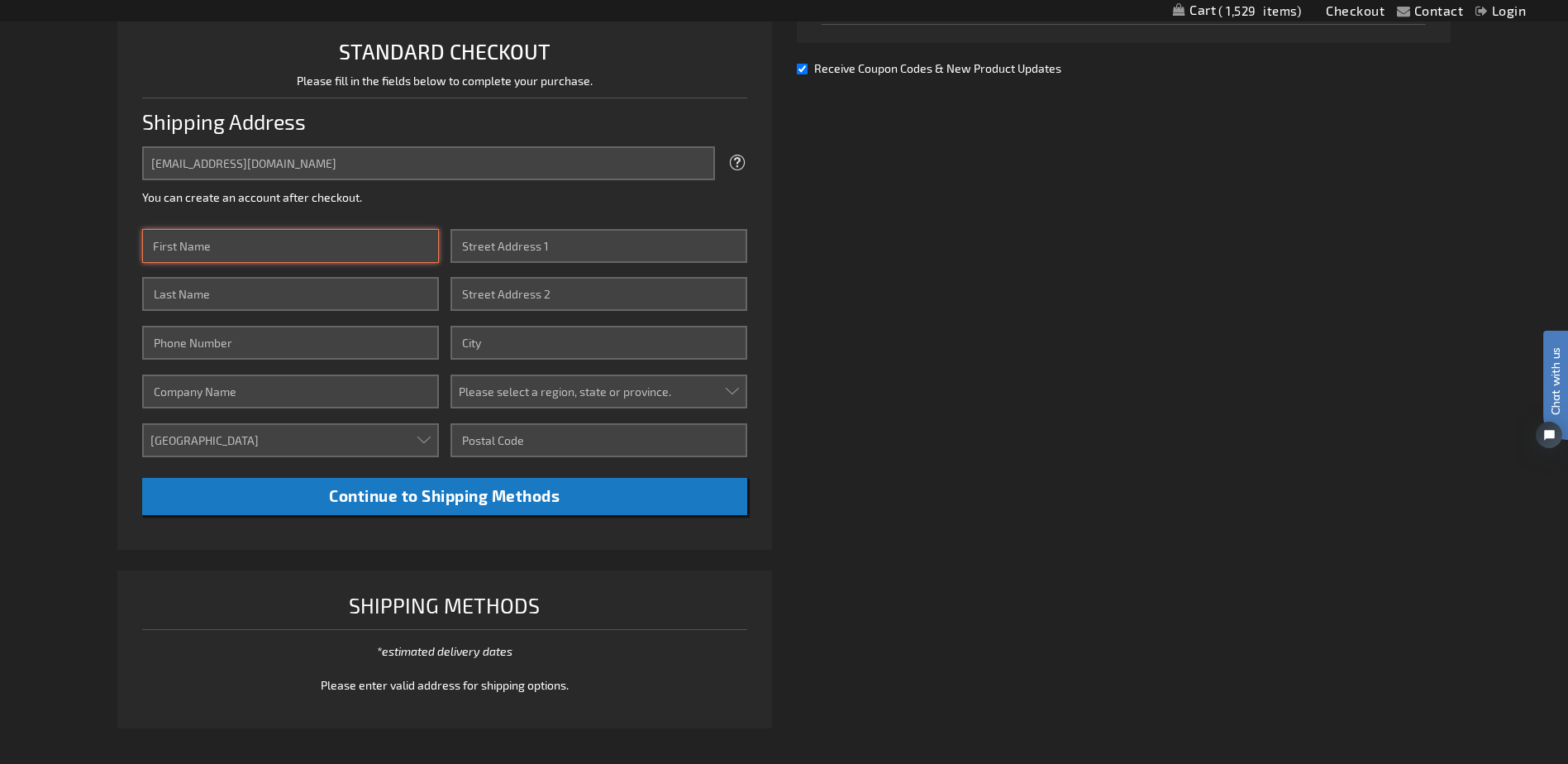
click at [364, 246] on input "First Name" at bounding box center [290, 246] width 296 height 34
type input "[PERSON_NAME]"
type input "[PHONE_NUMBER]"
type input "Catering [GEOGRAPHIC_DATA][PERSON_NAME]"
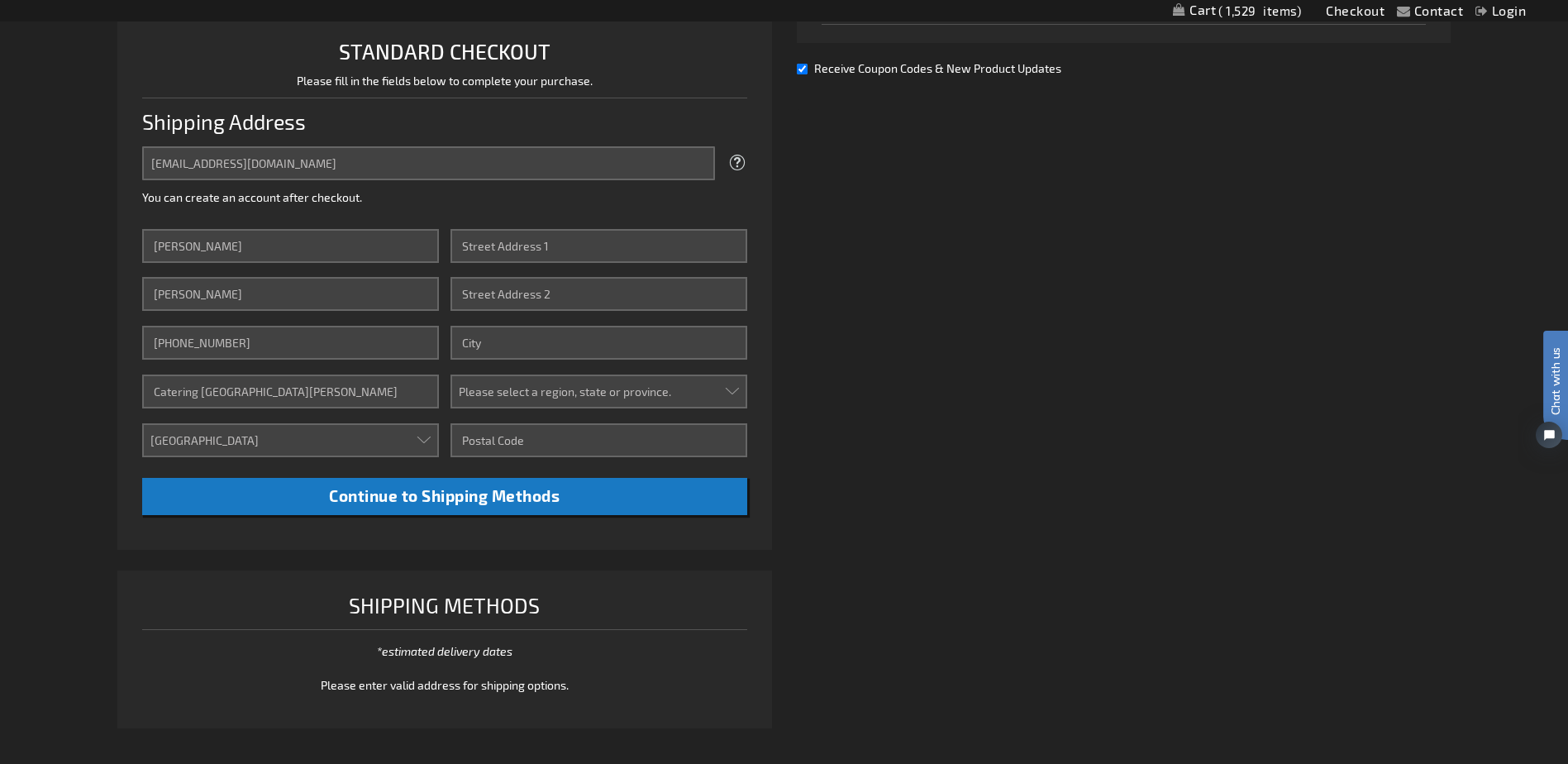
type input "[STREET_ADDRESS]"
type input "Saint Louis"
select select "36"
type input "63110"
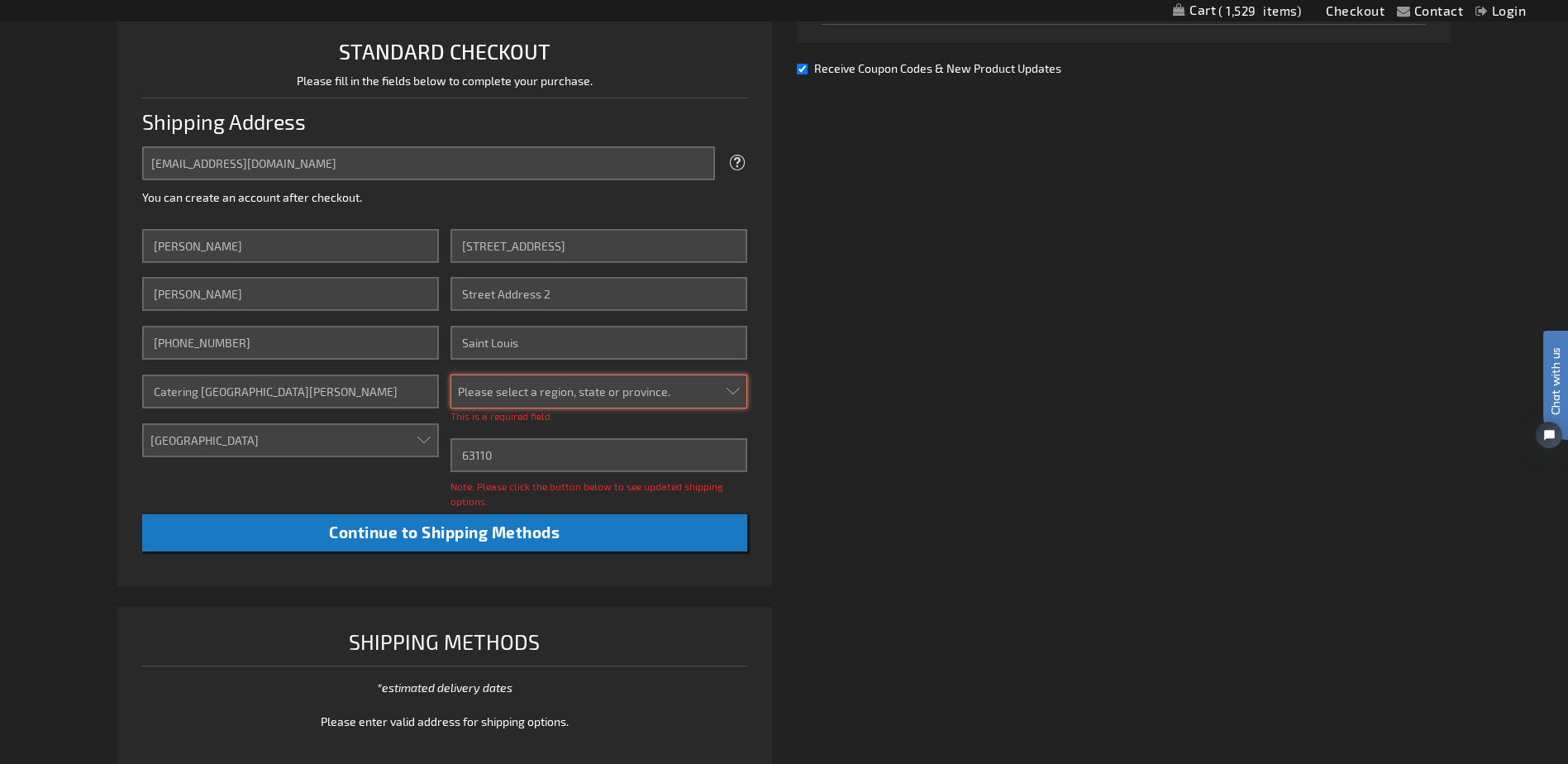
click at [732, 393] on select "Please select a region, state or province. [US_STATE] [US_STATE] [US_STATE] [US…" at bounding box center [598, 391] width 296 height 34
select select "36"
click at [450, 374] on select "Please select a region, state or province. [US_STATE] [US_STATE] [US_STATE] [US…" at bounding box center [598, 391] width 296 height 34
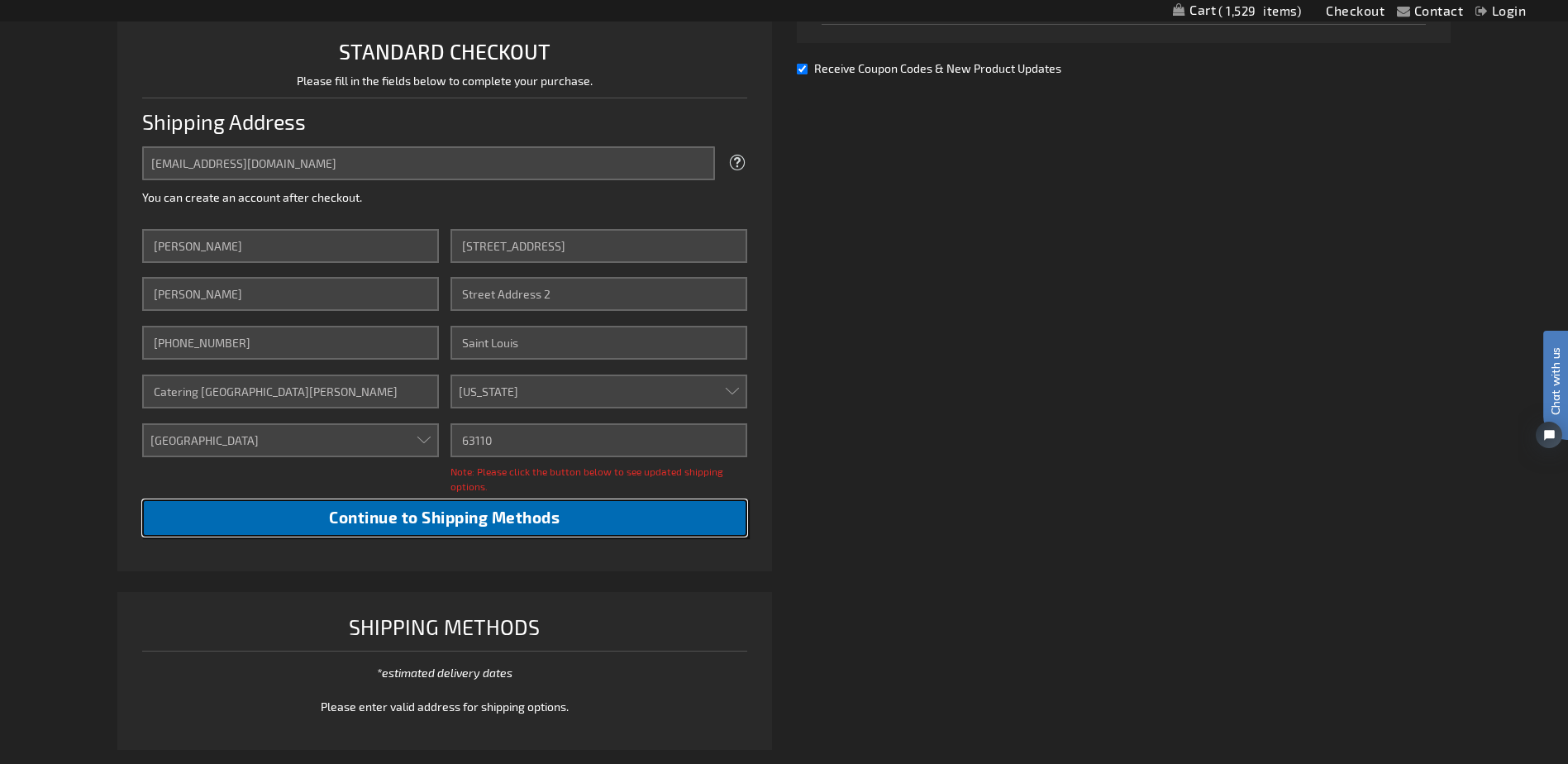
click at [430, 522] on span "Continue to Shipping Methods" at bounding box center [444, 517] width 231 height 19
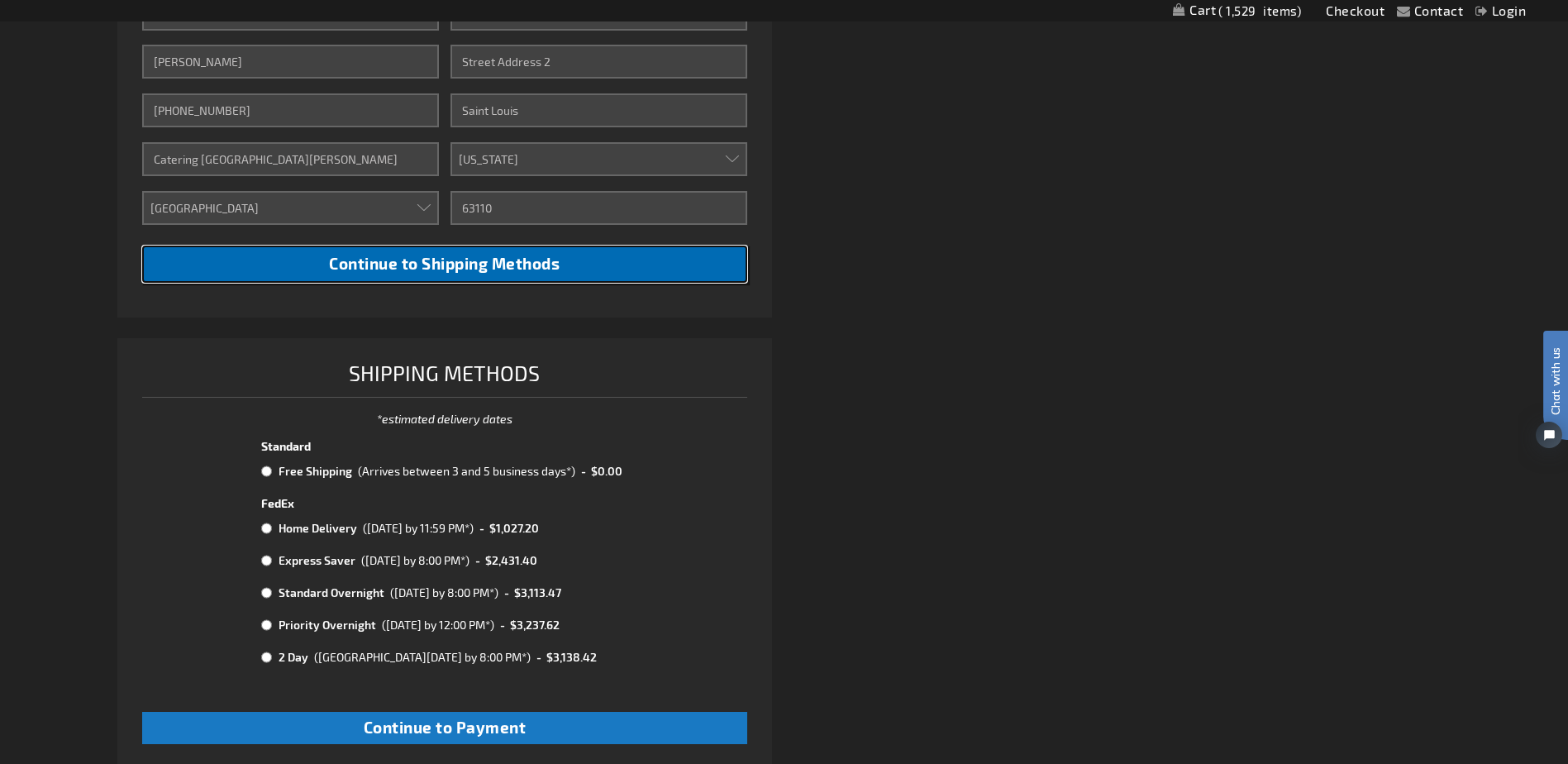
scroll to position [661, 0]
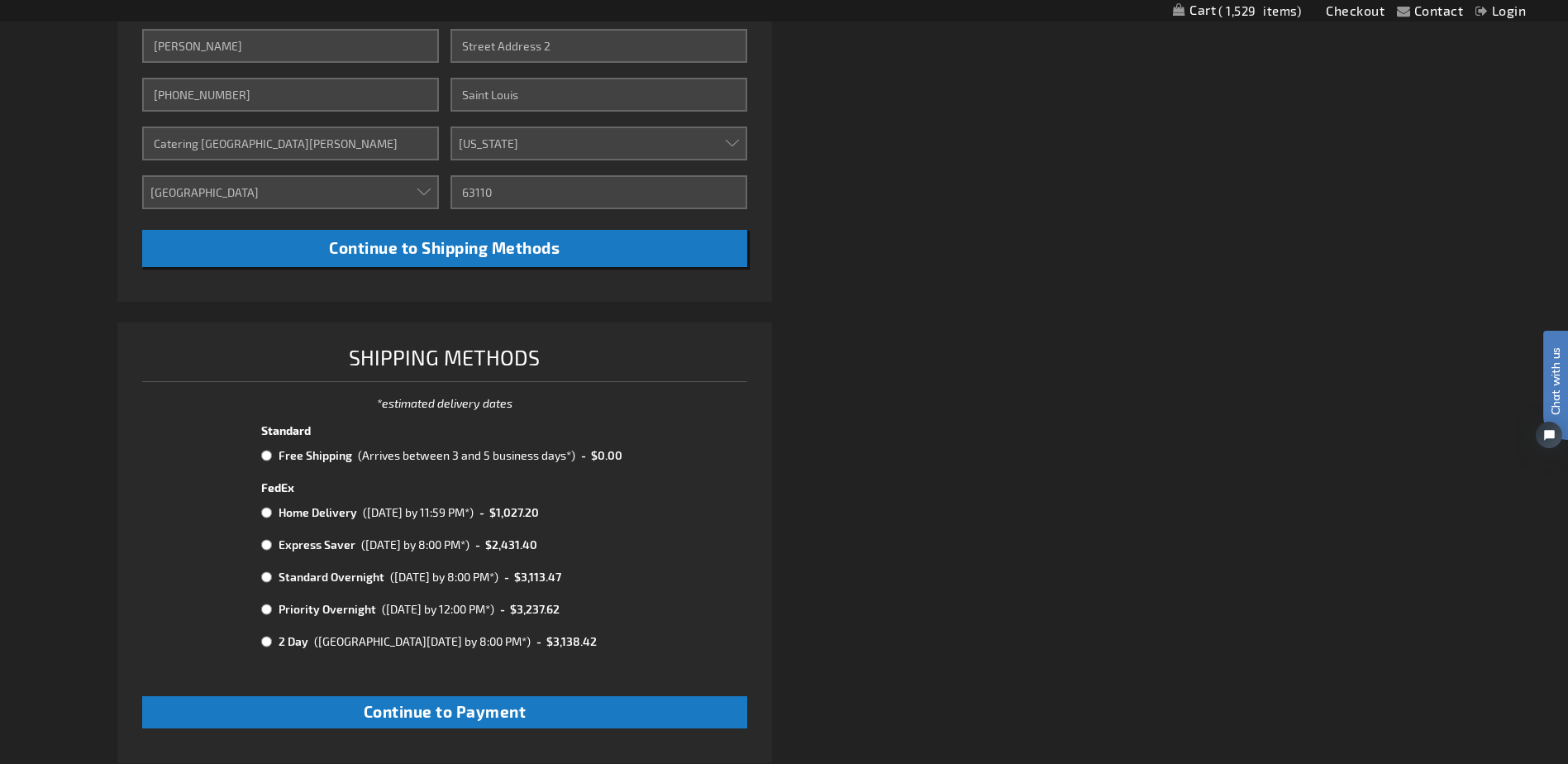
click at [261, 455] on input "radio" at bounding box center [266, 455] width 11 height 13
radio input "true"
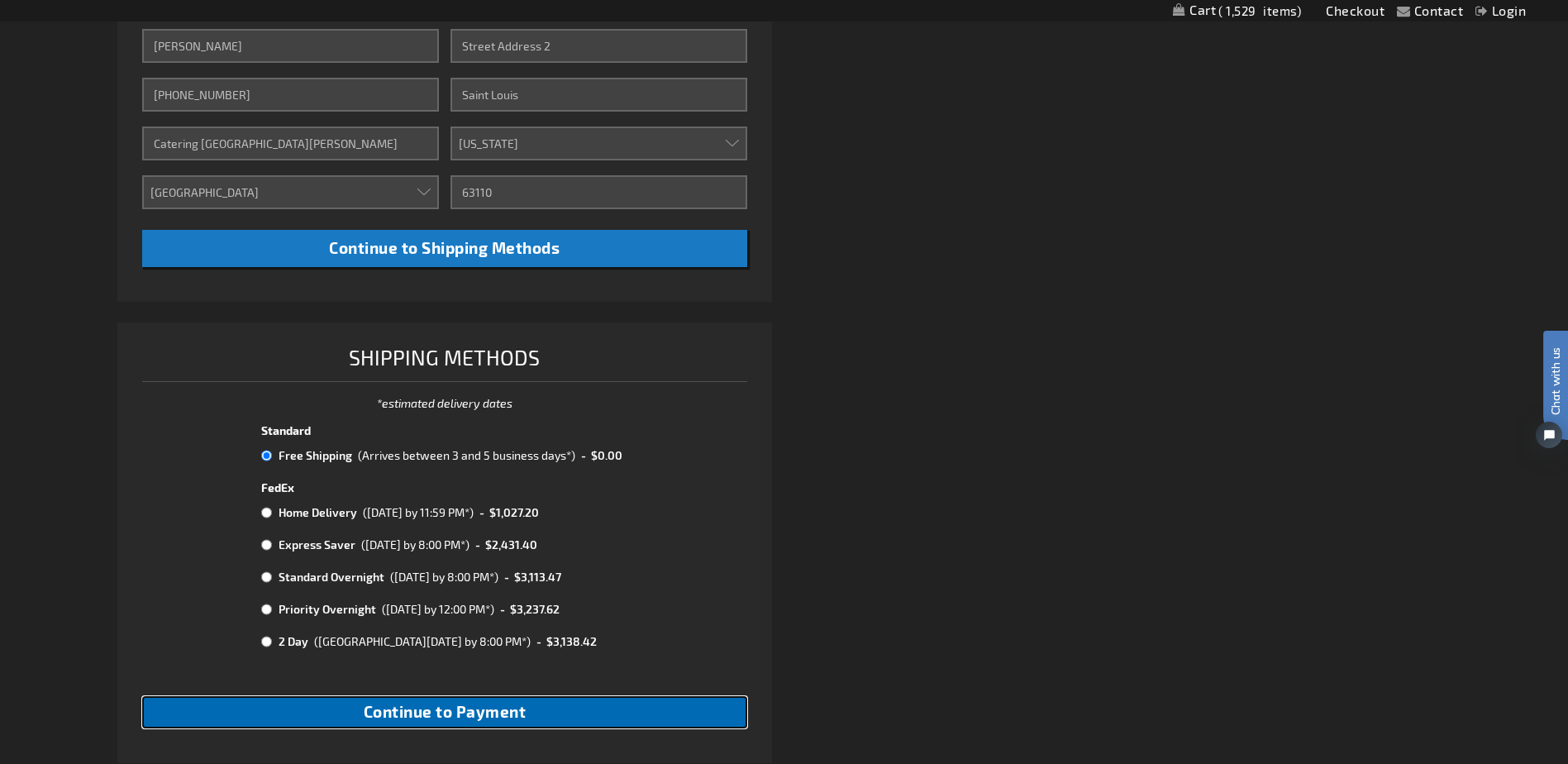
click at [465, 721] on span "Continue to Payment" at bounding box center [444, 711] width 163 height 19
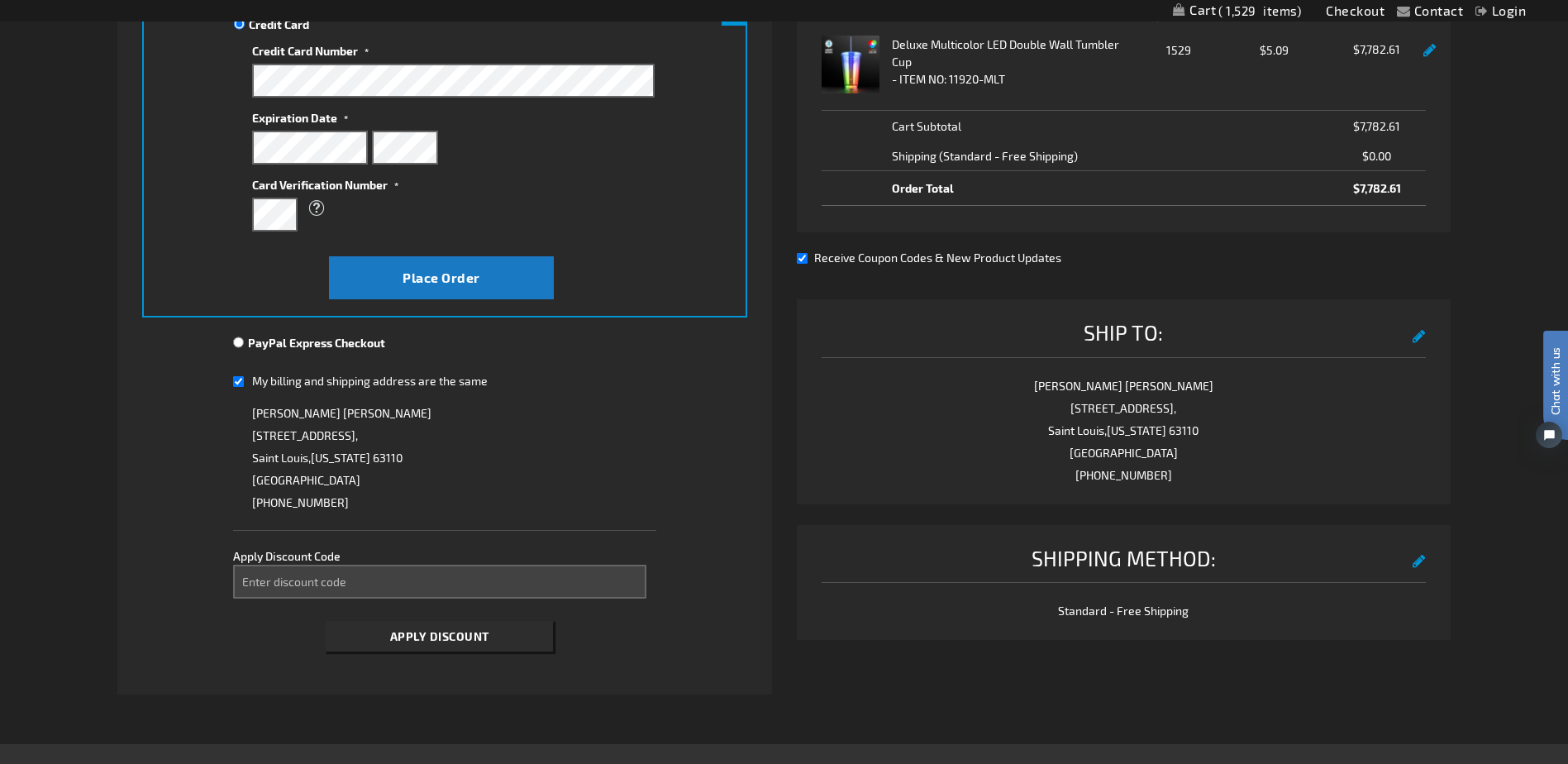
scroll to position [331, 0]
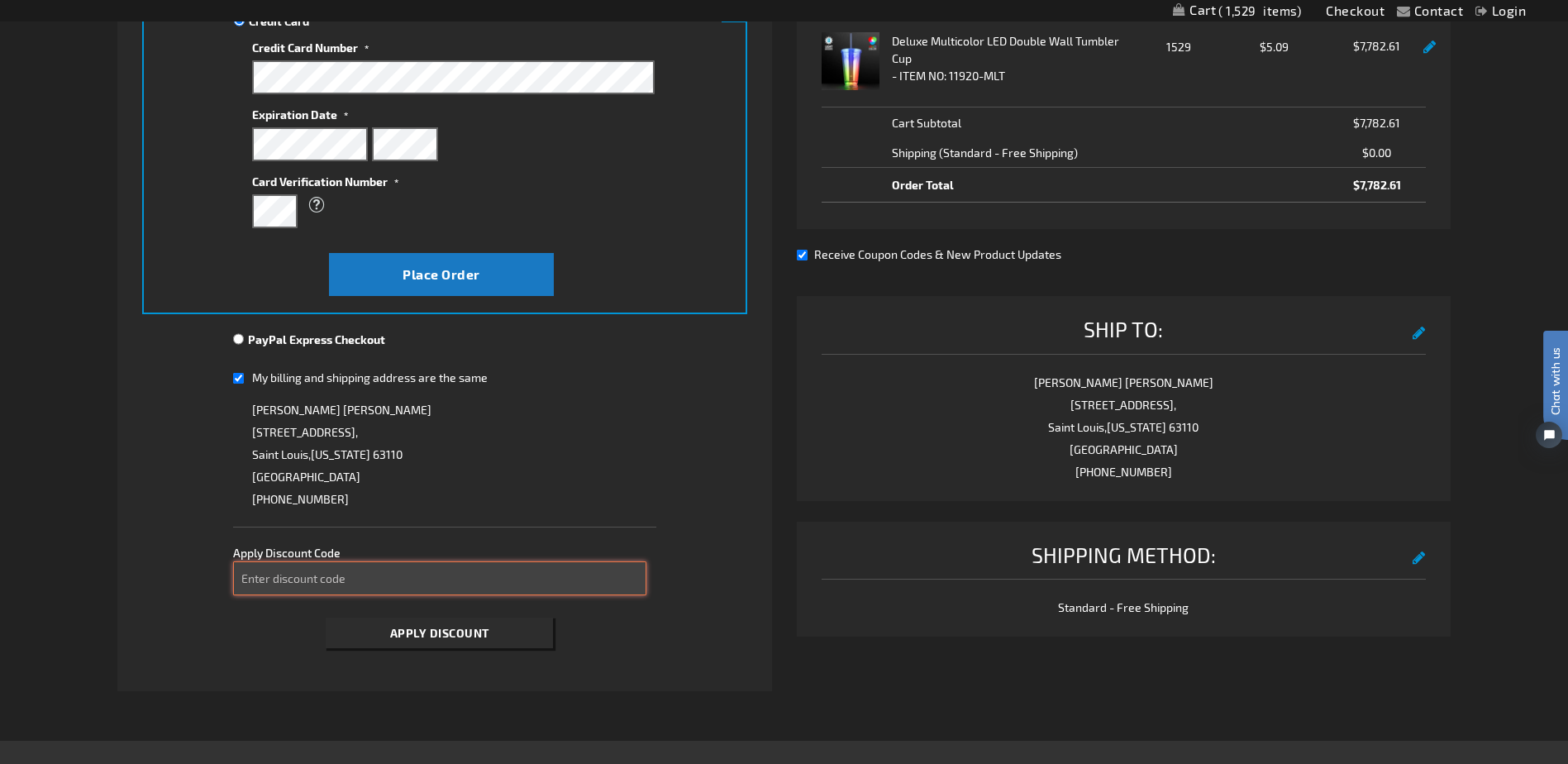
drag, startPoint x: 557, startPoint y: 581, endPoint x: 603, endPoint y: 584, distance: 46.1
click at [556, 581] on input "Enter discount code" at bounding box center [440, 578] width 413 height 34
type input "spooky10"
click at [416, 633] on span "Apply Discount" at bounding box center [439, 633] width 99 height 14
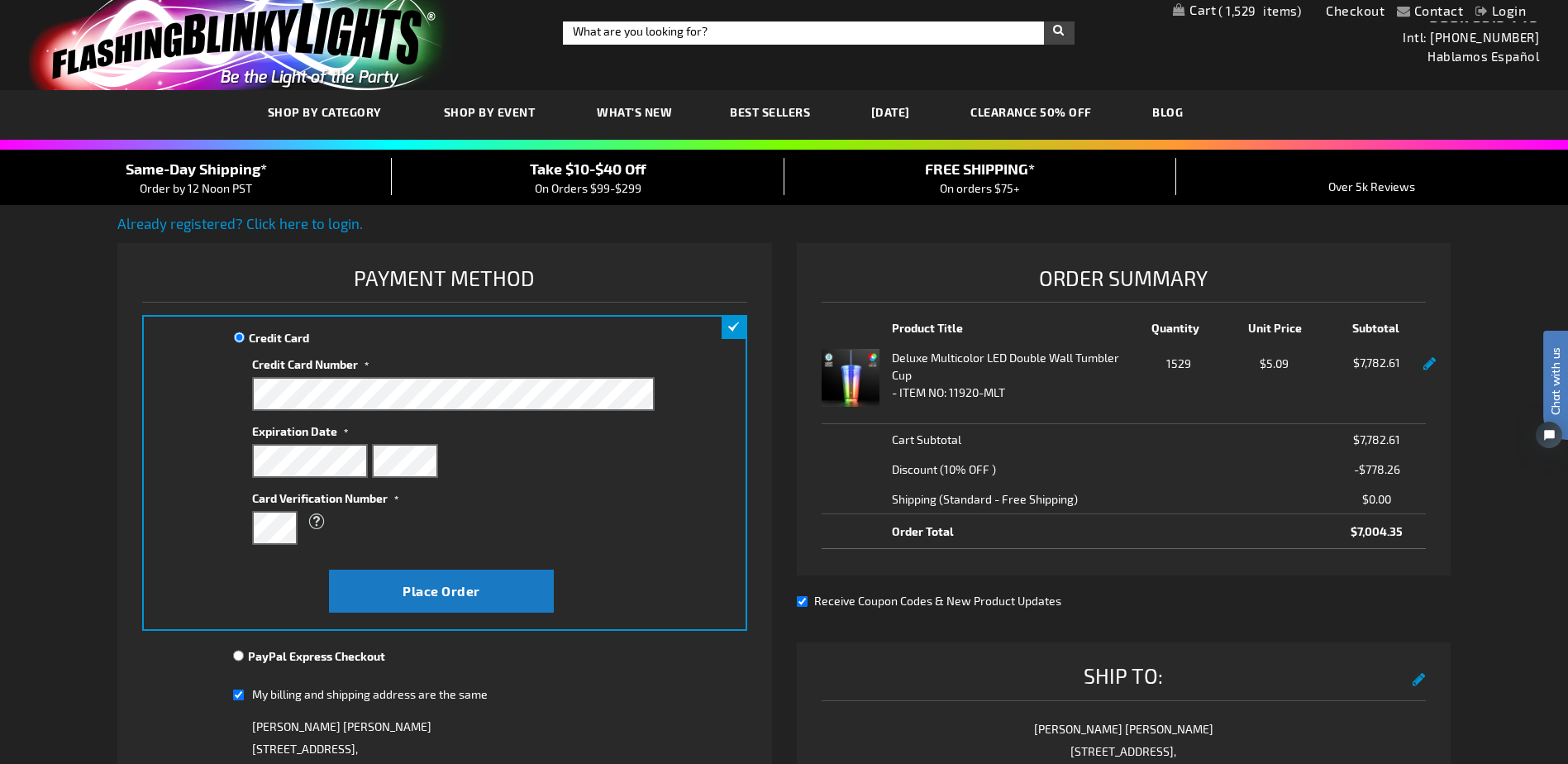
scroll to position [0, 0]
